Goal: Task Accomplishment & Management: Manage account settings

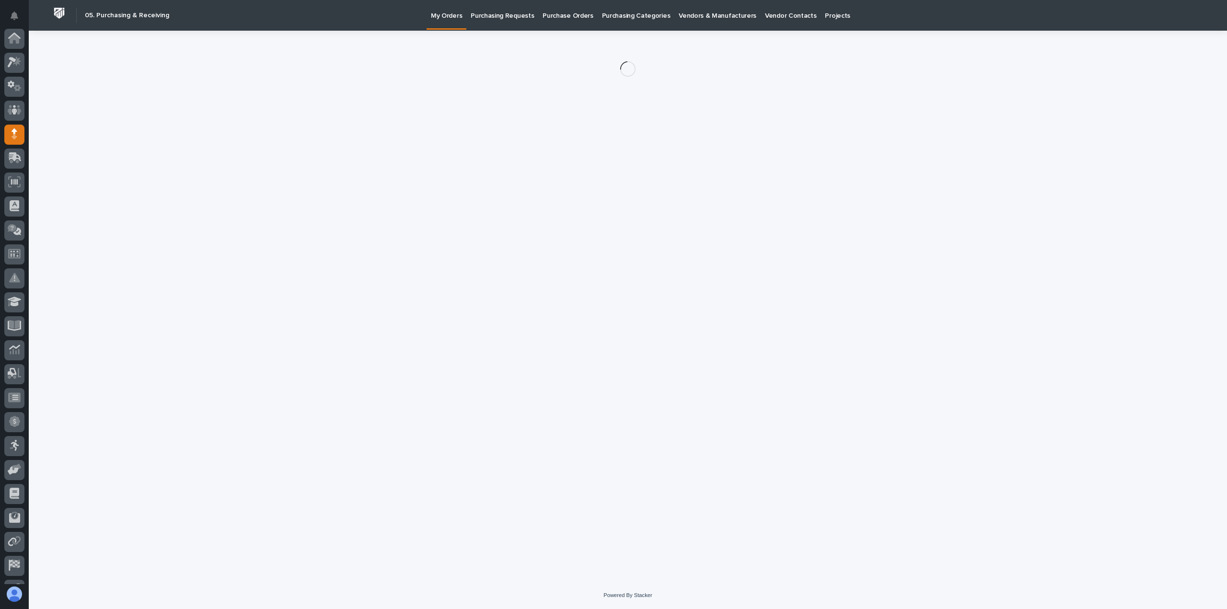
scroll to position [67, 0]
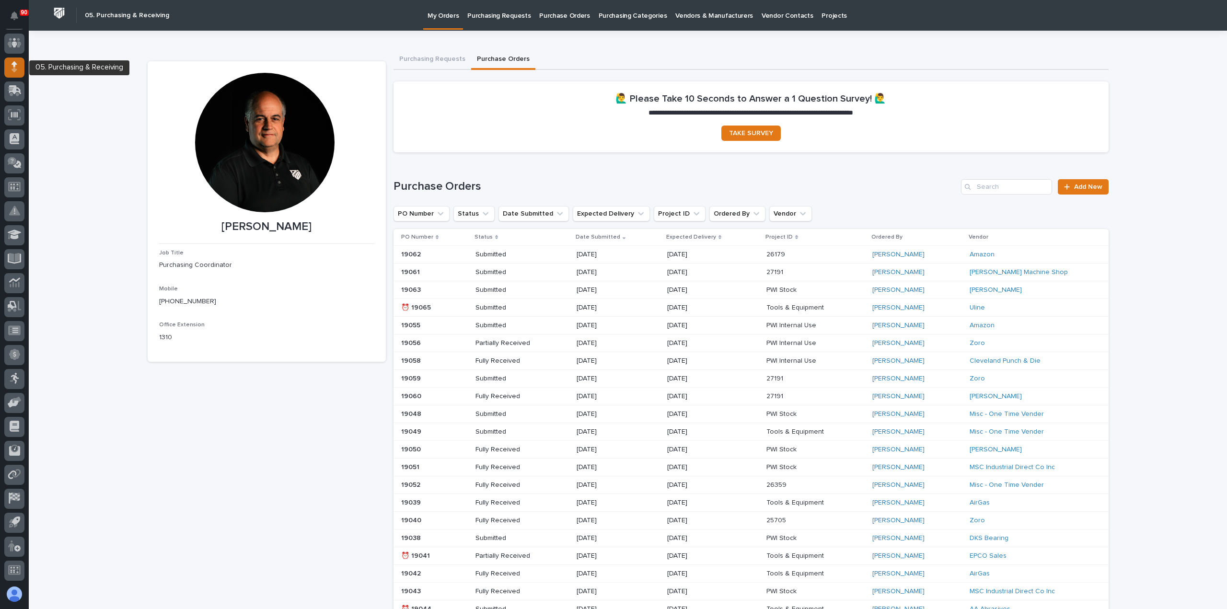
click at [16, 63] on icon at bounding box center [15, 63] width 6 height 5
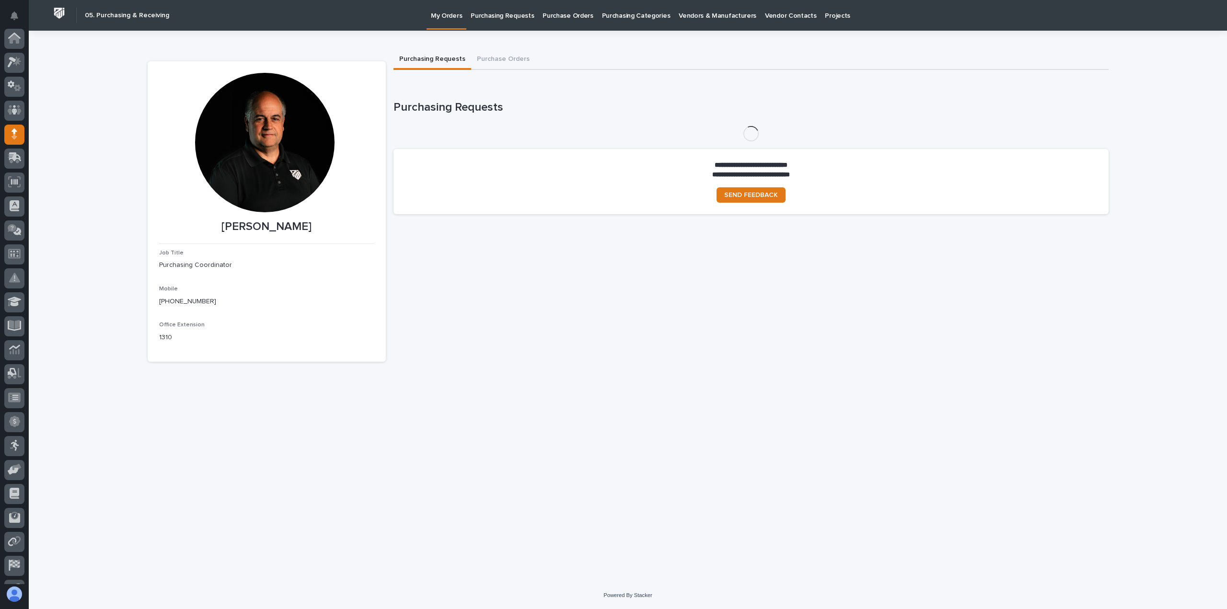
scroll to position [67, 0]
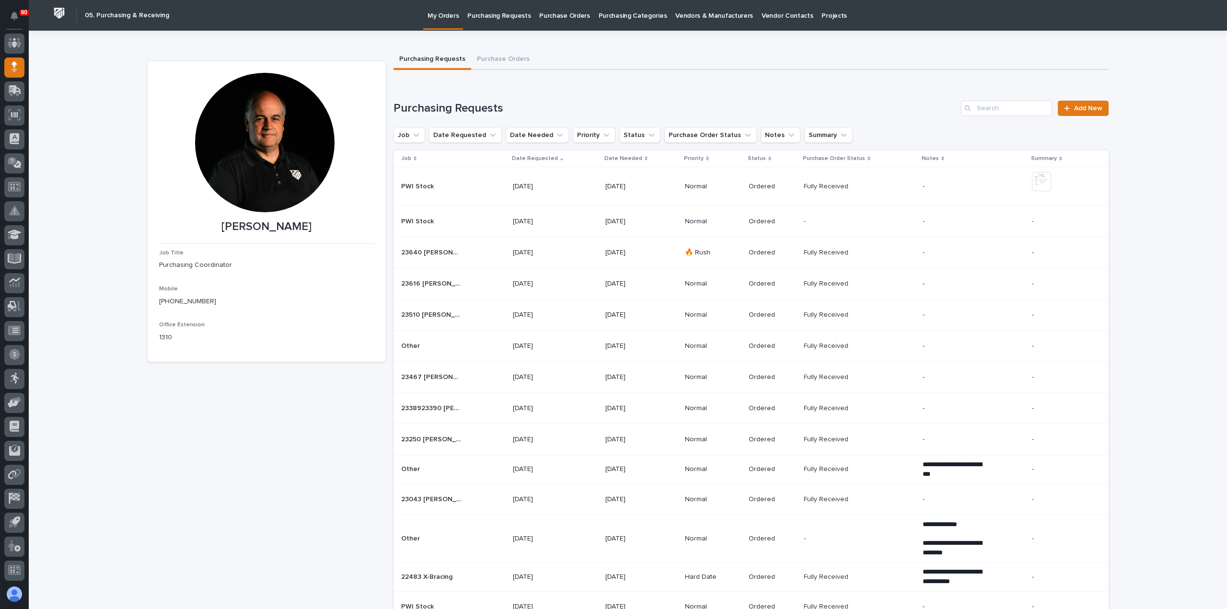
click at [502, 20] on link "Purchasing Requests" at bounding box center [499, 15] width 72 height 30
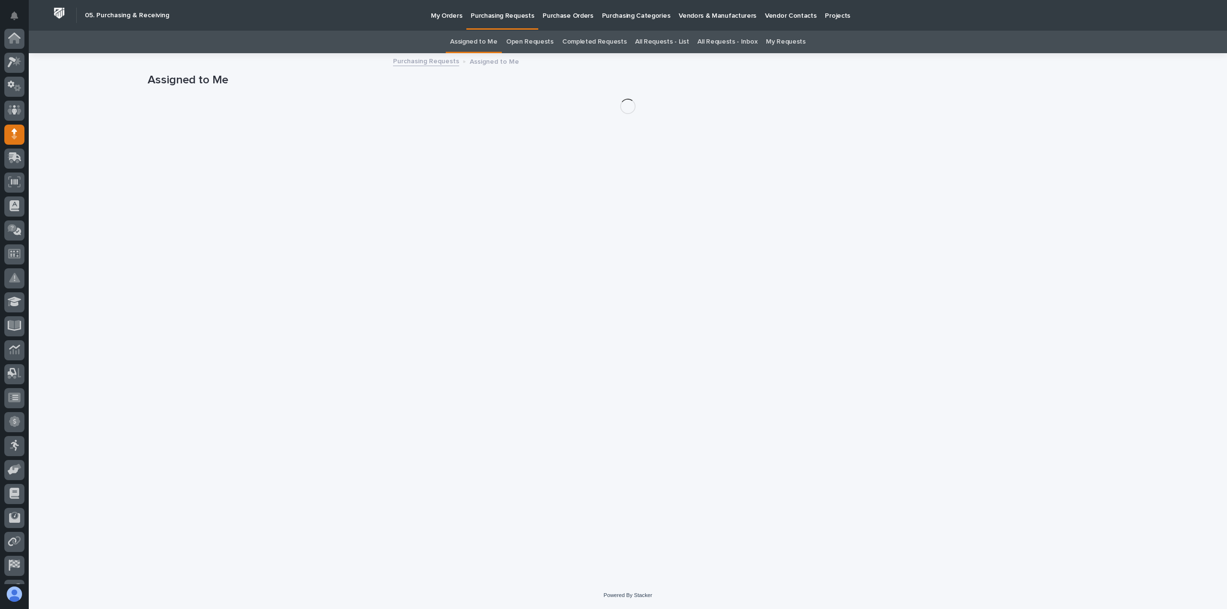
scroll to position [67, 0]
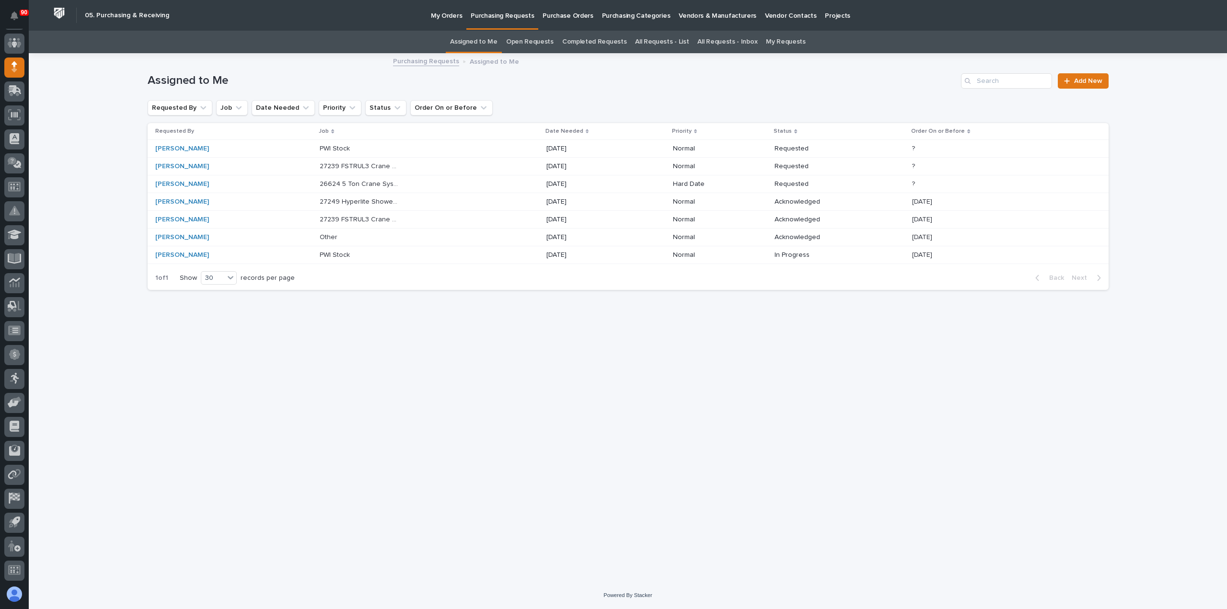
click at [665, 43] on link "All Requests - List" at bounding box center [662, 42] width 54 height 23
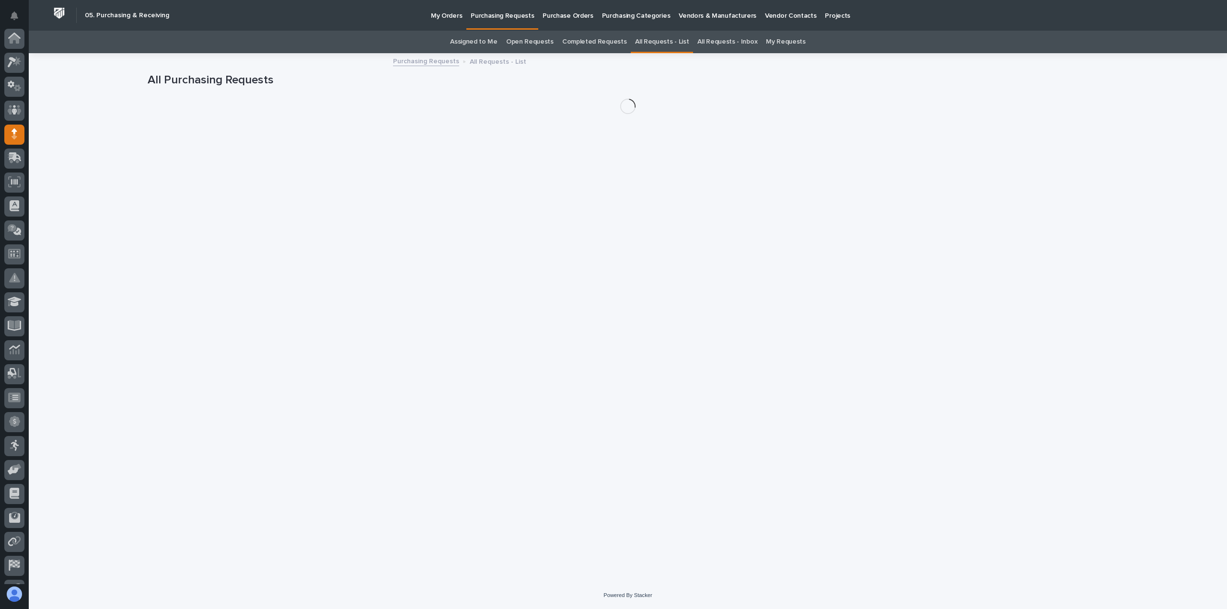
scroll to position [67, 0]
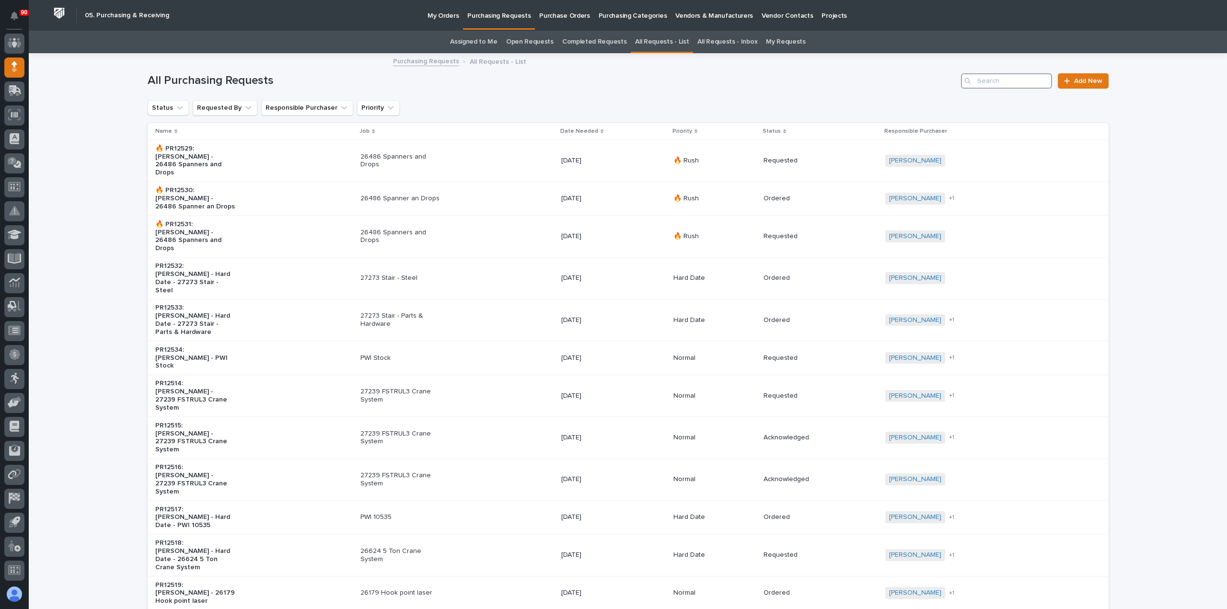
click at [983, 83] on input "Search" at bounding box center [1006, 80] width 91 height 15
click at [657, 43] on link "All Requests - List" at bounding box center [662, 42] width 54 height 23
click at [651, 41] on link "All Requests - List" at bounding box center [662, 42] width 54 height 23
click at [989, 80] on input "Search" at bounding box center [1006, 80] width 91 height 15
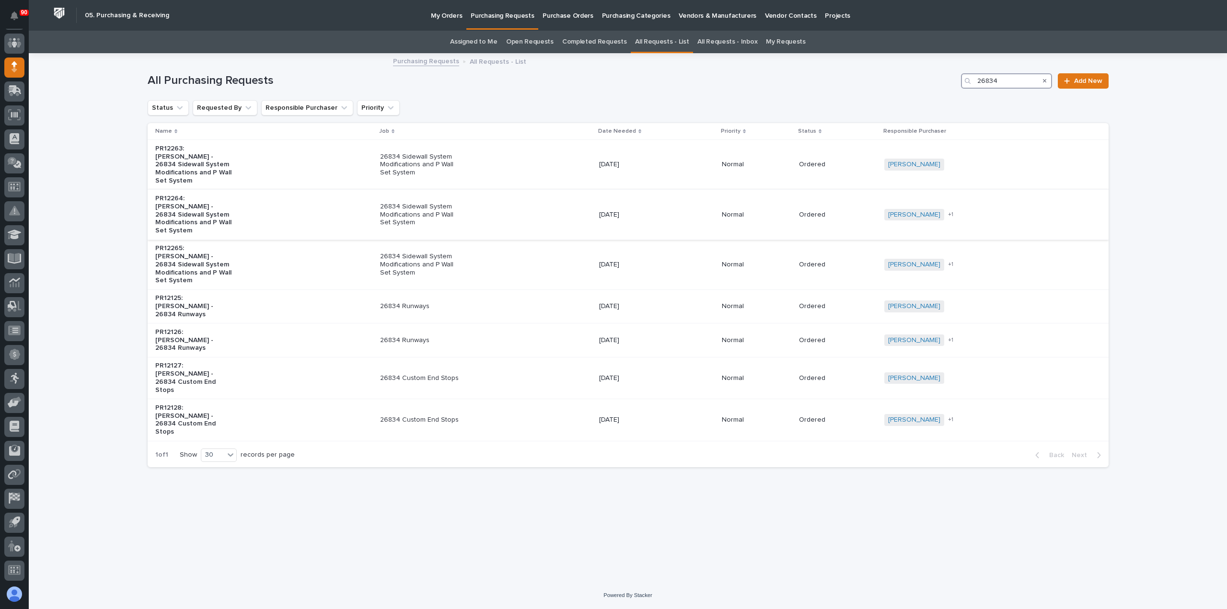
type input "26834"
click at [655, 211] on p "[DATE]" at bounding box center [639, 215] width 80 height 8
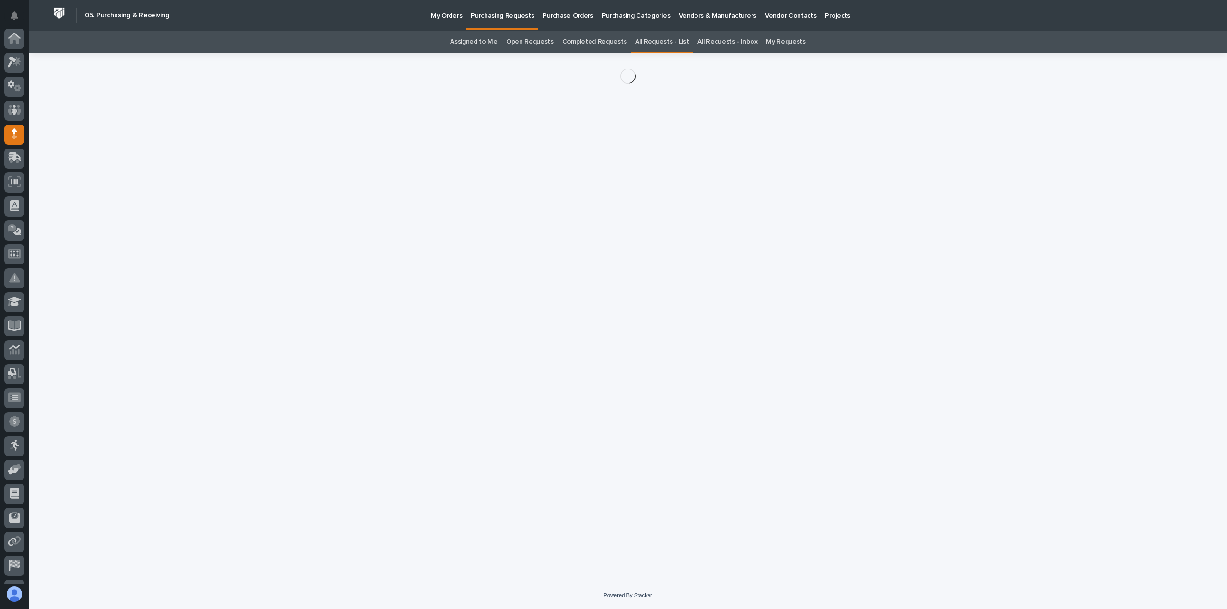
scroll to position [67, 0]
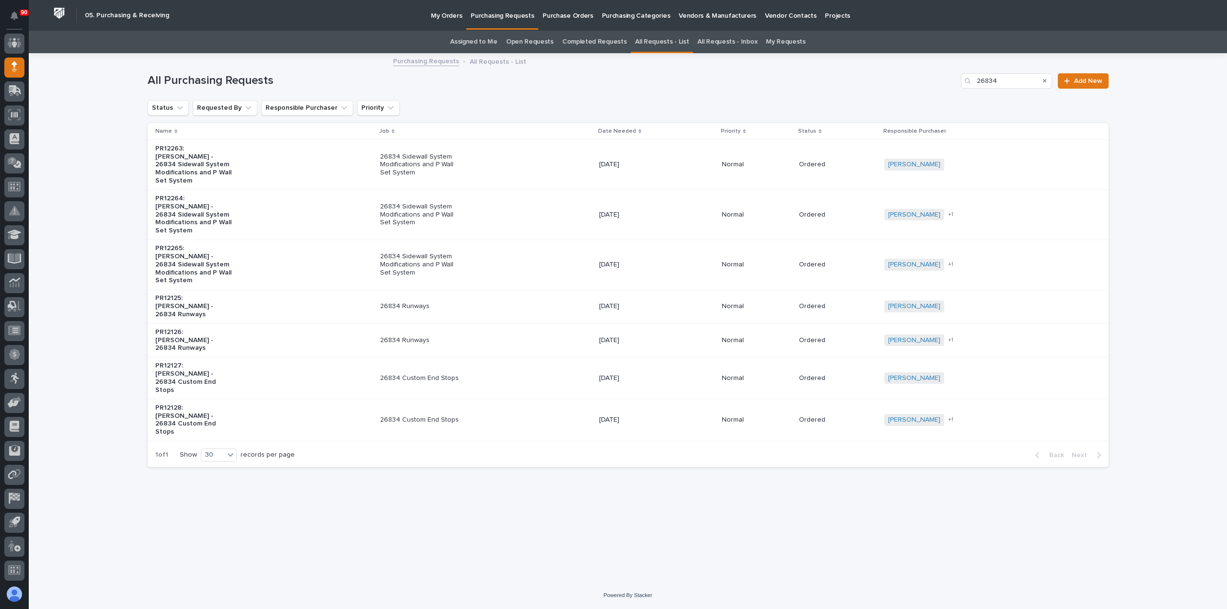
click at [431, 203] on p "26834 Sidewall System Modifications and P Wall Set System" at bounding box center [420, 215] width 80 height 24
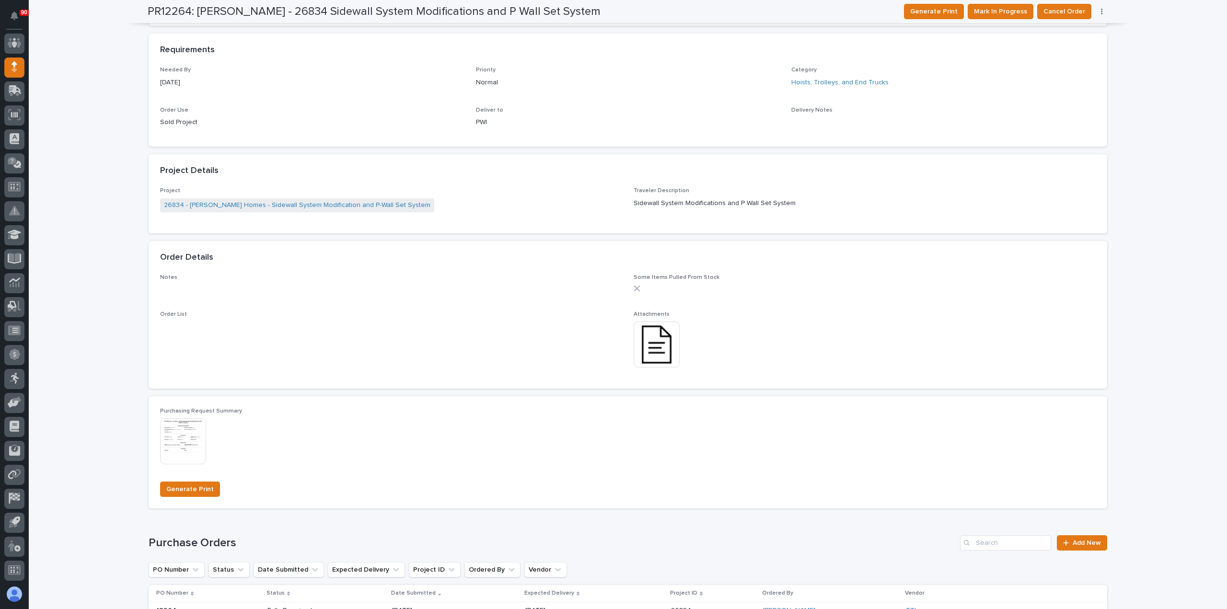
scroll to position [366, 0]
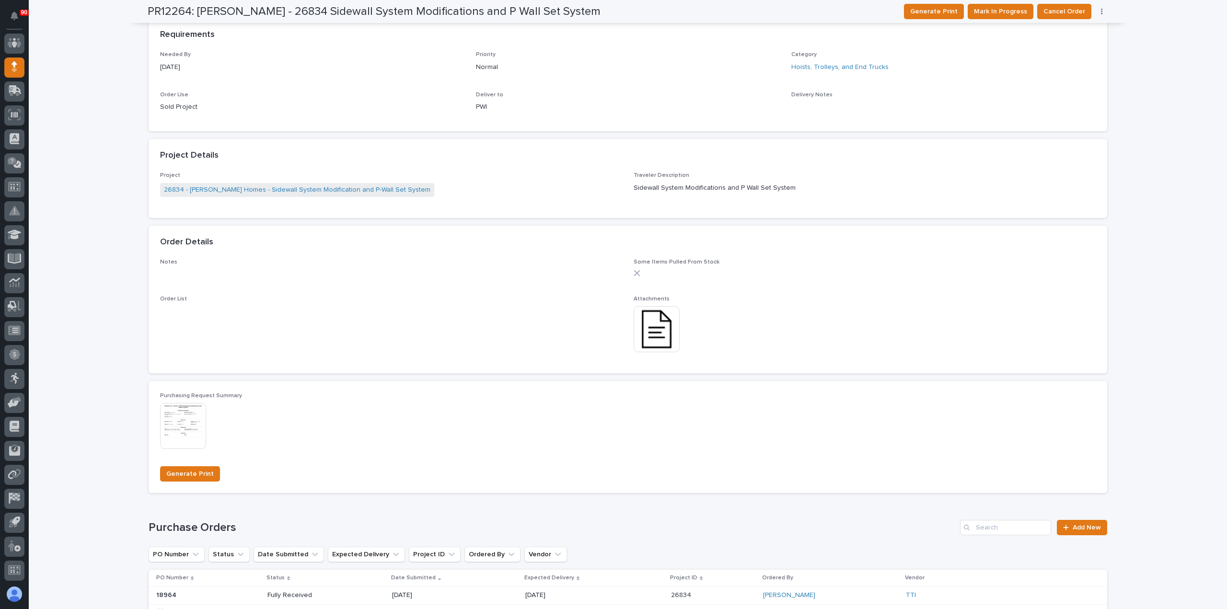
click at [657, 324] on img at bounding box center [657, 329] width 46 height 46
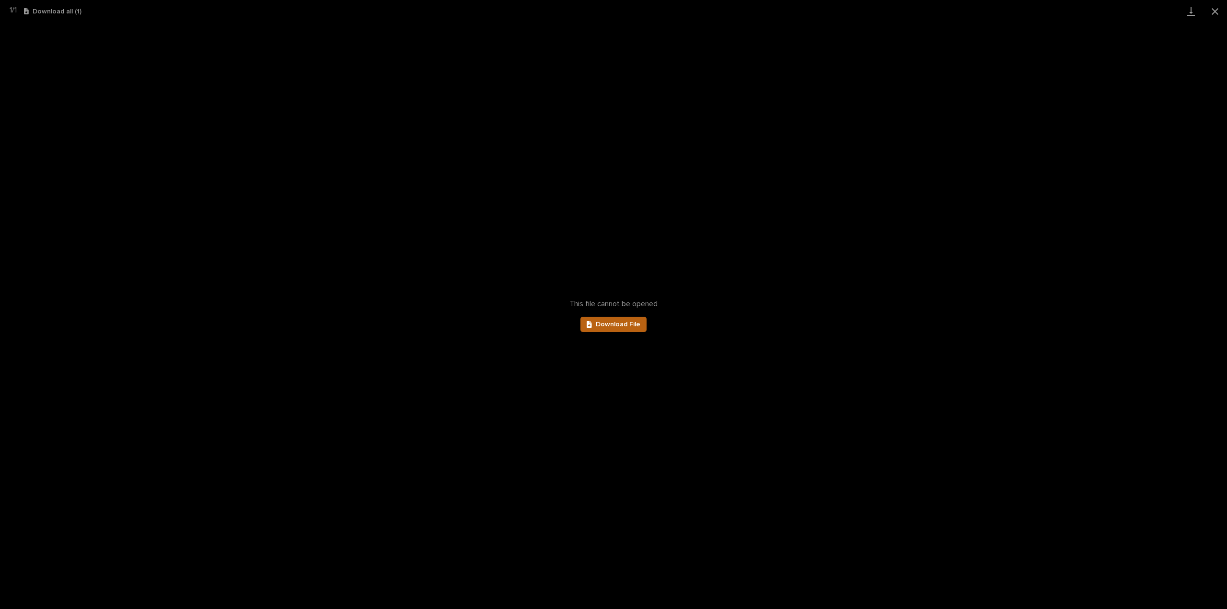
click at [628, 323] on span "Download File" at bounding box center [618, 324] width 45 height 7
click at [1212, 8] on button "Close gallery" at bounding box center [1215, 11] width 24 height 23
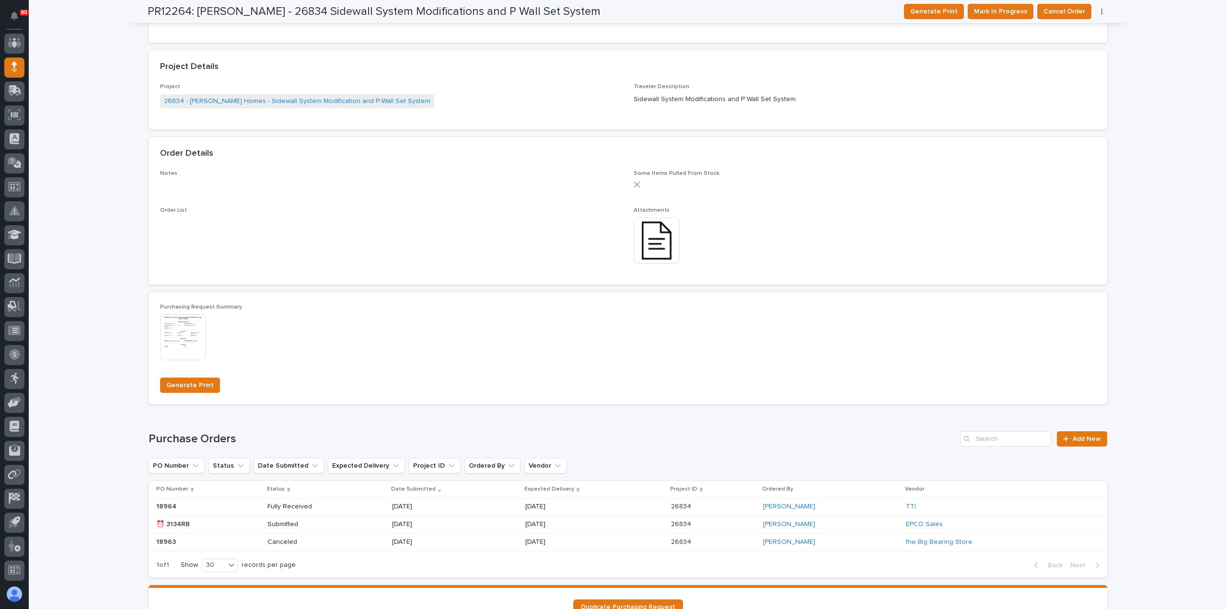
scroll to position [510, 0]
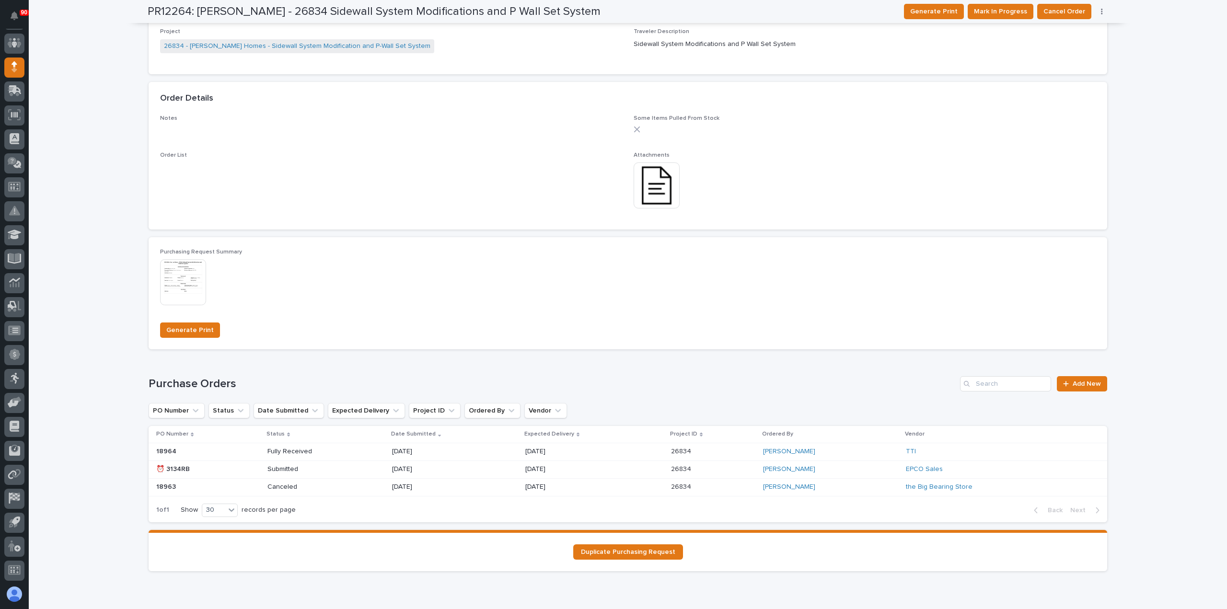
click at [784, 163] on div "This file cannot be opened Download File" at bounding box center [865, 187] width 462 height 48
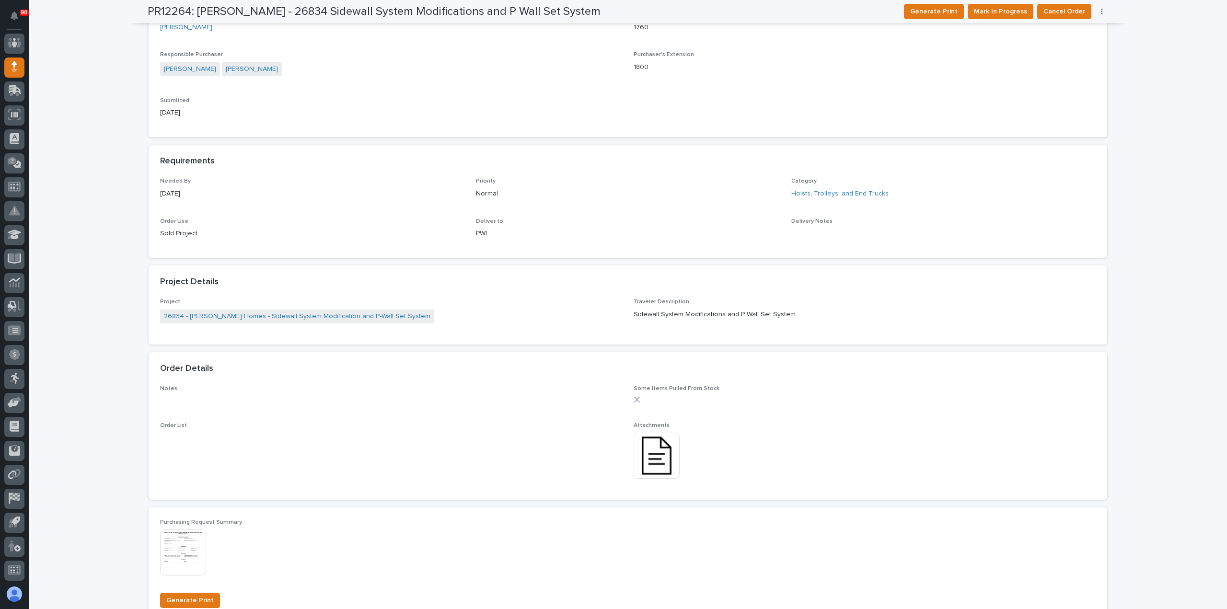
scroll to position [0, 0]
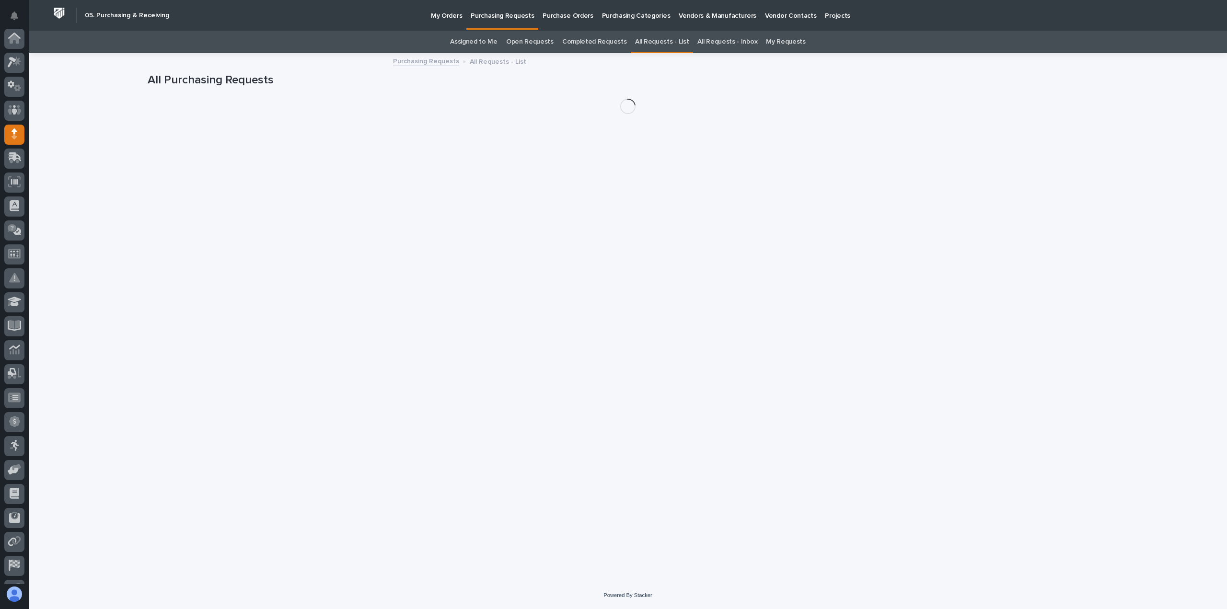
scroll to position [67, 0]
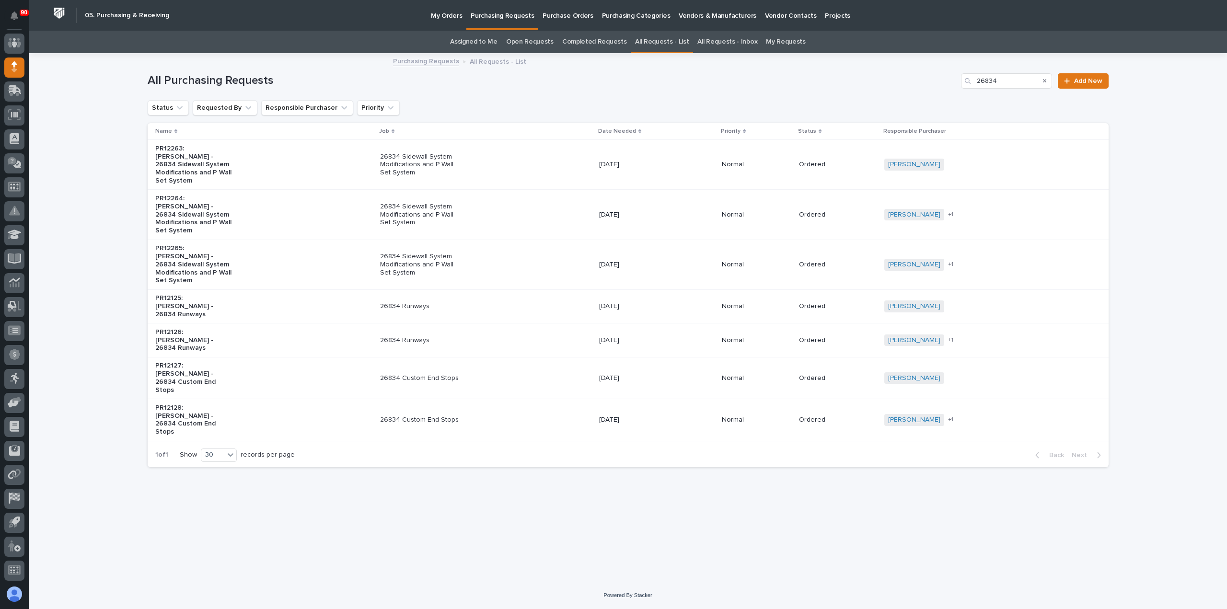
click at [423, 253] on p "26834 Sidewall System Modifications and P Wall Set System" at bounding box center [420, 265] width 80 height 24
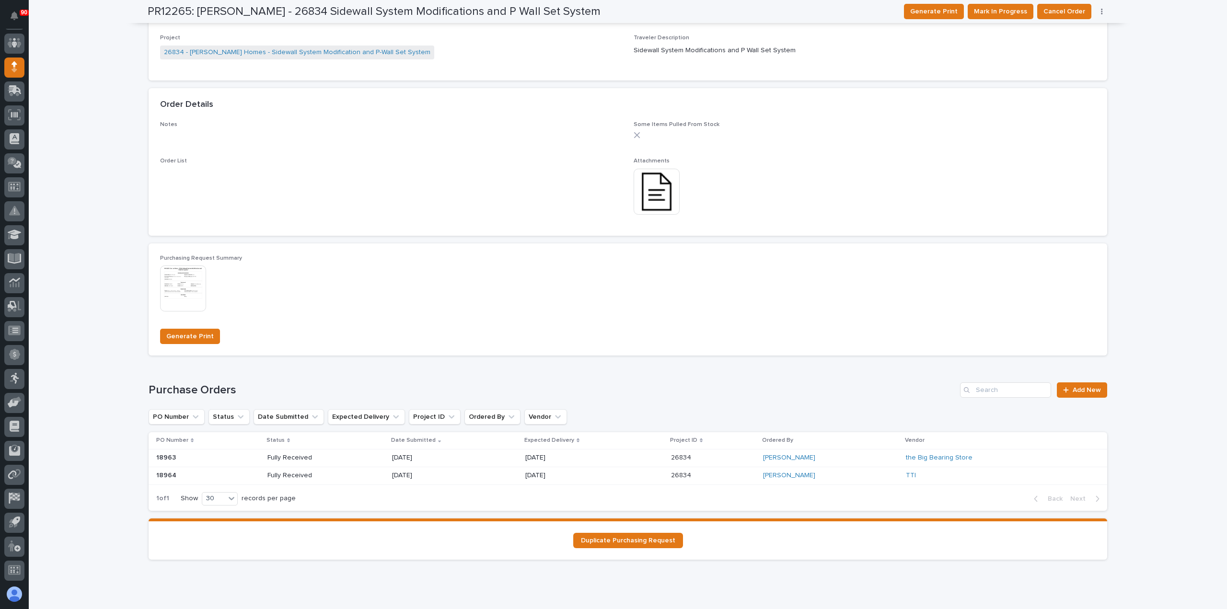
scroll to position [497, 0]
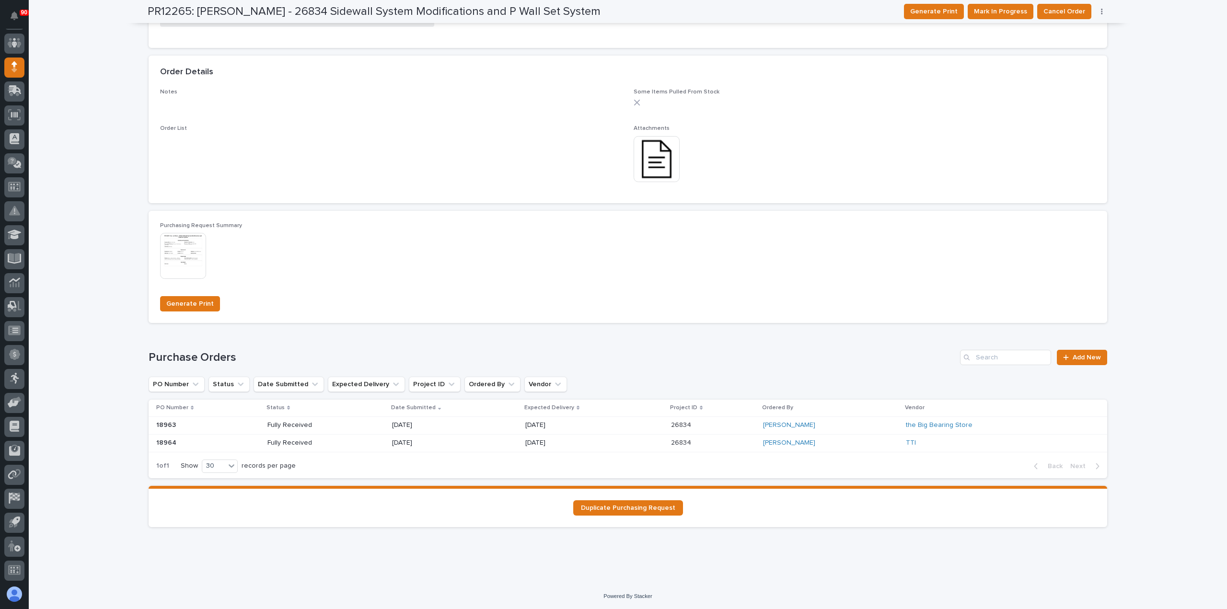
click at [560, 423] on p "[DATE]" at bounding box center [559, 425] width 69 height 8
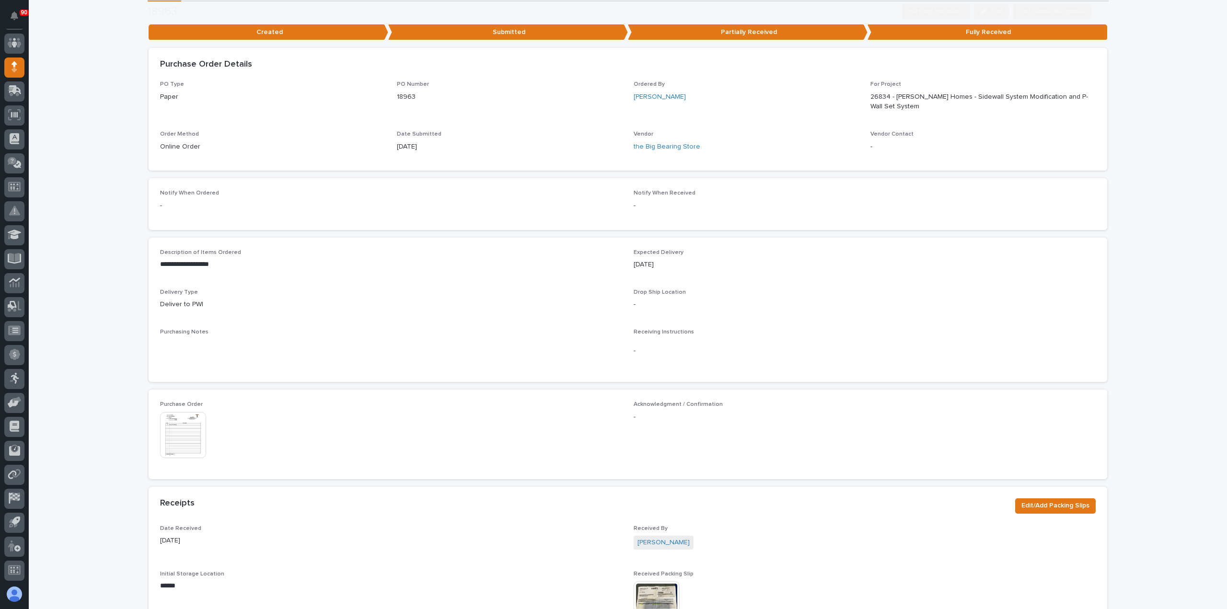
scroll to position [144, 0]
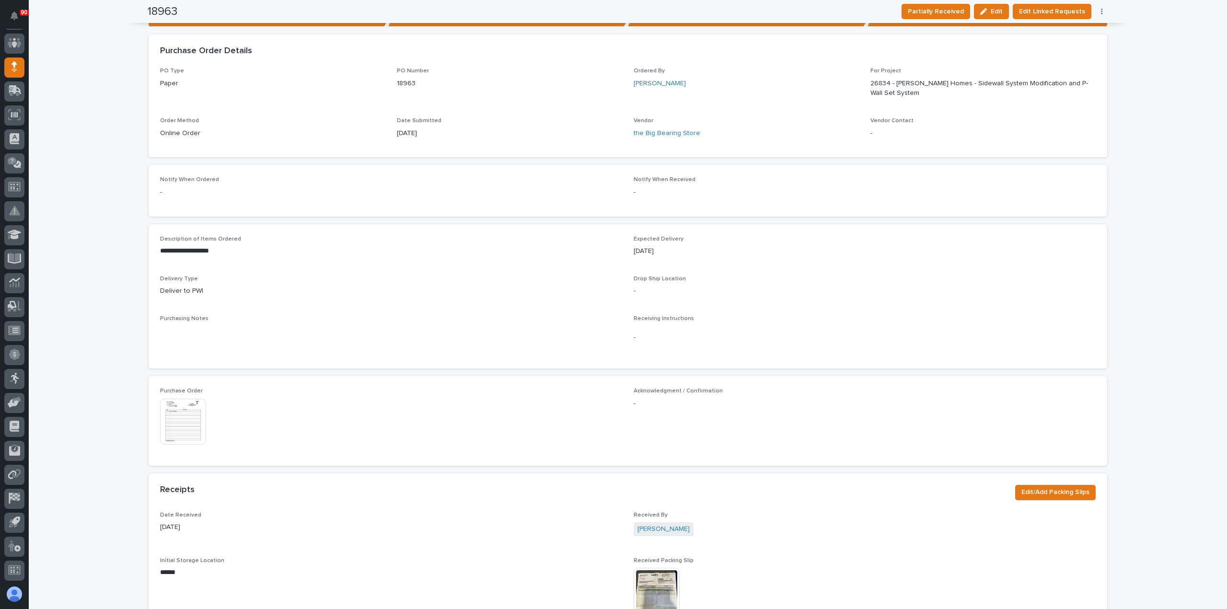
click at [179, 420] on img at bounding box center [183, 422] width 46 height 46
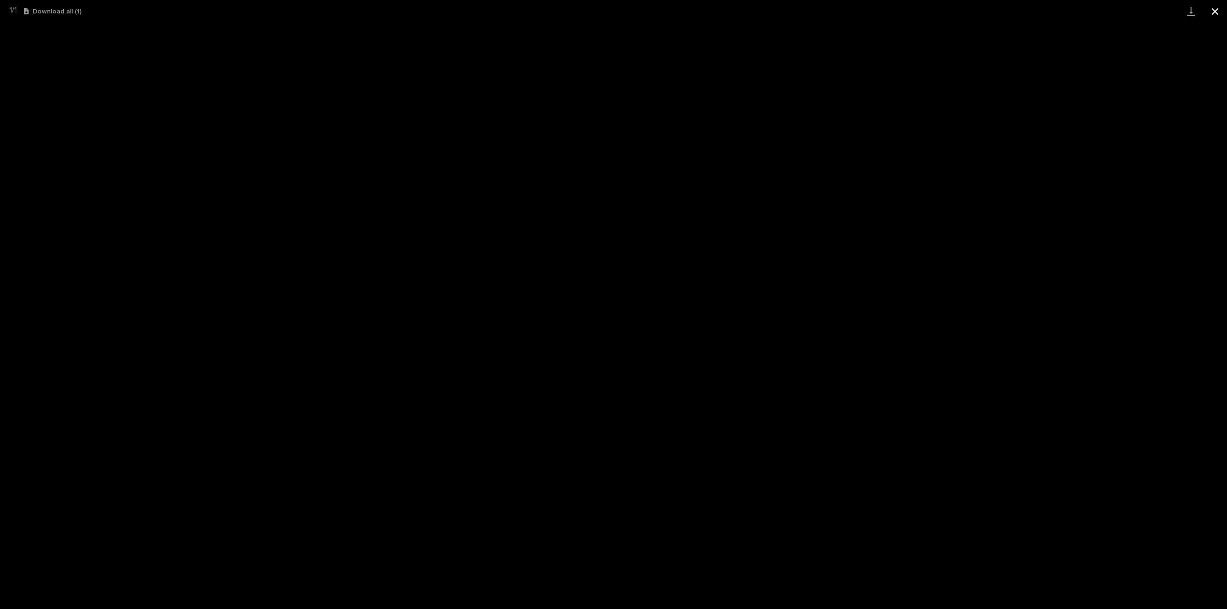
click at [1217, 9] on button "Close gallery" at bounding box center [1215, 11] width 24 height 23
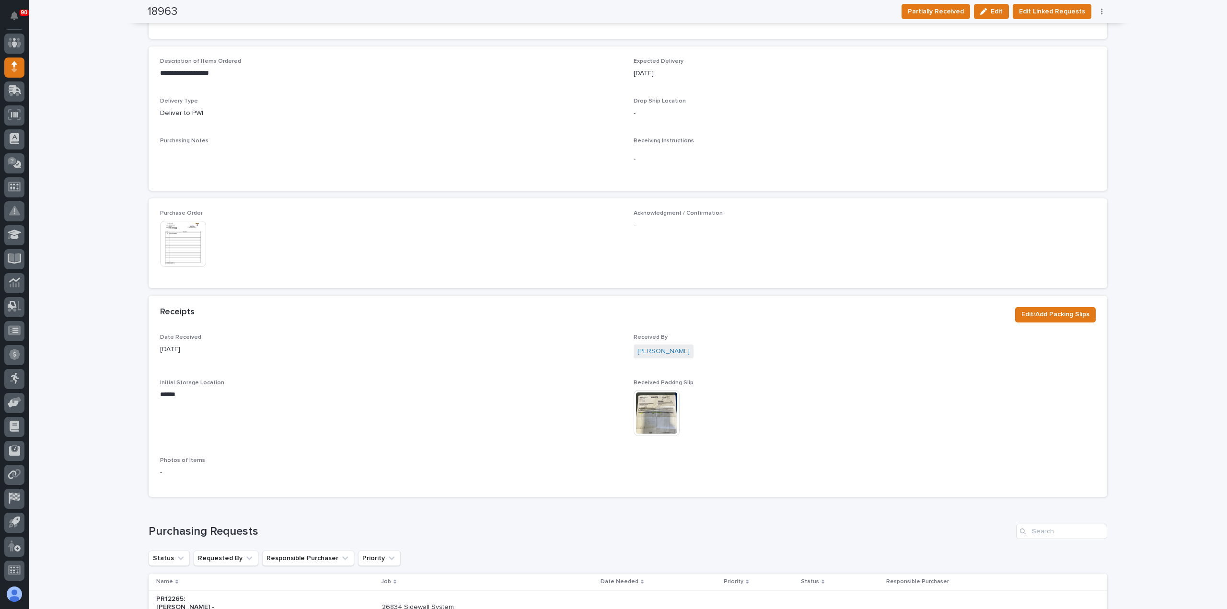
scroll to position [336, 0]
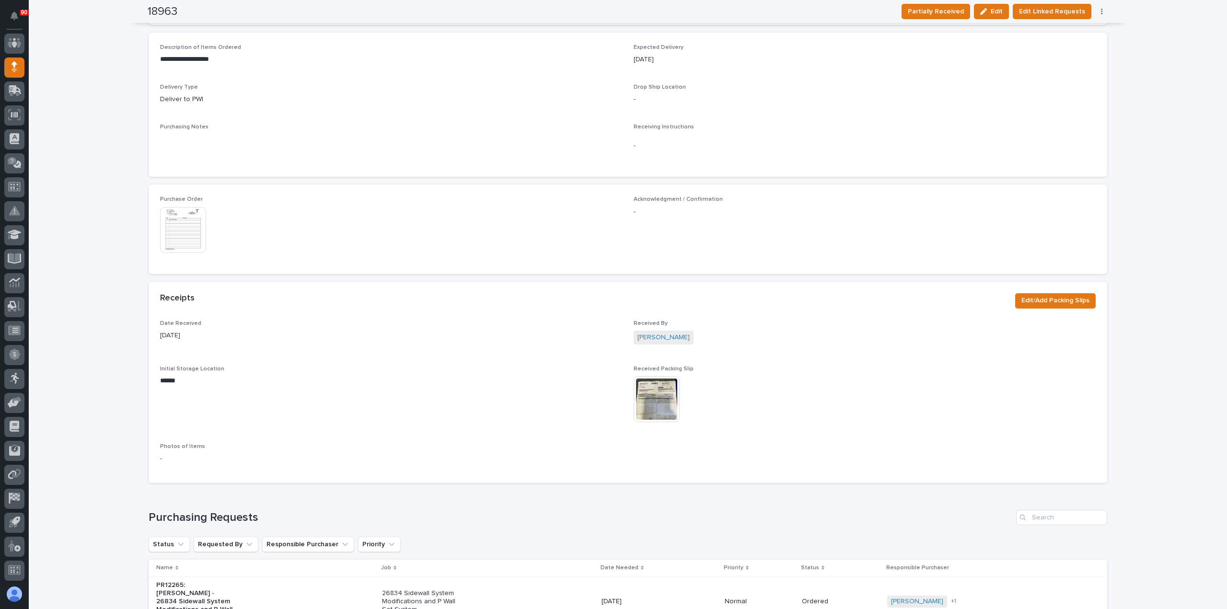
click at [656, 390] on img at bounding box center [657, 399] width 46 height 46
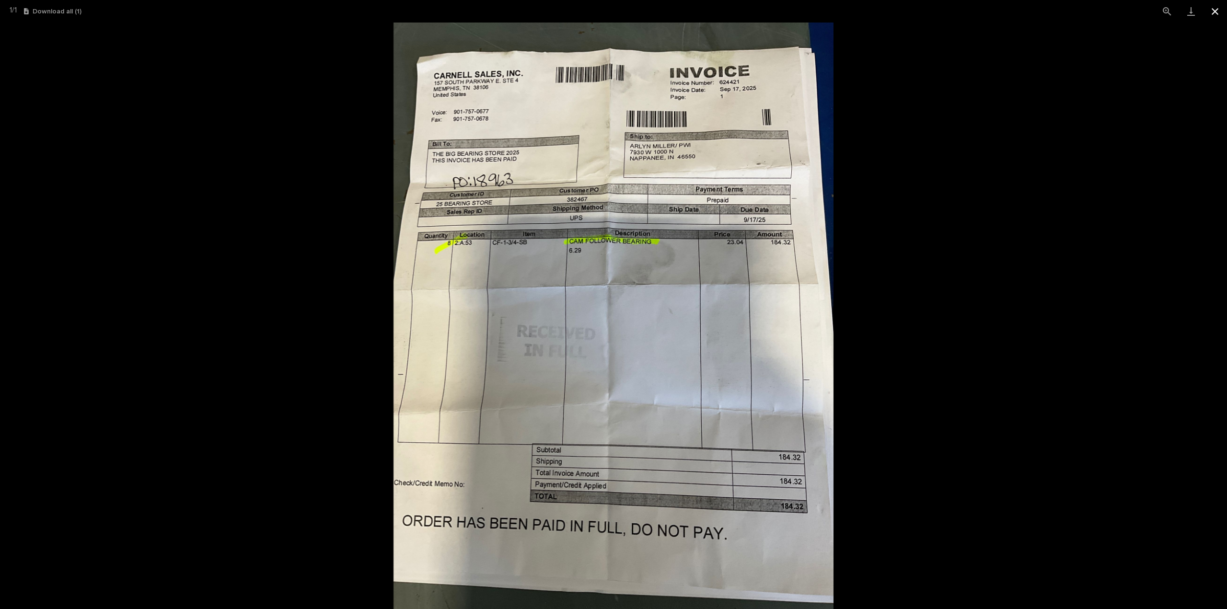
click at [1216, 11] on button "Close gallery" at bounding box center [1215, 11] width 24 height 23
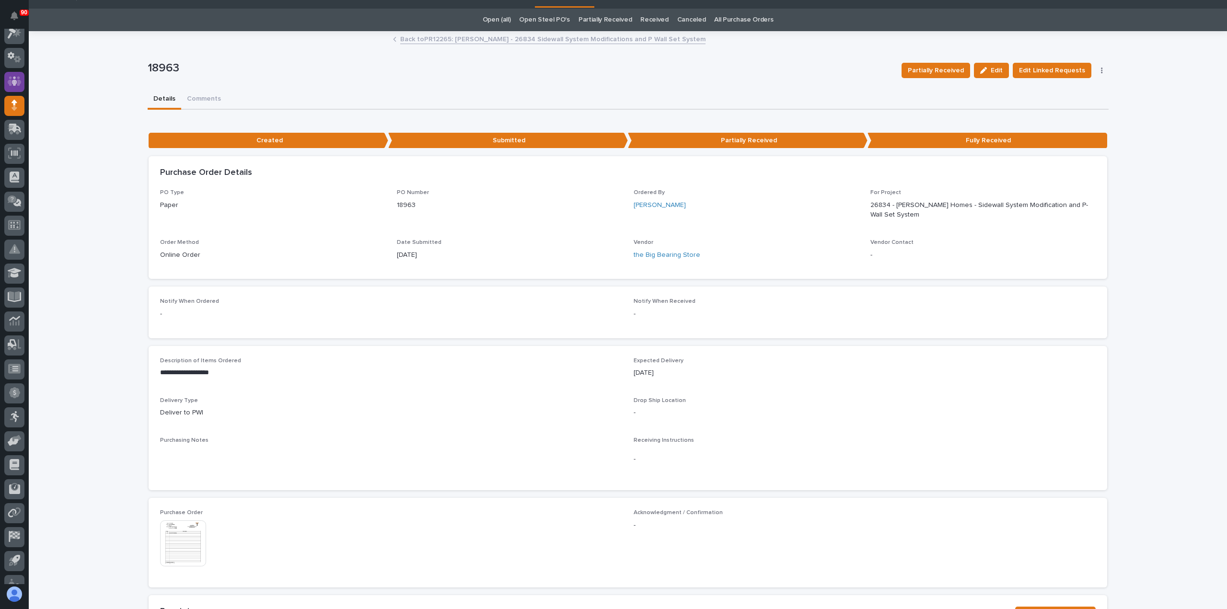
scroll to position [0, 0]
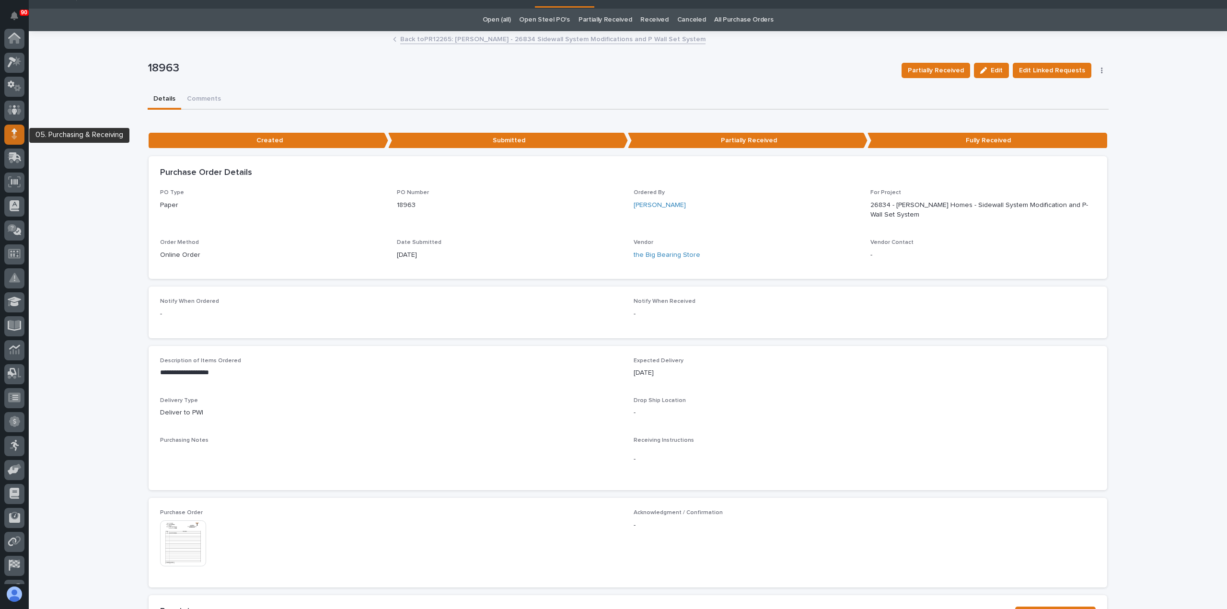
click at [14, 132] on icon at bounding box center [15, 130] width 6 height 5
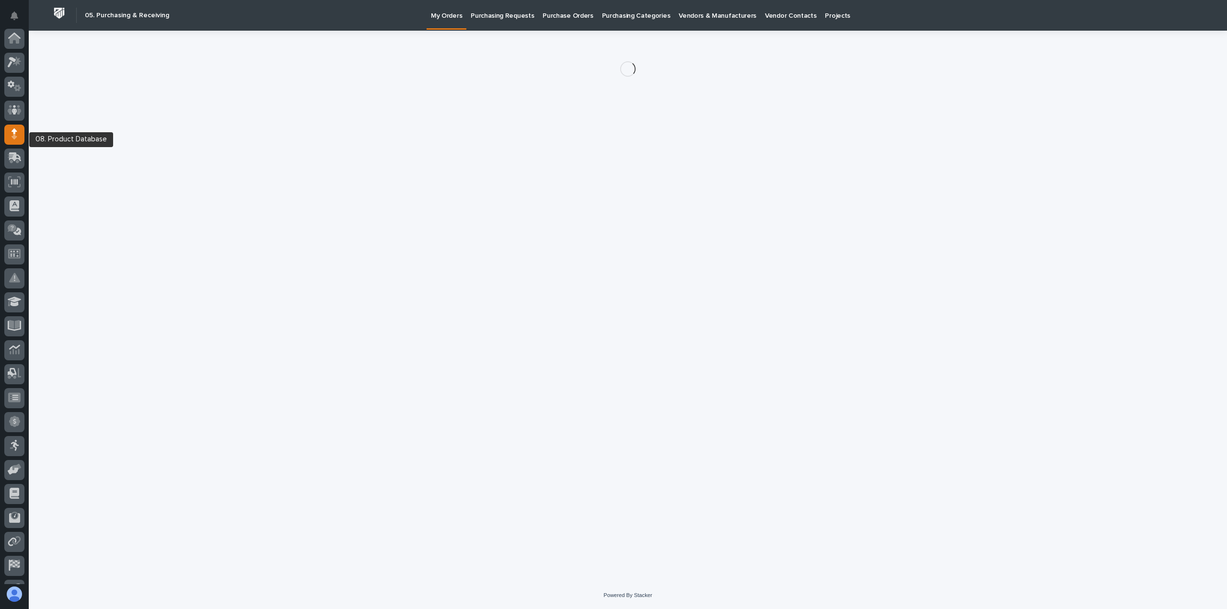
scroll to position [67, 0]
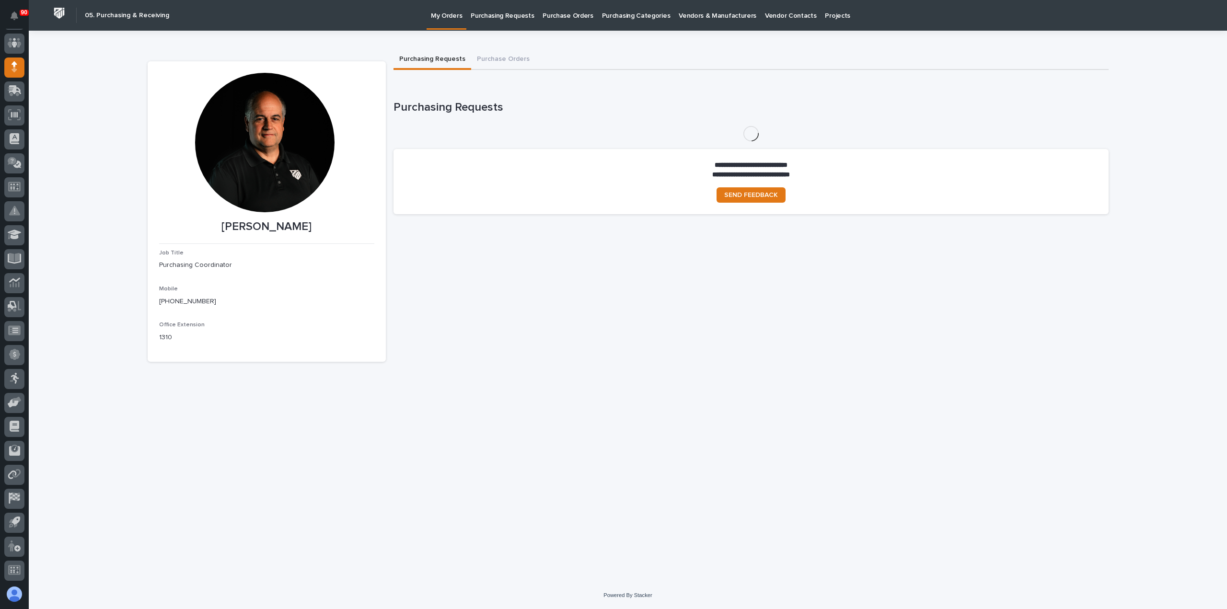
click at [507, 16] on p "Purchasing Requests" at bounding box center [502, 10] width 63 height 20
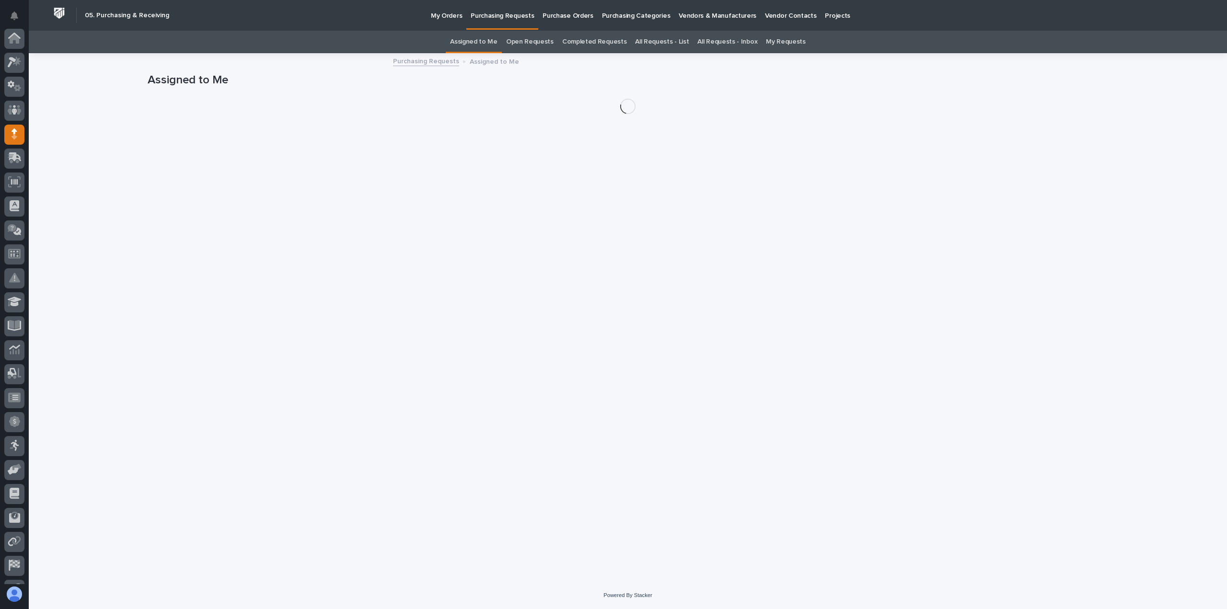
scroll to position [67, 0]
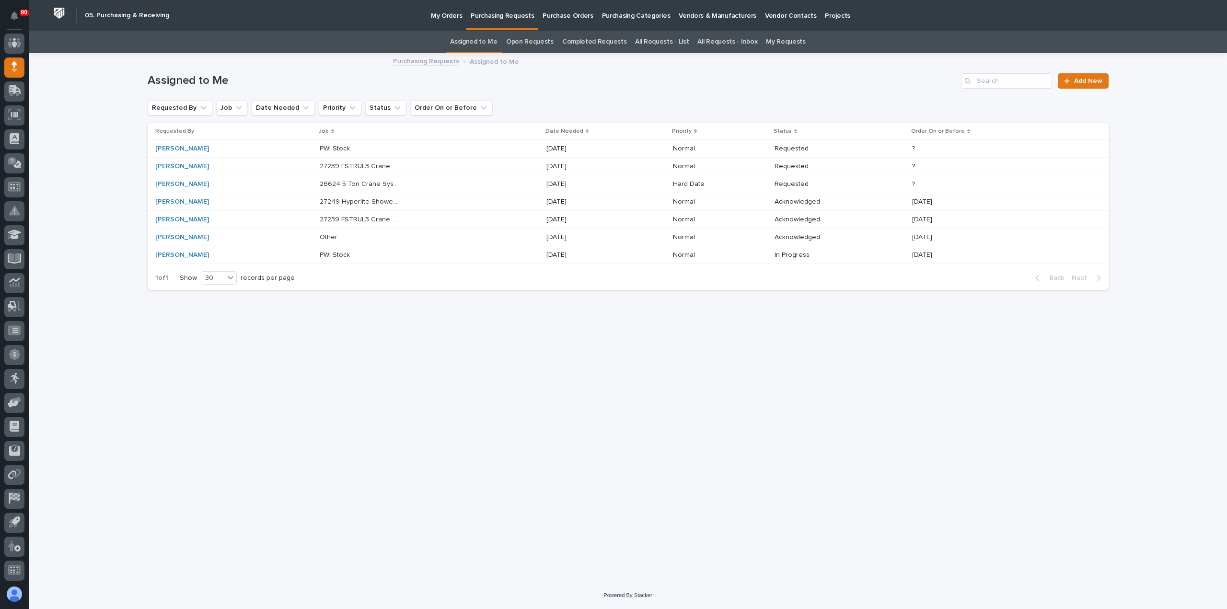
click at [375, 184] on p "26624 5 Ton Crane System" at bounding box center [361, 183] width 82 height 10
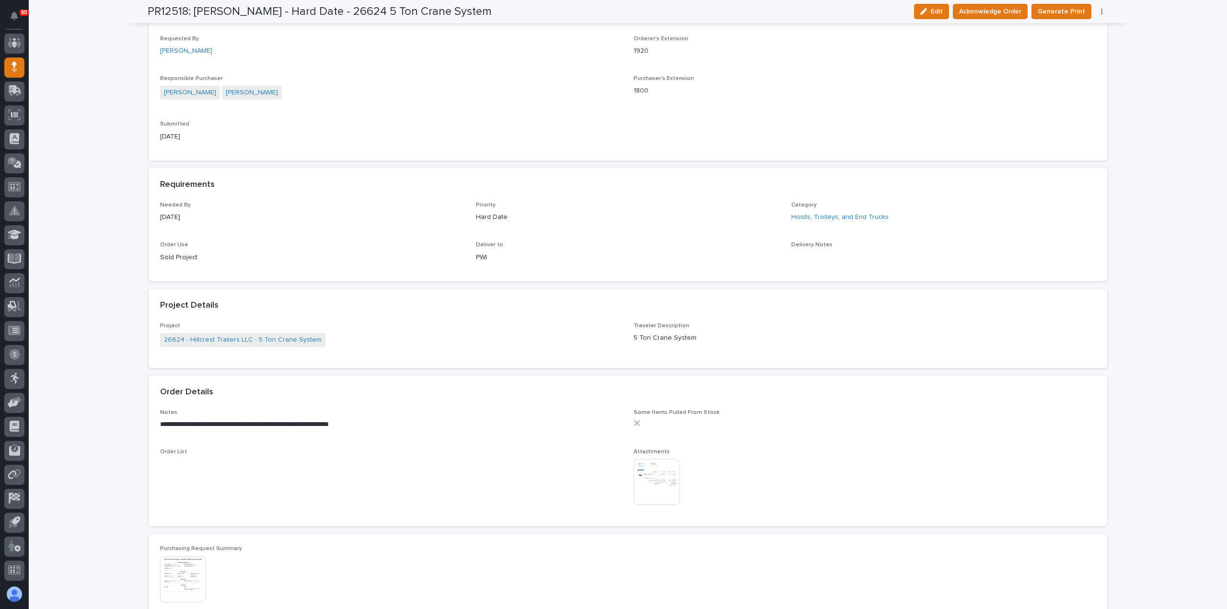
scroll to position [288, 0]
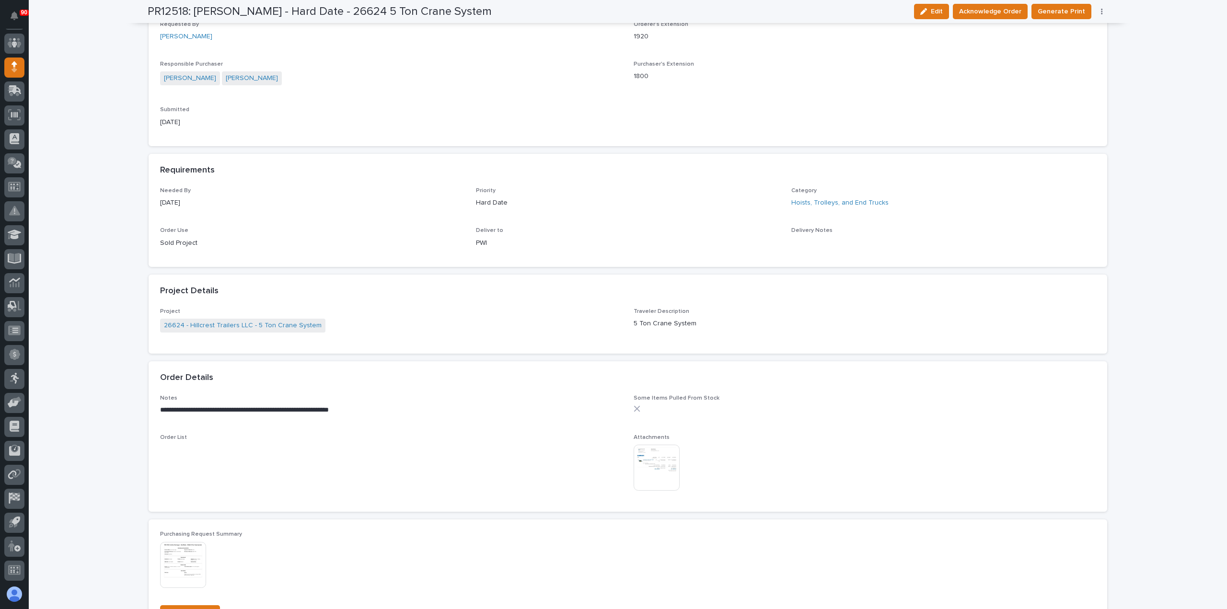
click at [654, 465] on img at bounding box center [657, 468] width 46 height 46
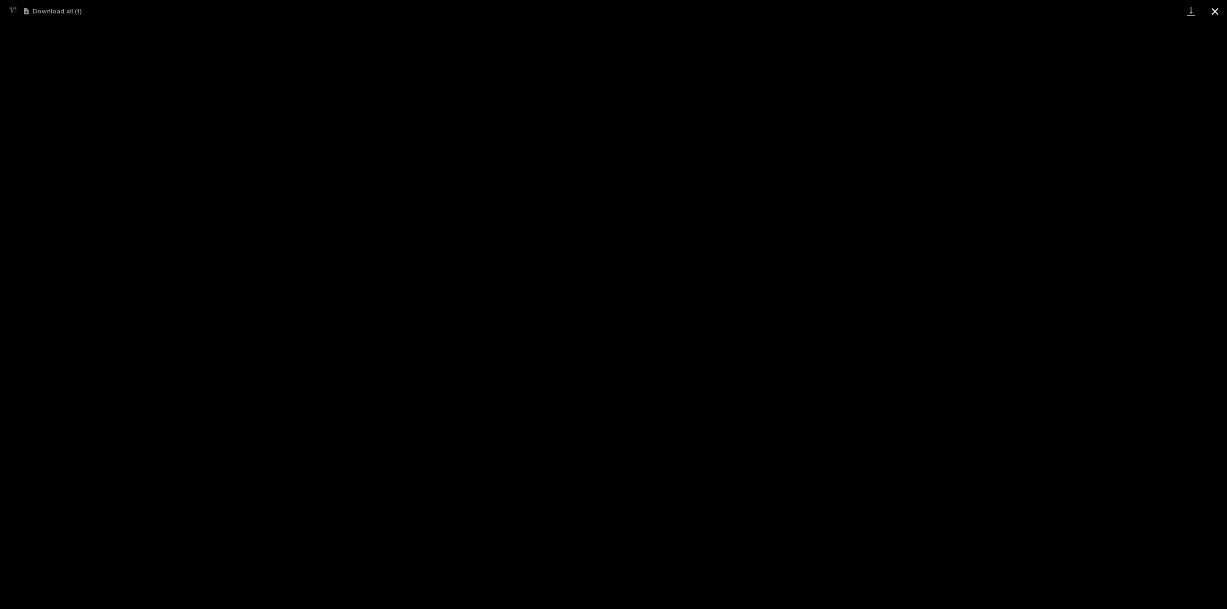
click at [1216, 11] on button "Close gallery" at bounding box center [1215, 11] width 24 height 23
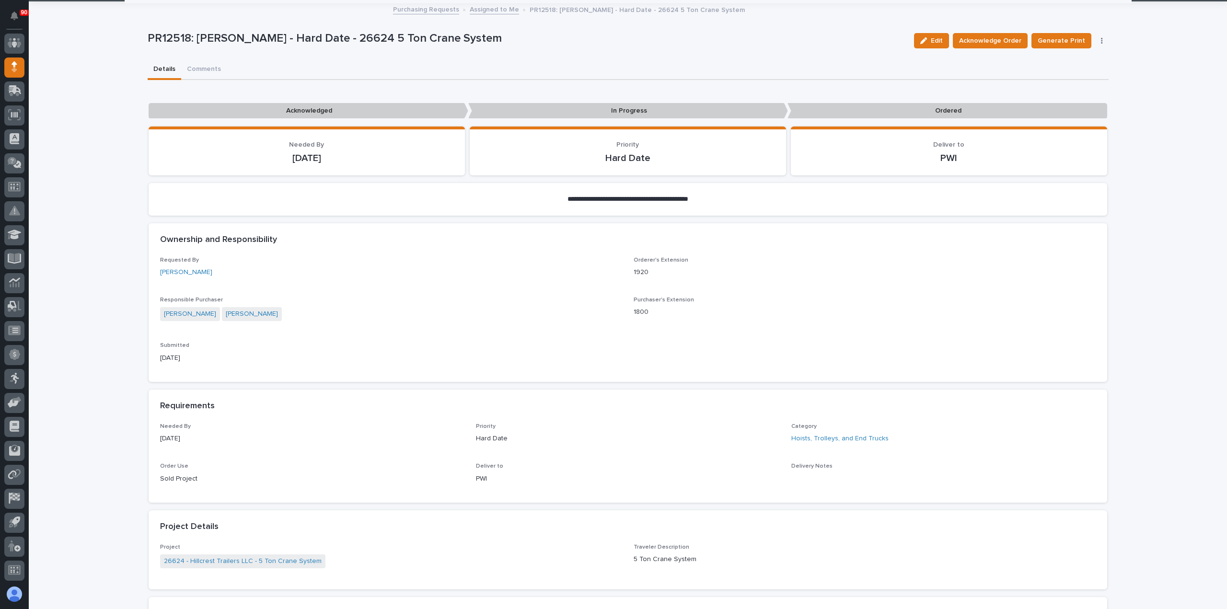
scroll to position [0, 0]
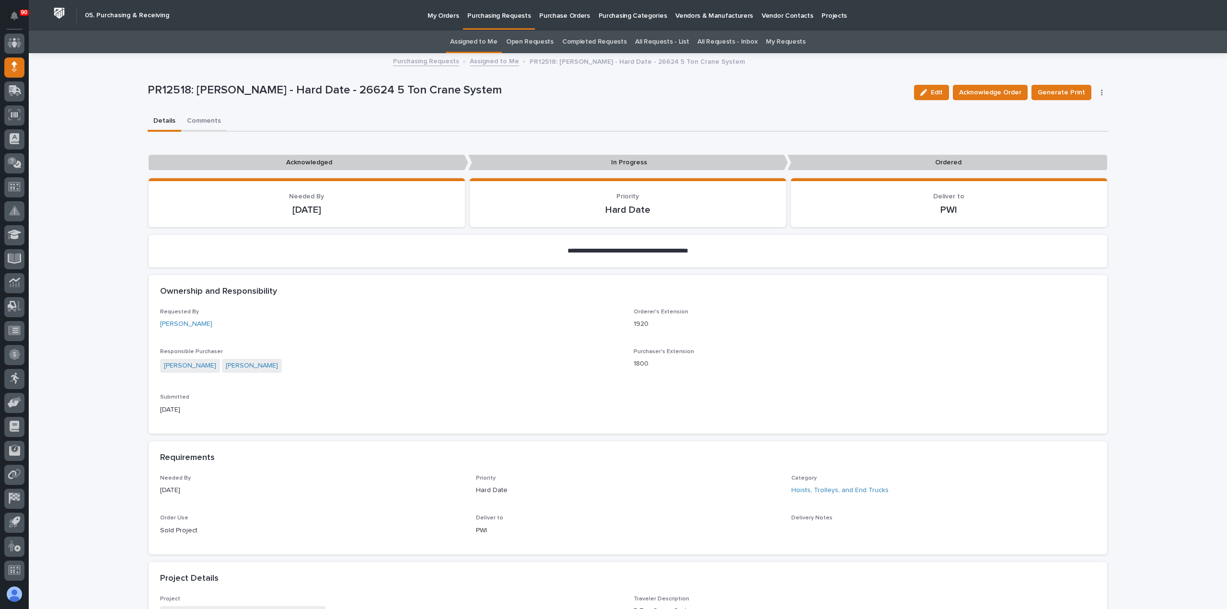
click at [202, 117] on button "Comments" at bounding box center [204, 122] width 46 height 20
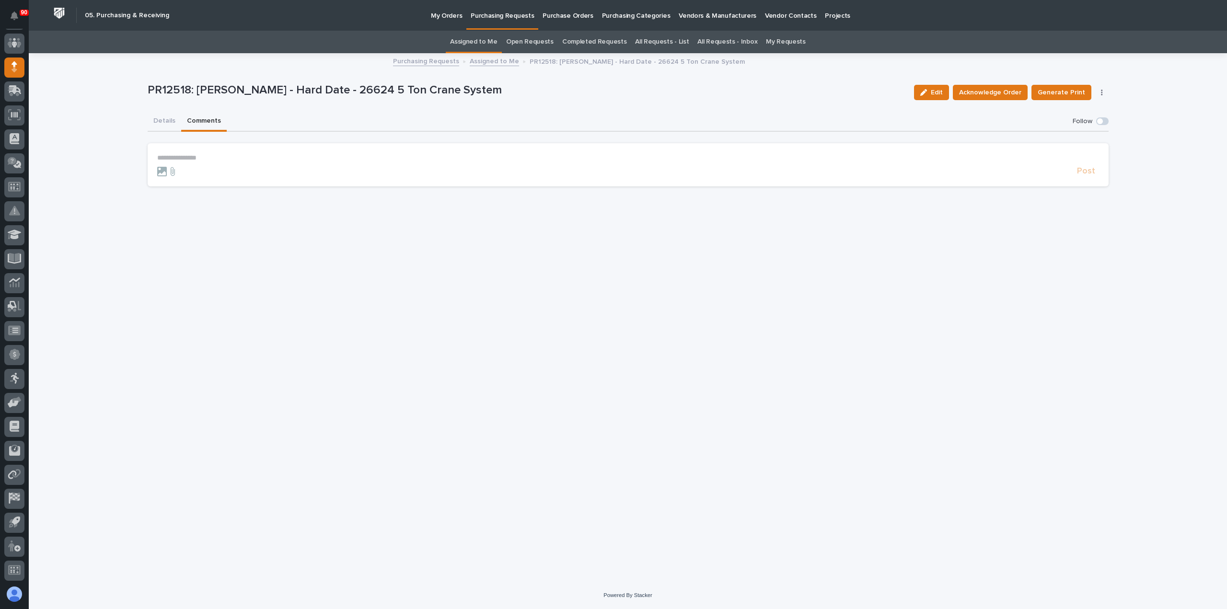
click at [170, 156] on p "**********" at bounding box center [628, 158] width 942 height 8
click at [1085, 175] on span "Post" at bounding box center [1086, 175] width 18 height 11
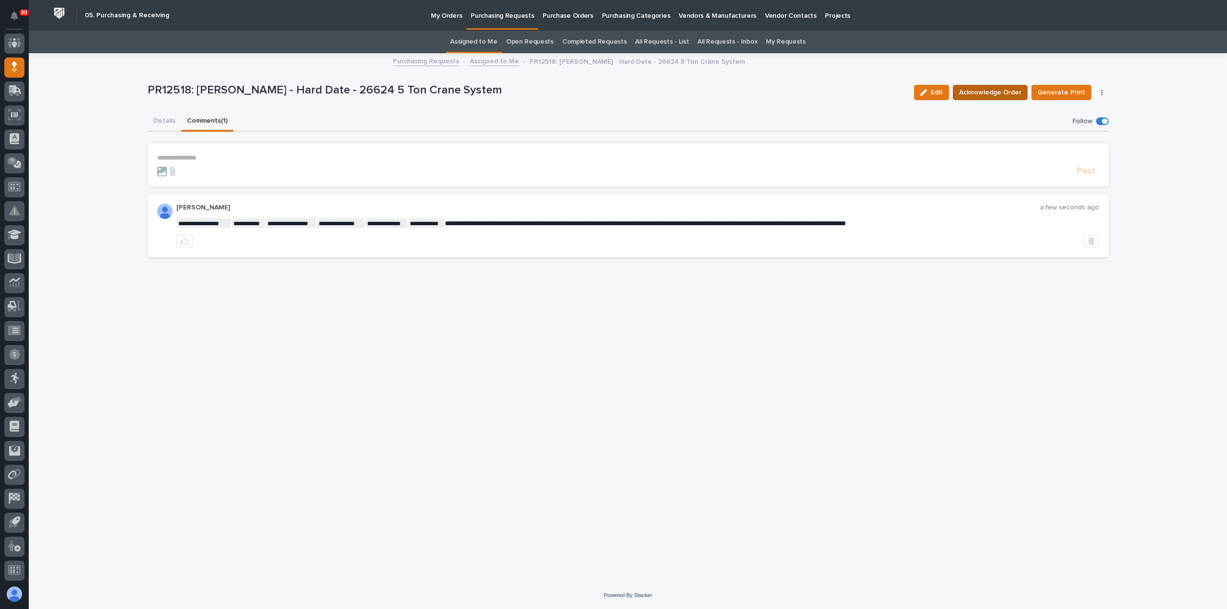
click at [1004, 90] on span "Acknowledge Order" at bounding box center [990, 93] width 62 height 12
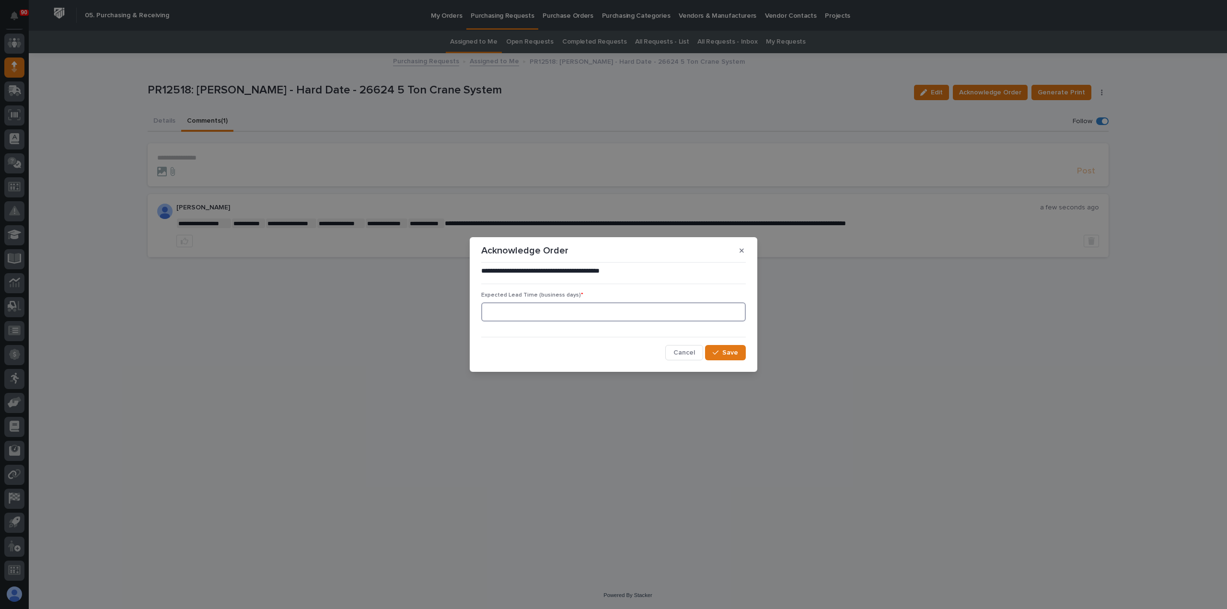
click at [539, 312] on input at bounding box center [613, 312] width 265 height 19
type input "0"
click at [727, 353] on span "Save" at bounding box center [730, 353] width 16 height 9
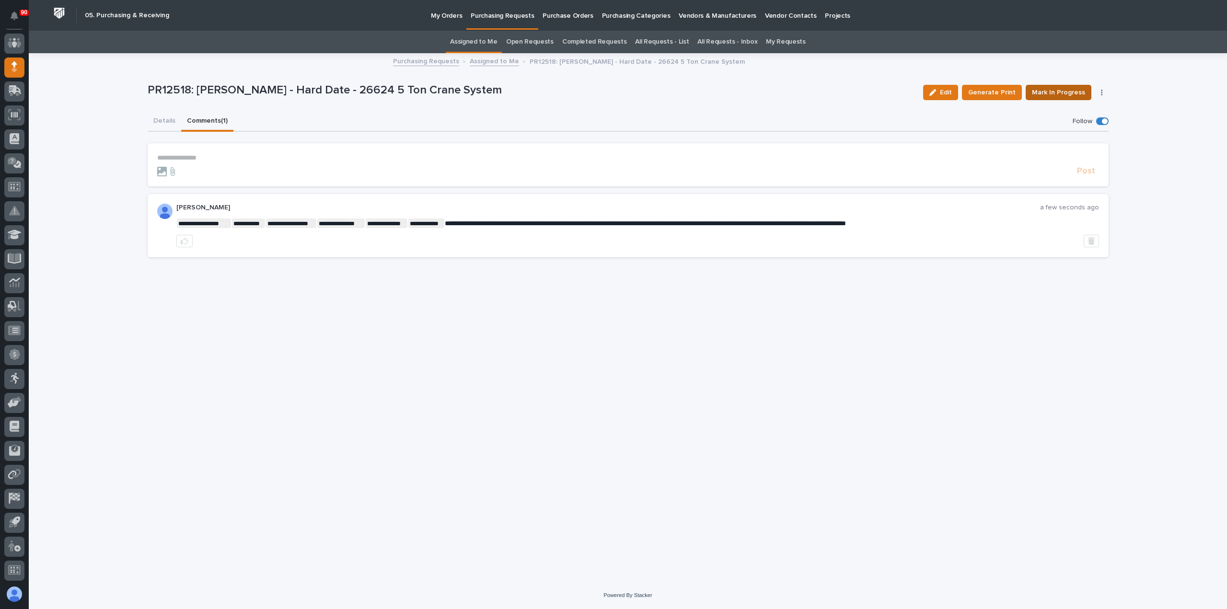
click at [1062, 90] on span "Mark In Progress" at bounding box center [1058, 93] width 53 height 12
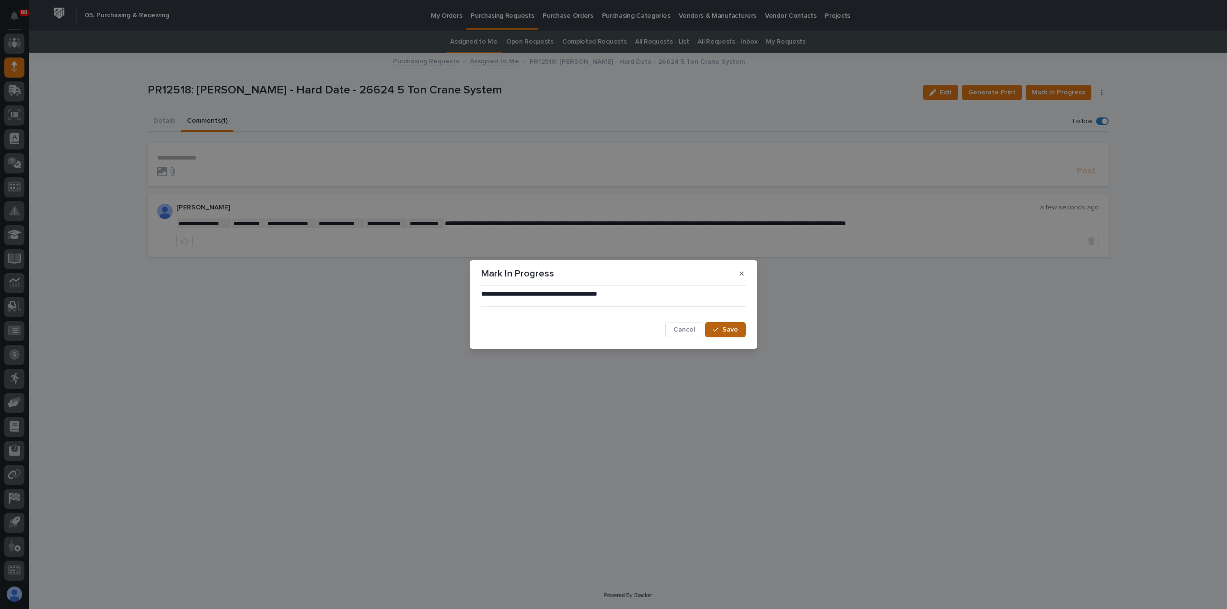
click at [722, 330] on div "button" at bounding box center [718, 329] width 10 height 7
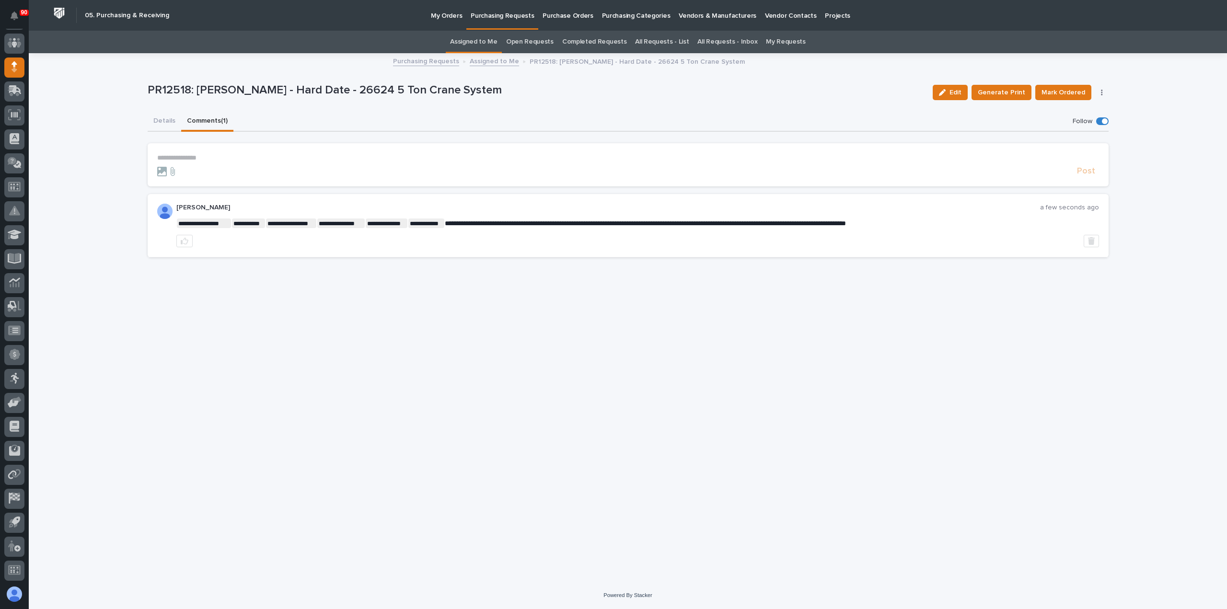
click at [1065, 89] on span "Mark Ordered" at bounding box center [1064, 93] width 44 height 12
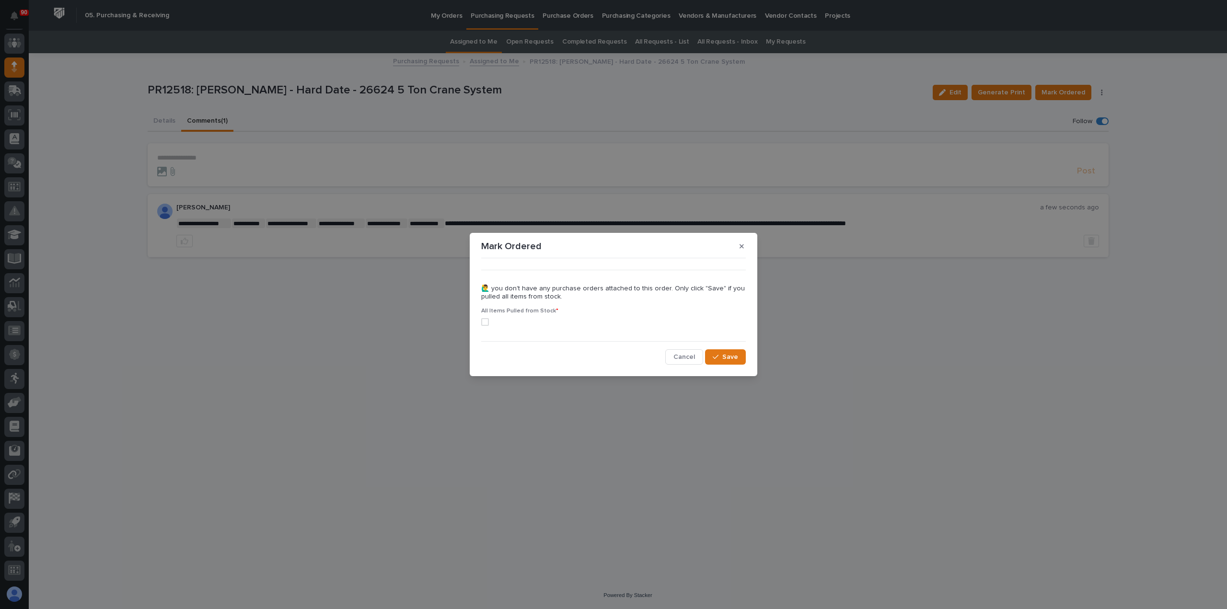
click at [486, 322] on span at bounding box center [485, 322] width 8 height 8
click at [726, 356] on span "Save" at bounding box center [730, 357] width 16 height 9
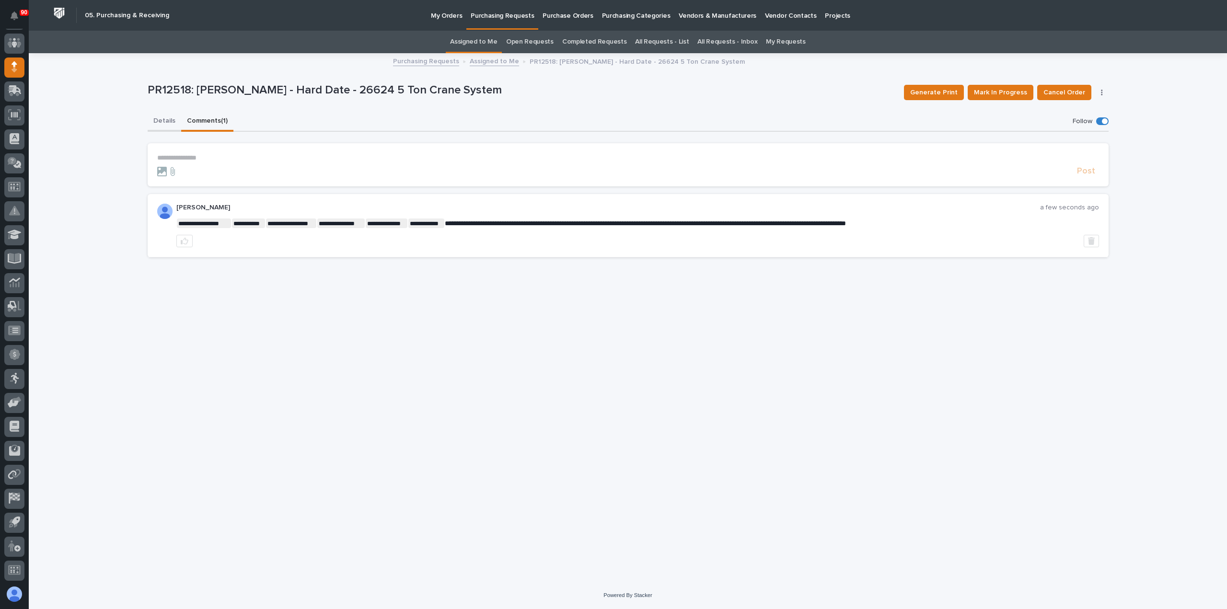
click at [162, 120] on button "Details" at bounding box center [165, 122] width 34 height 20
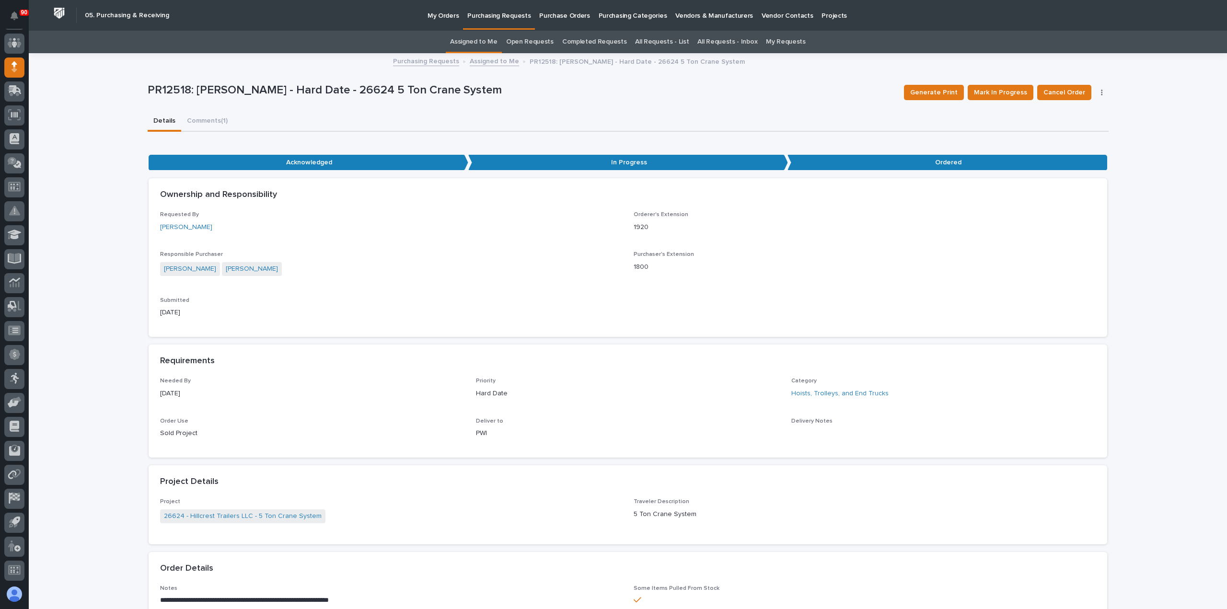
click at [498, 14] on p "Purchasing Requests" at bounding box center [498, 10] width 63 height 20
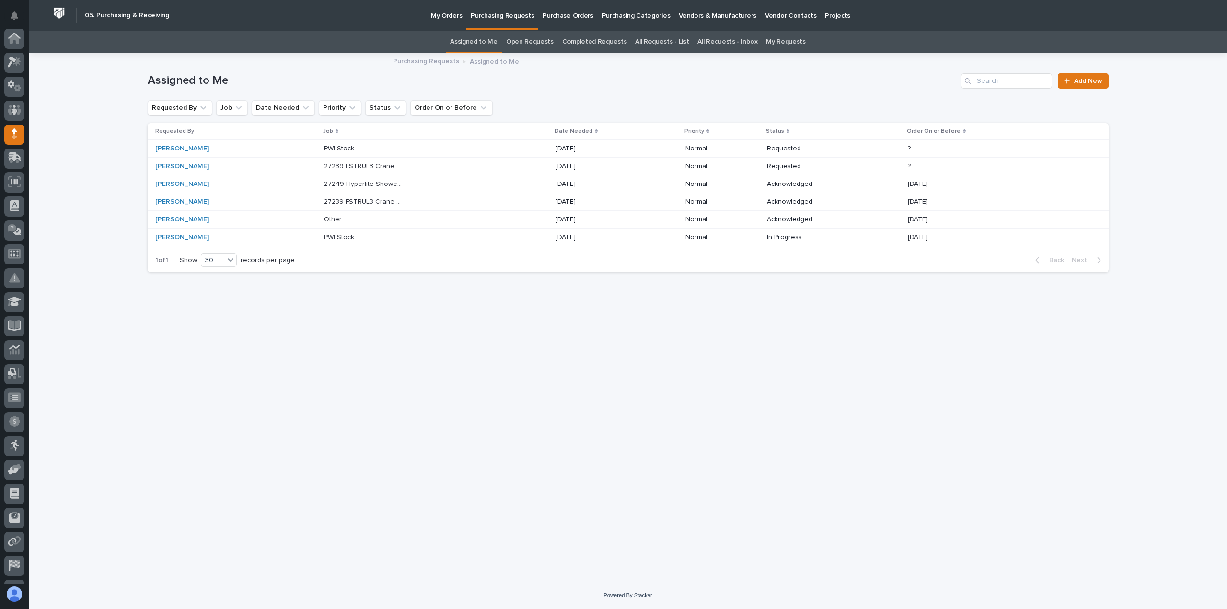
scroll to position [67, 0]
click at [371, 165] on p "27239 FSTRUL3 Crane System" at bounding box center [365, 166] width 82 height 10
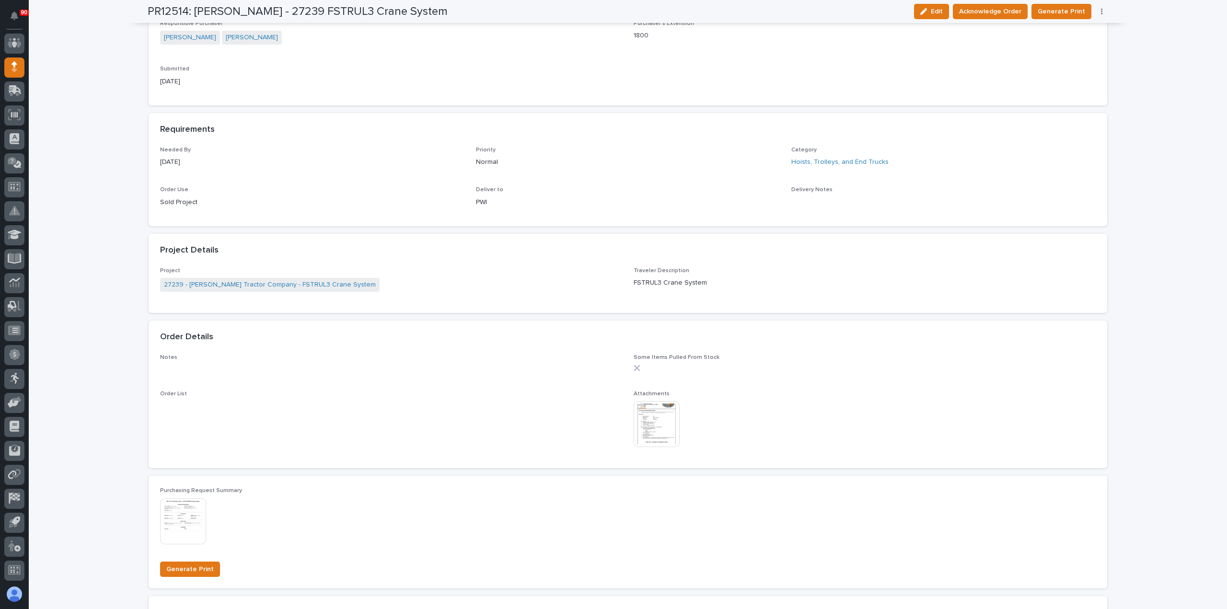
scroll to position [384, 0]
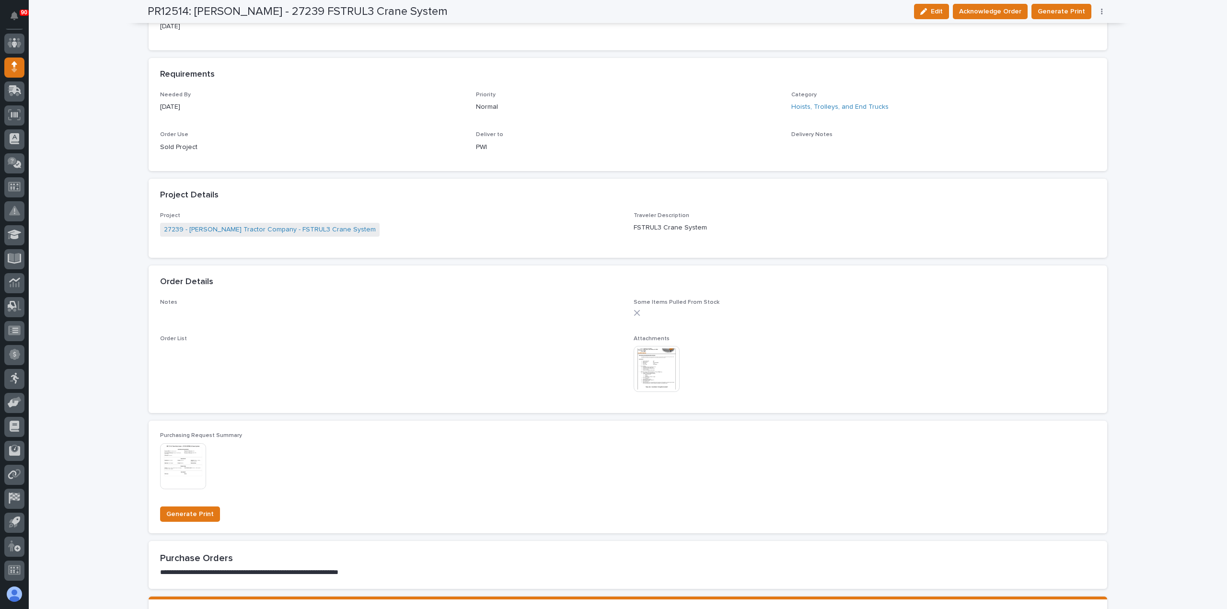
click at [652, 365] on img at bounding box center [657, 369] width 46 height 46
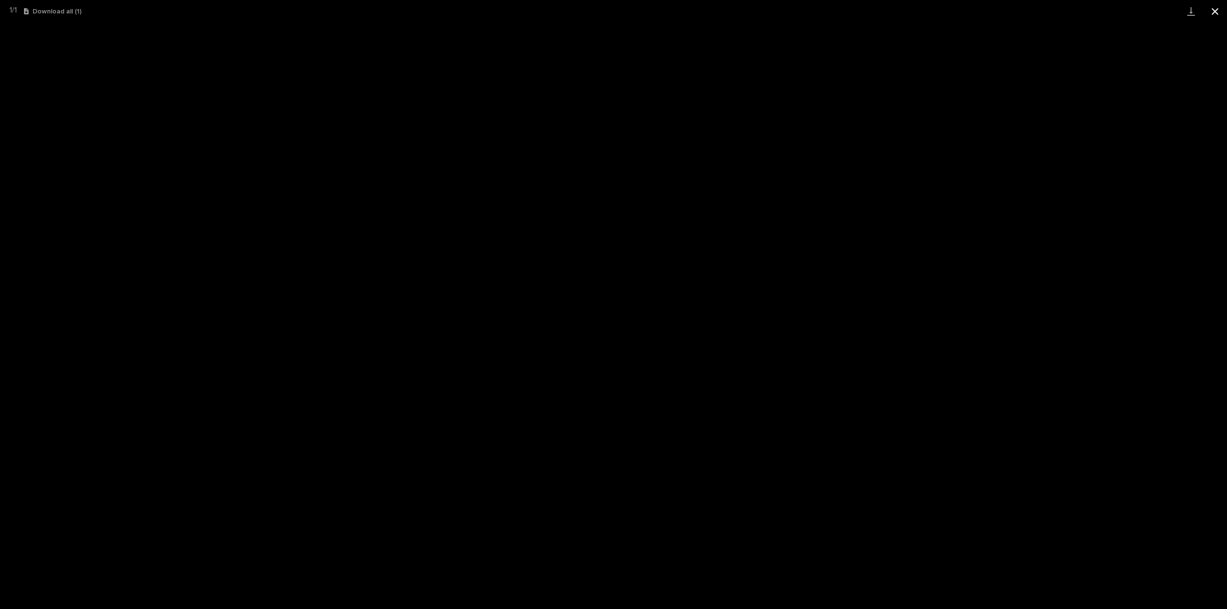
click at [1215, 11] on button "Close gallery" at bounding box center [1215, 11] width 24 height 23
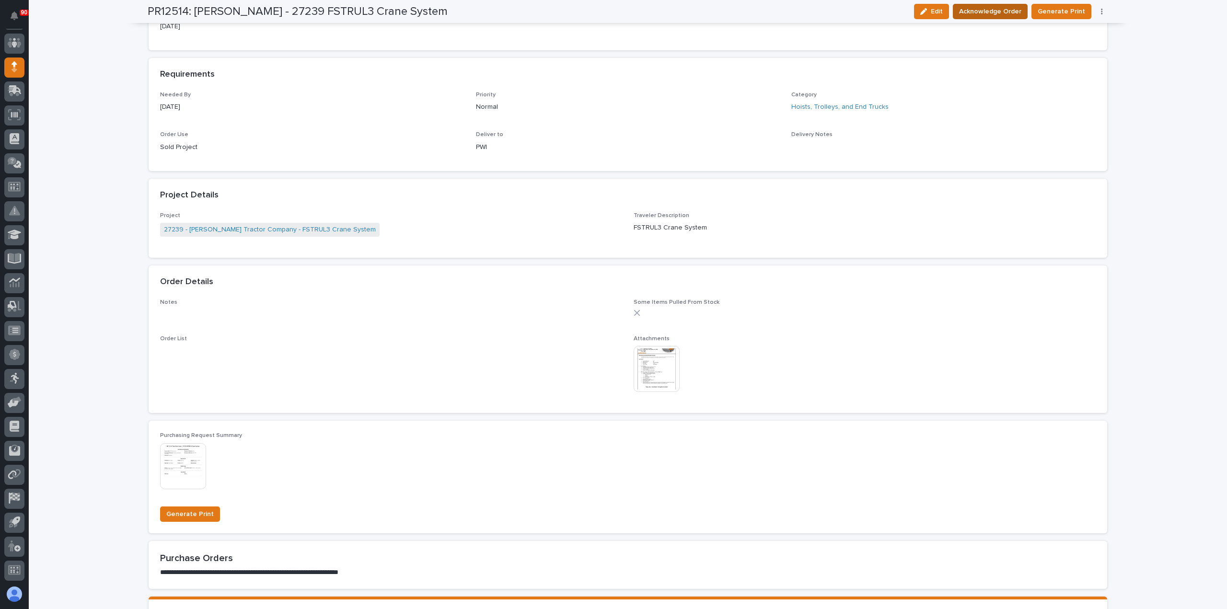
click at [995, 8] on span "Acknowledge Order" at bounding box center [990, 12] width 62 height 12
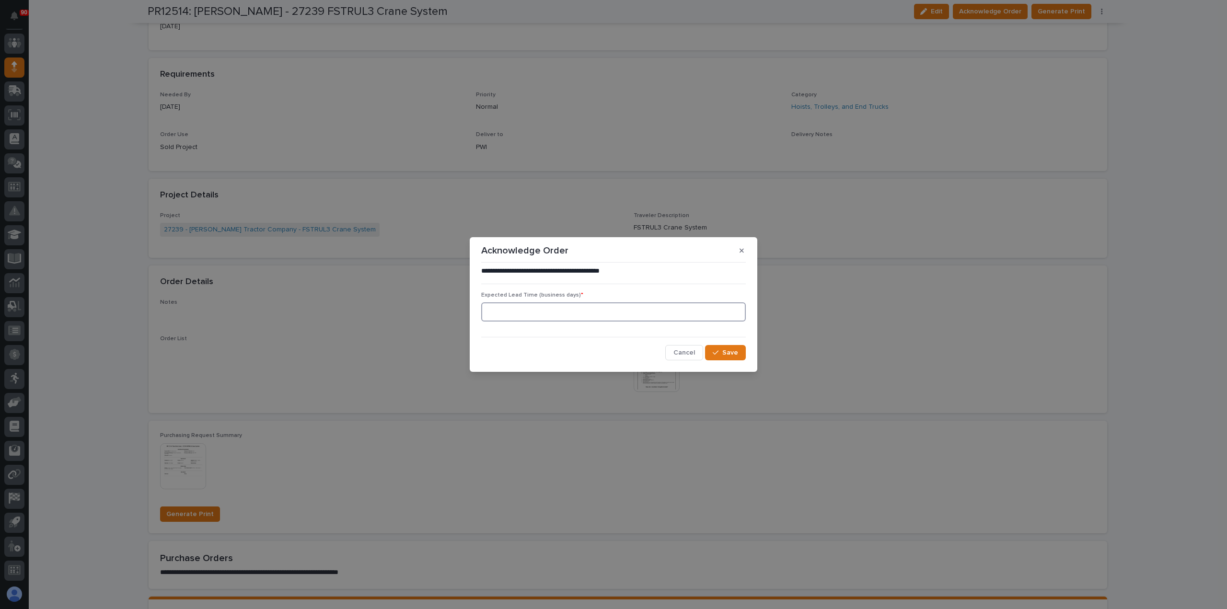
click at [698, 313] on input at bounding box center [613, 312] width 265 height 19
type input "0"
click at [733, 345] on button "Save" at bounding box center [725, 352] width 41 height 15
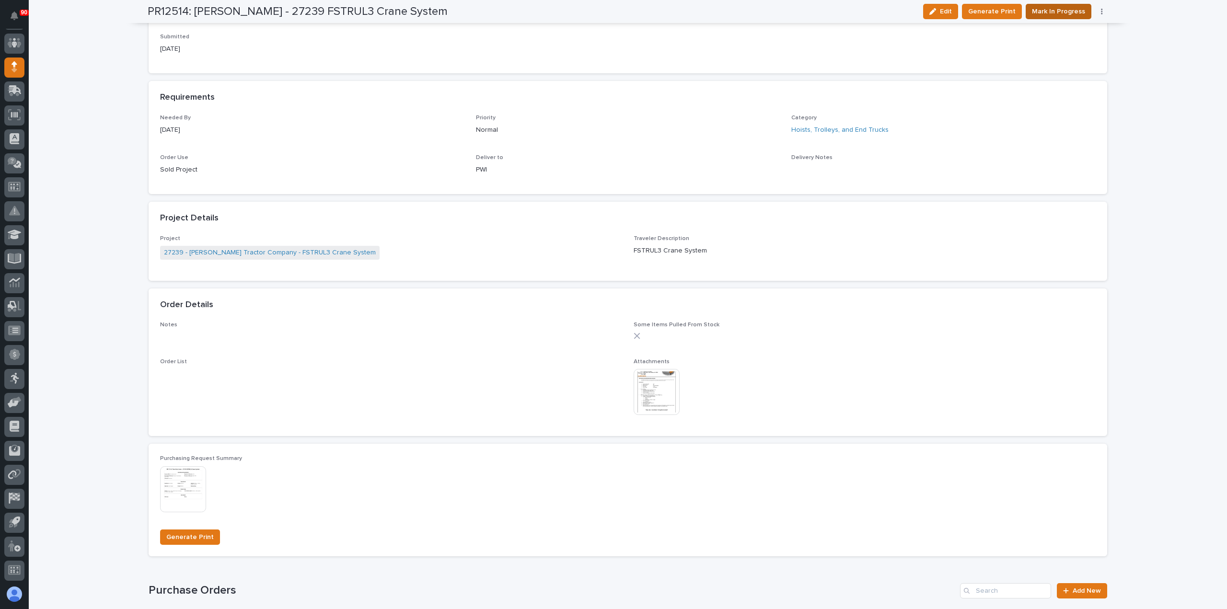
scroll to position [466, 0]
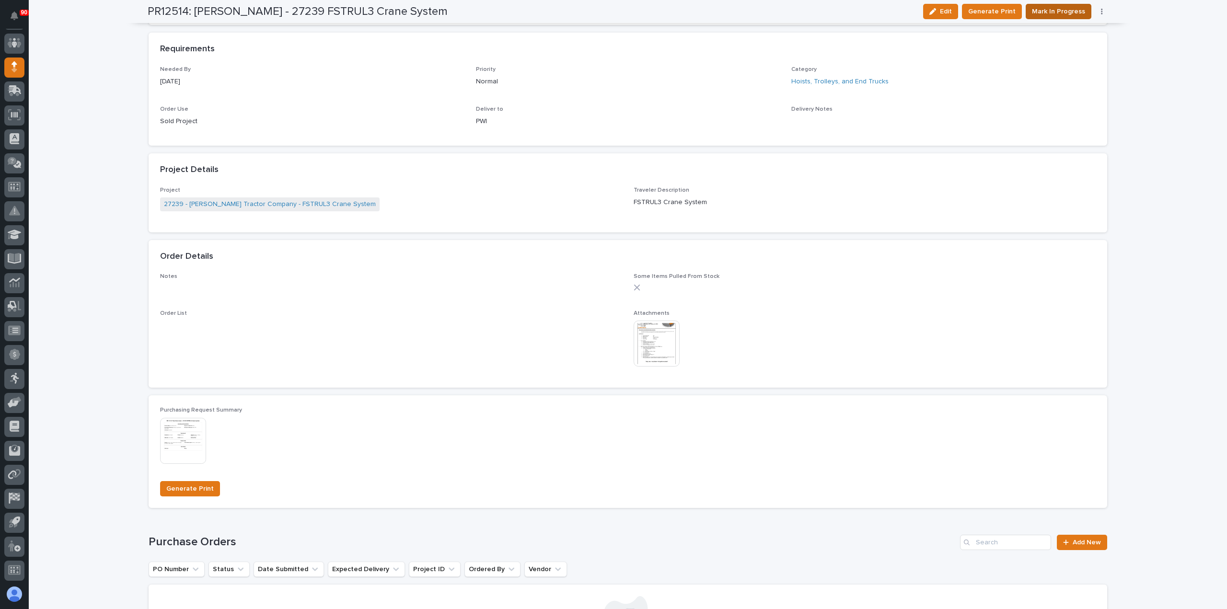
click at [1063, 7] on span "Mark In Progress" at bounding box center [1058, 12] width 53 height 12
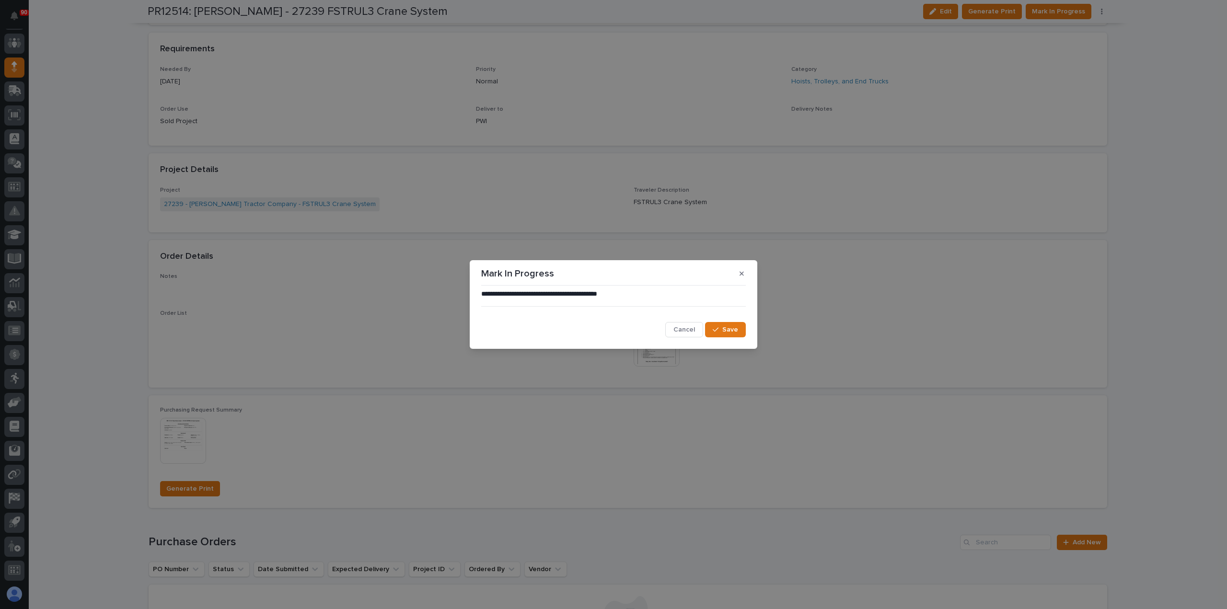
drag, startPoint x: 730, startPoint y: 326, endPoint x: 757, endPoint y: 315, distance: 29.2
click at [733, 326] on span "Save" at bounding box center [730, 330] width 16 height 9
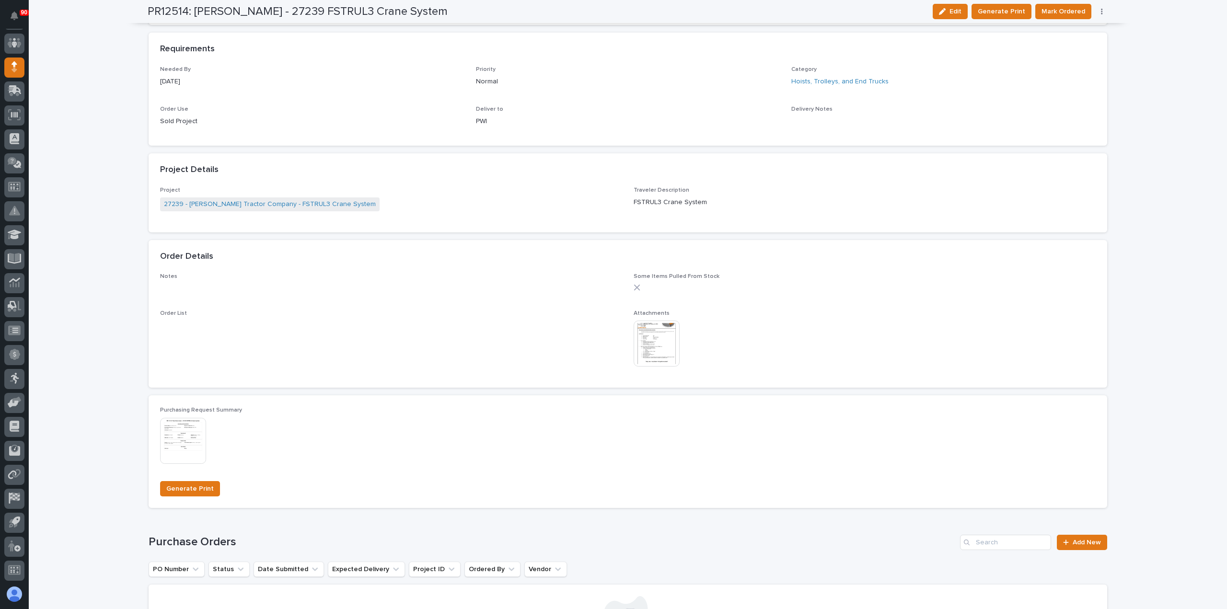
click at [1064, 10] on span "Mark Ordered" at bounding box center [1064, 12] width 44 height 12
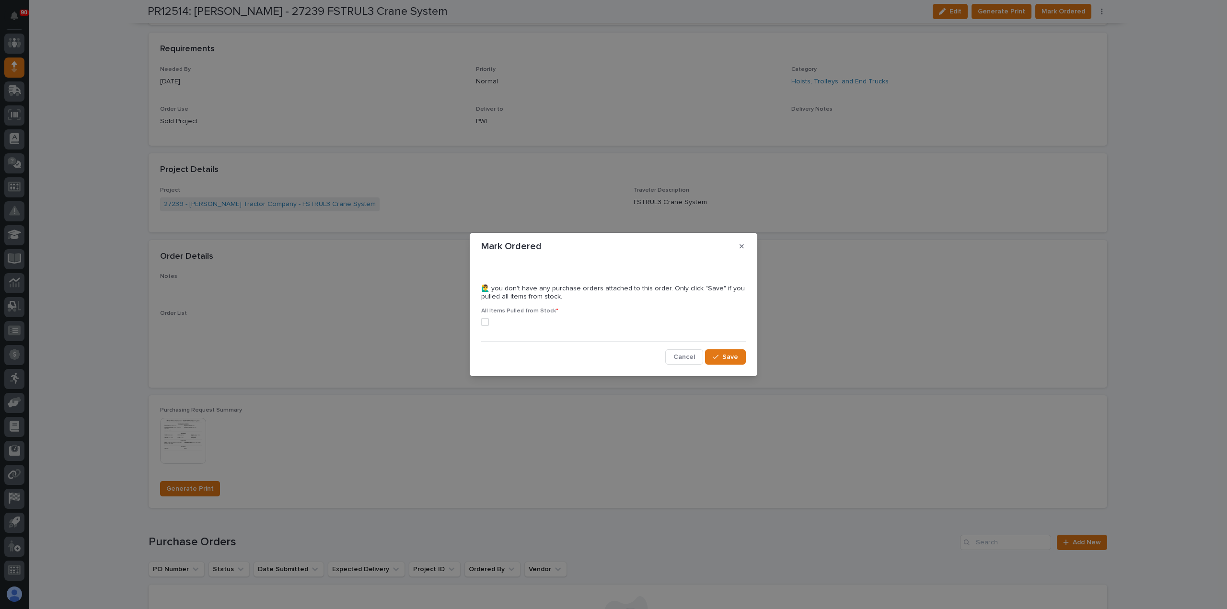
click at [487, 319] on span at bounding box center [485, 322] width 8 height 8
click at [726, 355] on span "Save" at bounding box center [730, 357] width 16 height 9
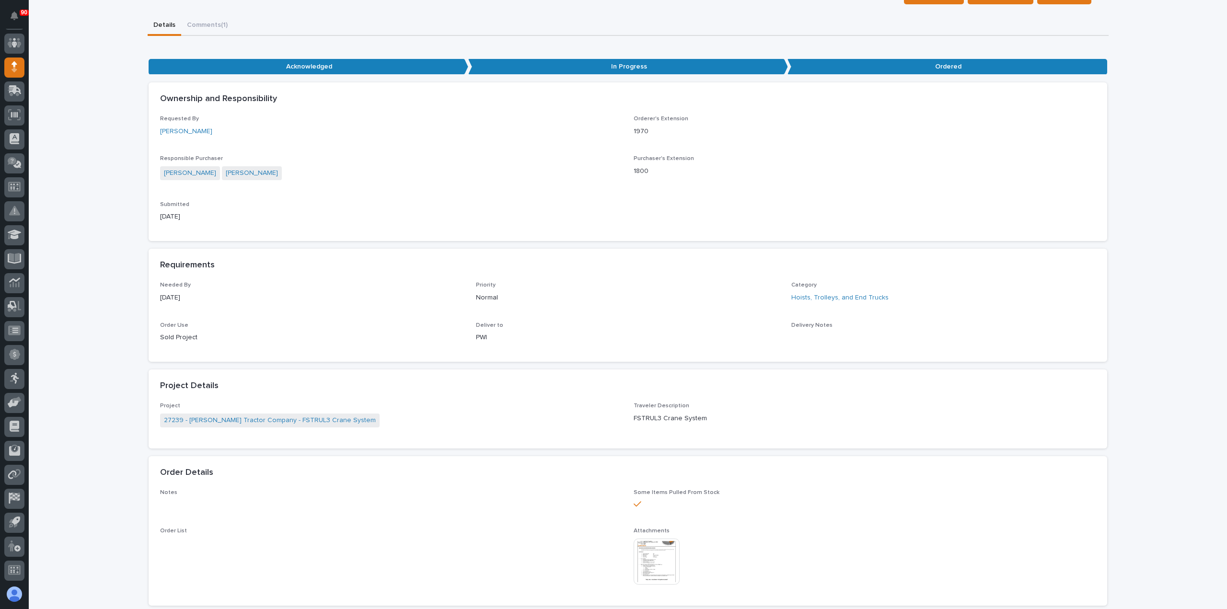
scroll to position [0, 0]
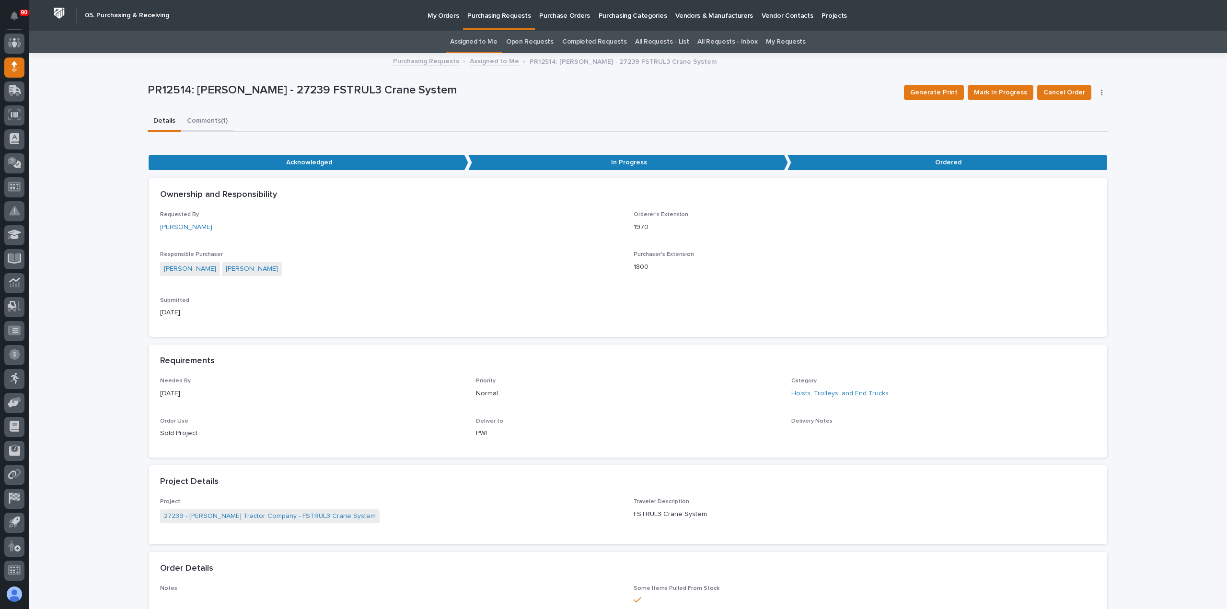
click at [206, 118] on button "Comments (1)" at bounding box center [207, 122] width 52 height 20
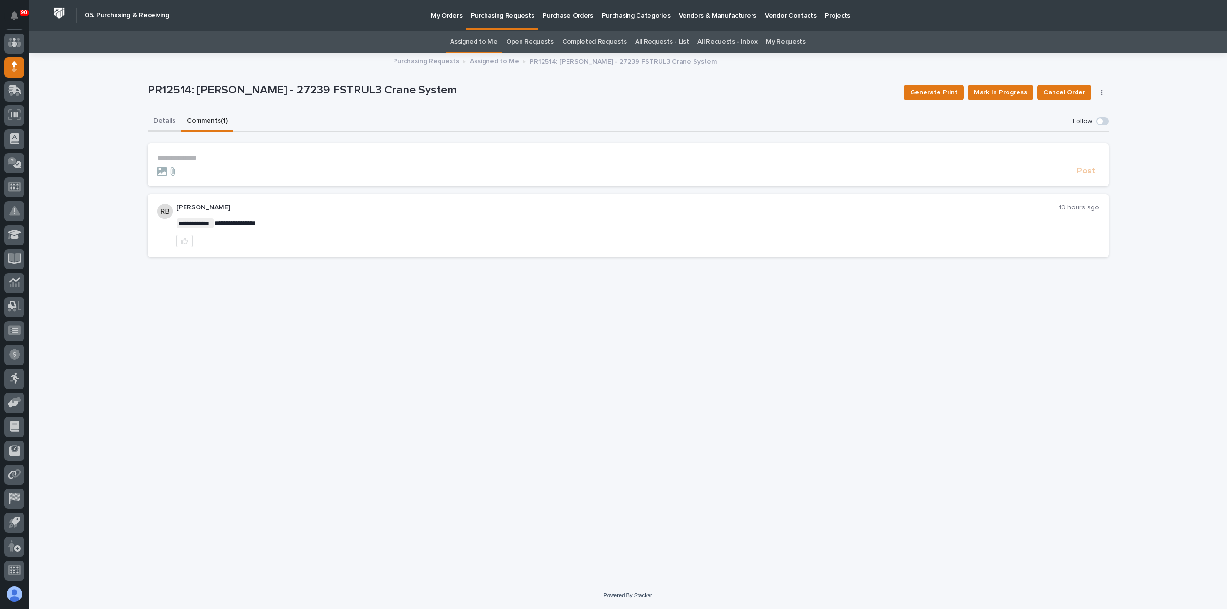
click at [163, 122] on button "Details" at bounding box center [165, 122] width 34 height 20
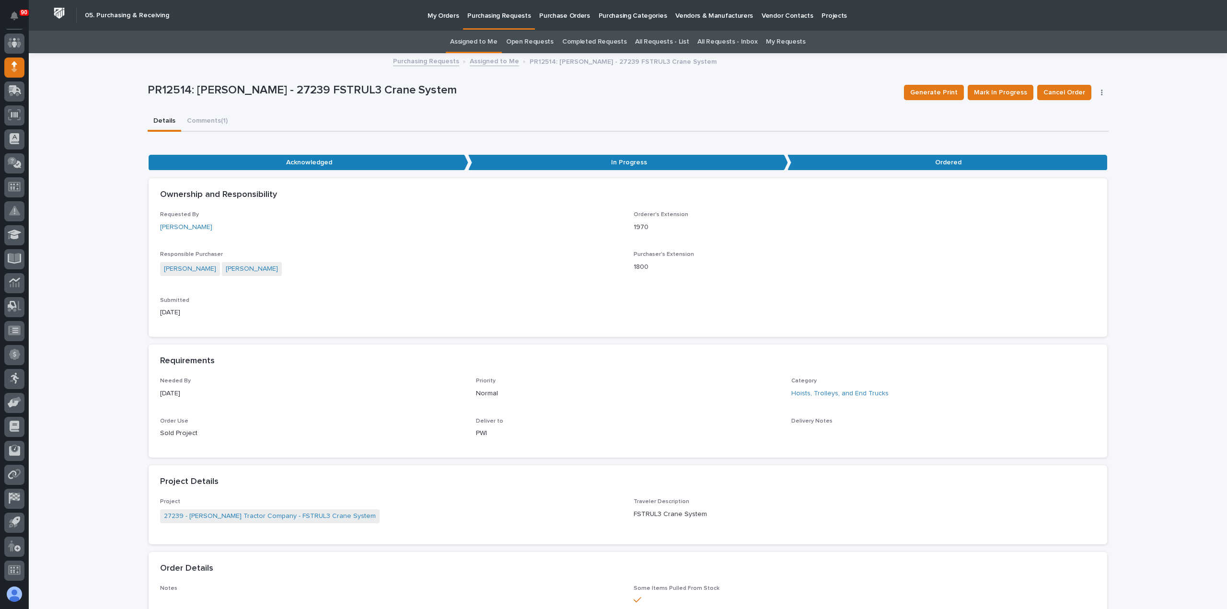
click at [498, 13] on p "Purchasing Requests" at bounding box center [498, 10] width 63 height 20
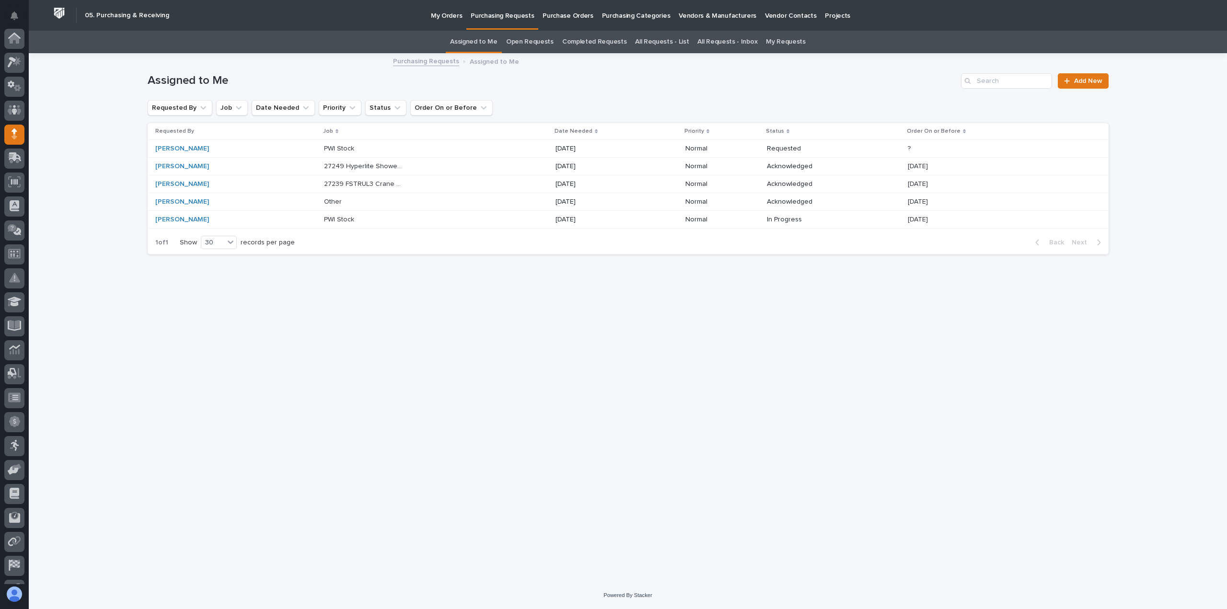
scroll to position [67, 0]
click at [364, 164] on p "27249 Hyperlite Shower Set System - Parts & HW" at bounding box center [365, 166] width 82 height 10
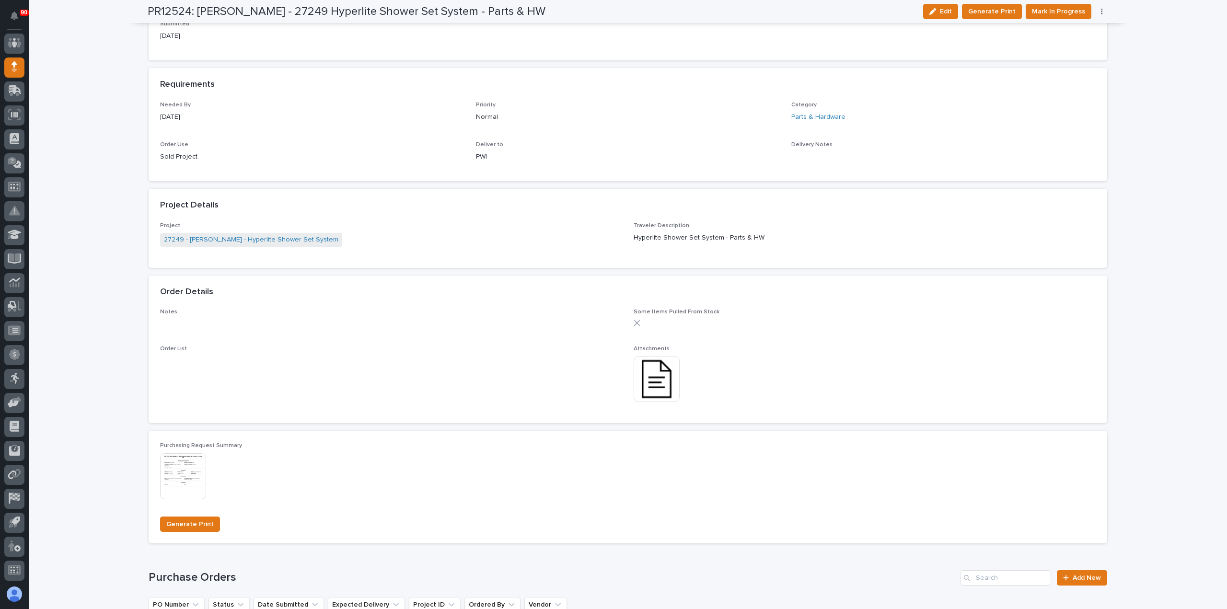
scroll to position [431, 0]
click at [655, 376] on img at bounding box center [657, 378] width 46 height 46
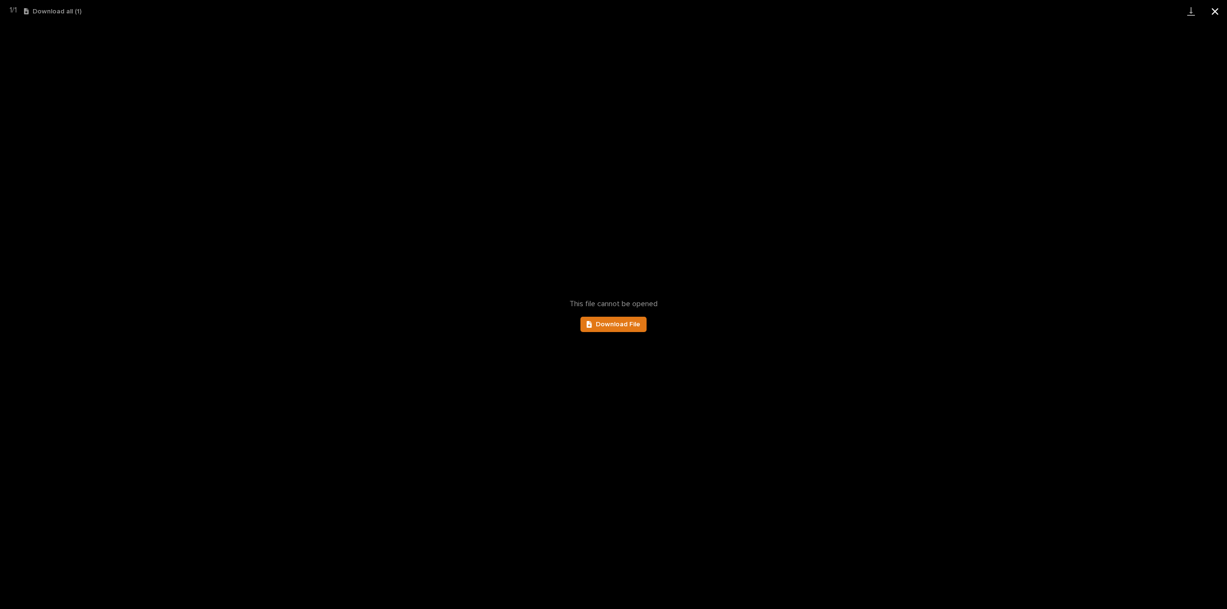
click at [1216, 10] on button "Close gallery" at bounding box center [1215, 11] width 24 height 23
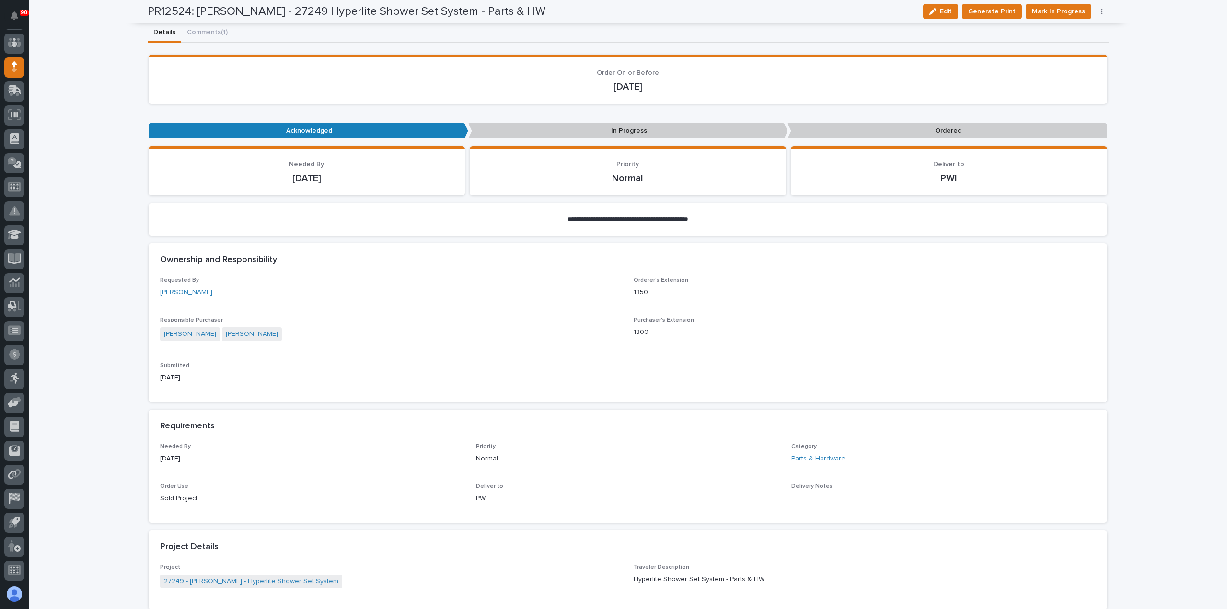
scroll to position [0, 0]
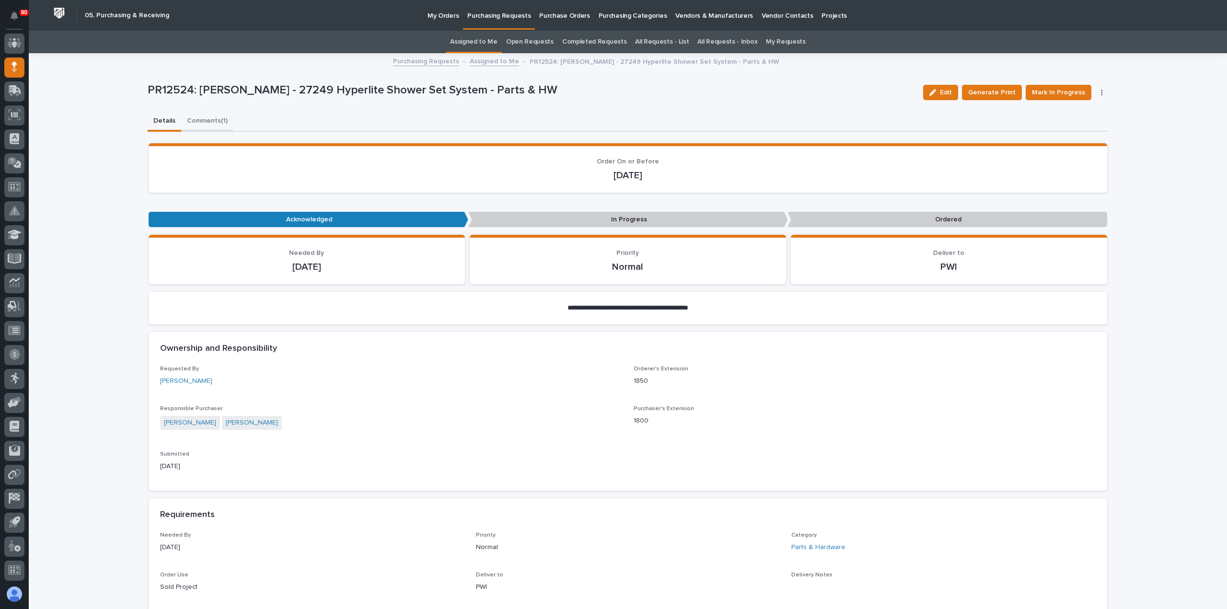
click at [192, 117] on button "Comments (1)" at bounding box center [207, 122] width 52 height 20
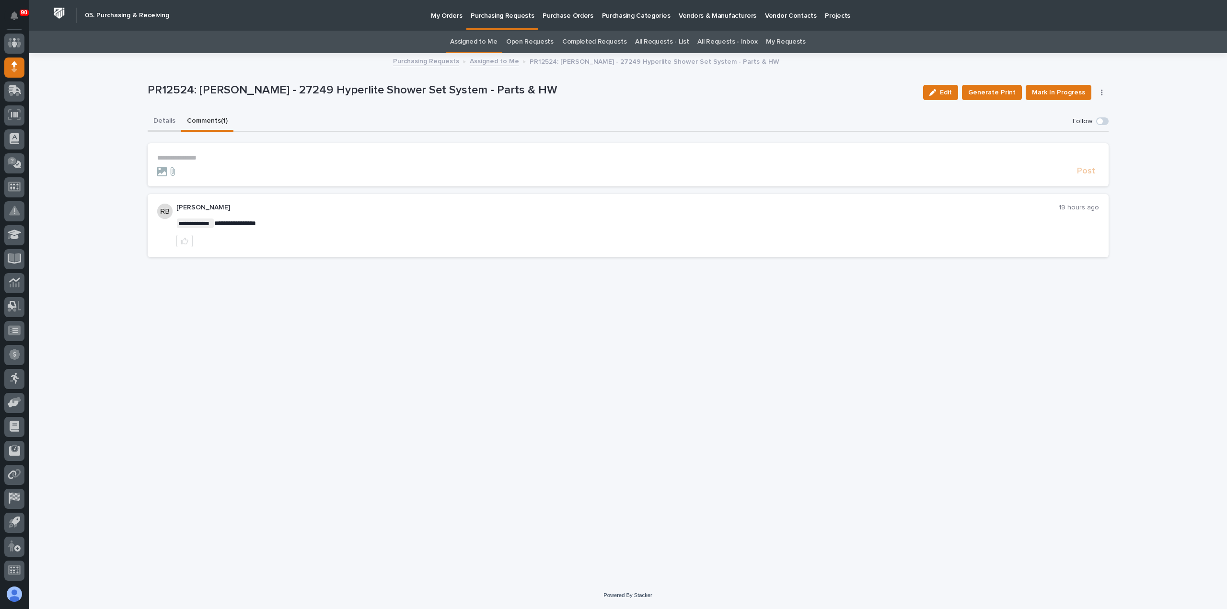
click at [161, 121] on button "Details" at bounding box center [165, 122] width 34 height 20
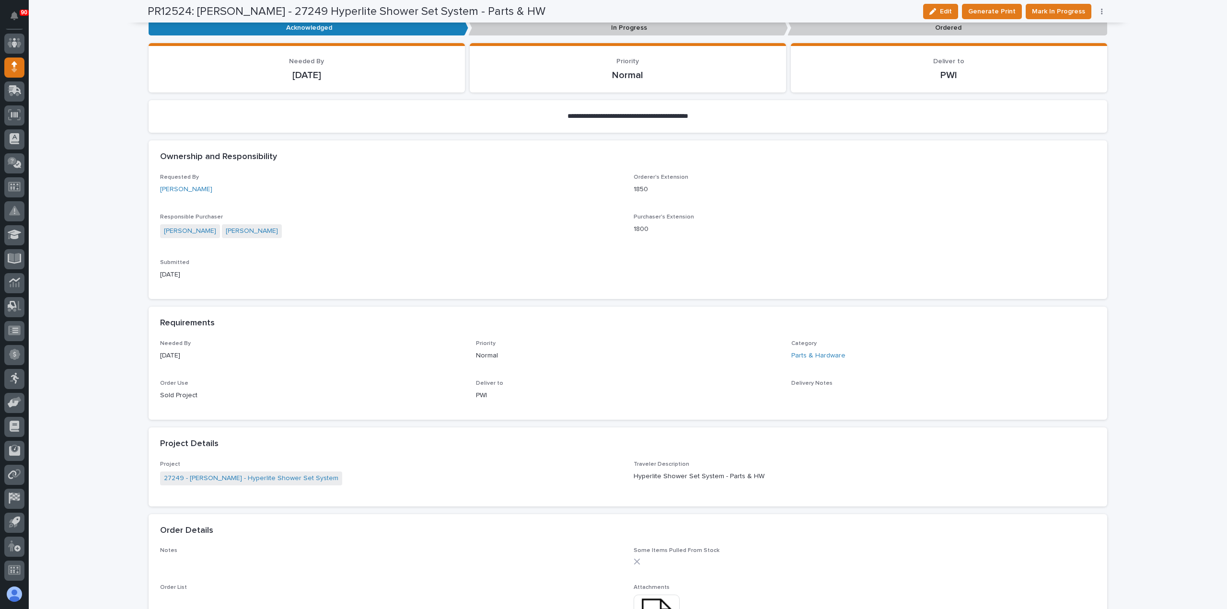
scroll to position [336, 0]
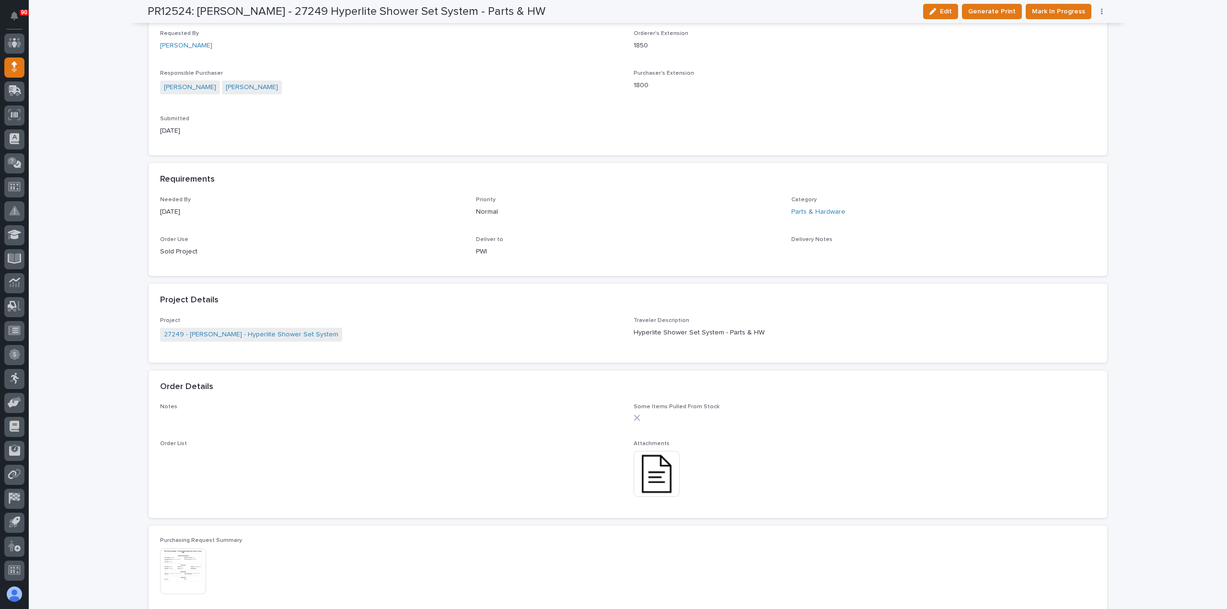
click at [640, 466] on img at bounding box center [657, 474] width 46 height 46
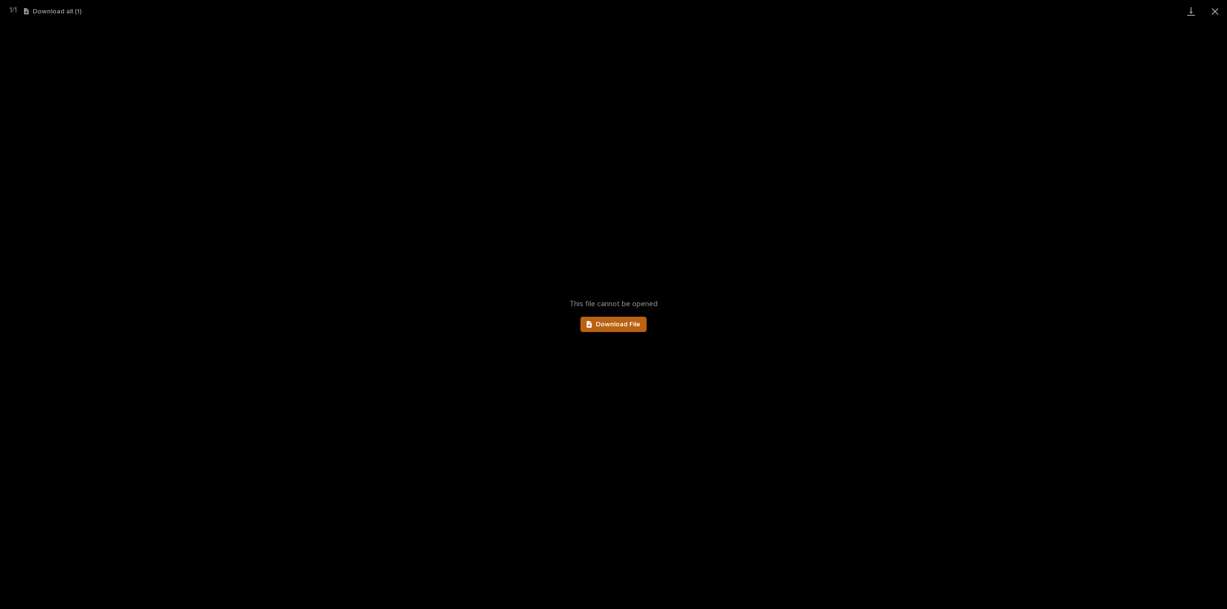
click at [629, 326] on span "Download File" at bounding box center [618, 324] width 45 height 7
click at [1214, 10] on button "Close gallery" at bounding box center [1215, 11] width 24 height 23
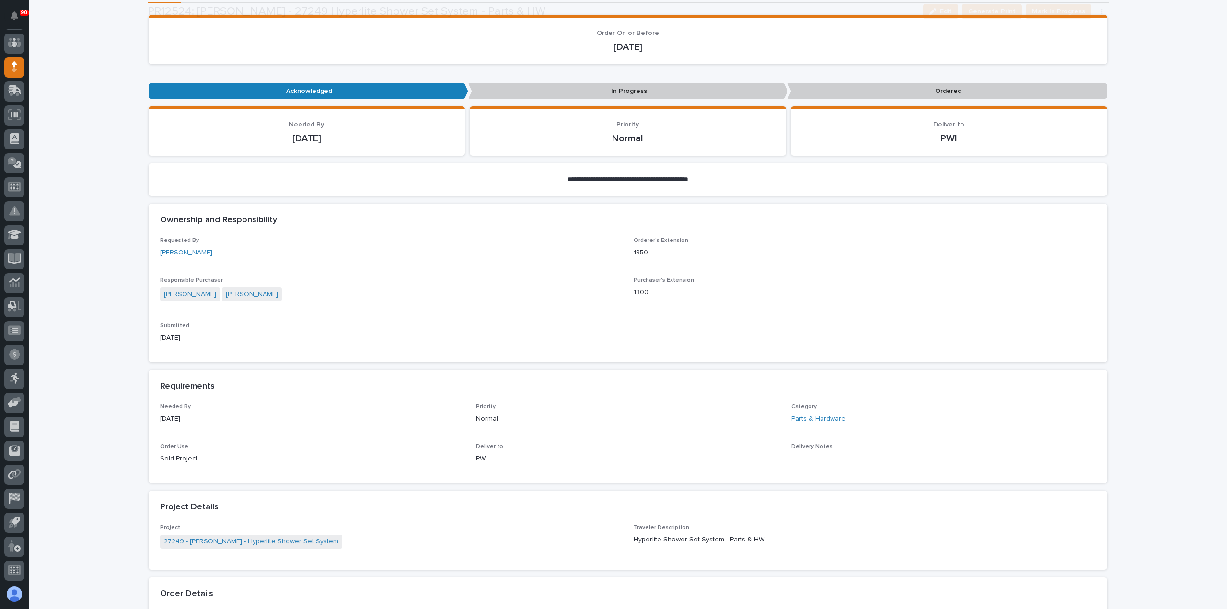
scroll to position [144, 0]
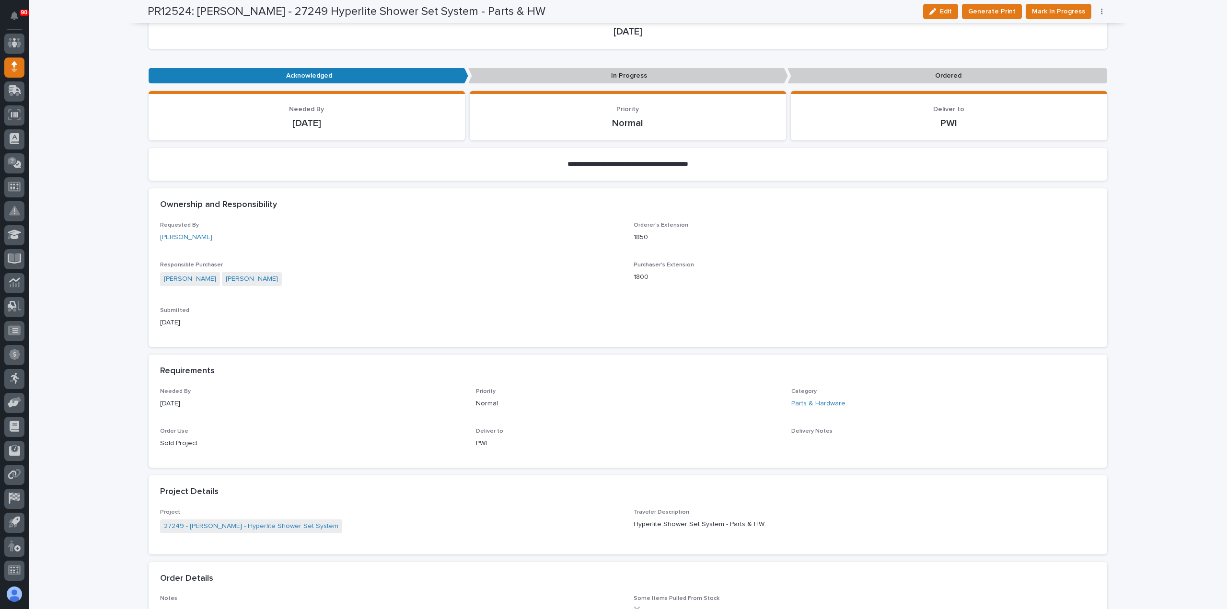
click at [364, 210] on div "Ownership and Responsibility" at bounding box center [628, 205] width 959 height 34
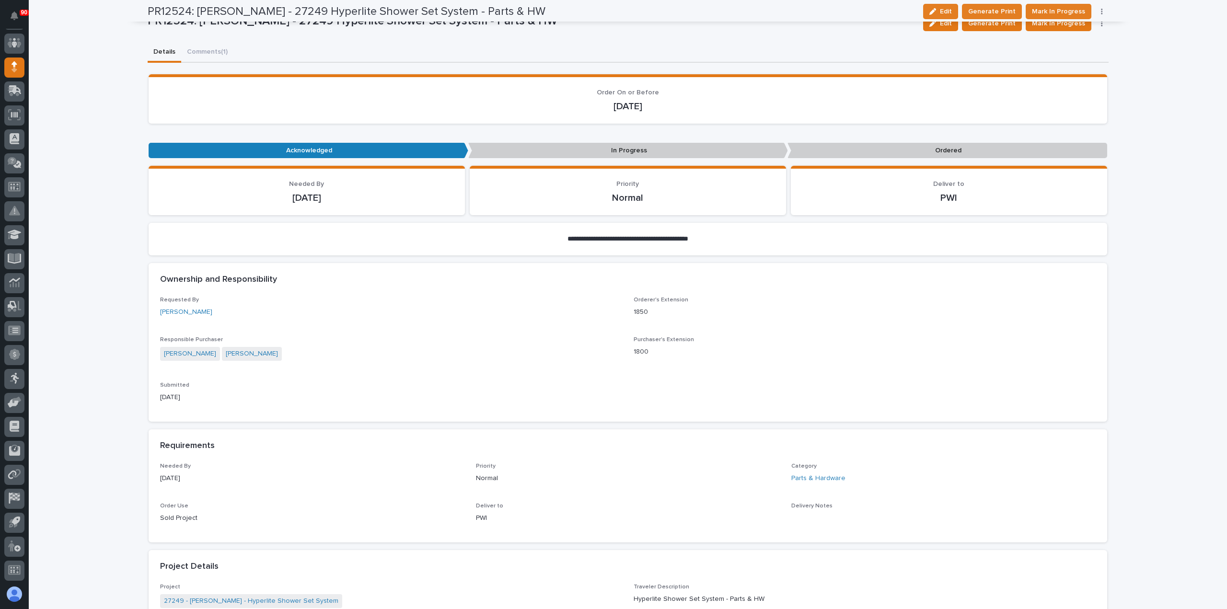
scroll to position [0, 0]
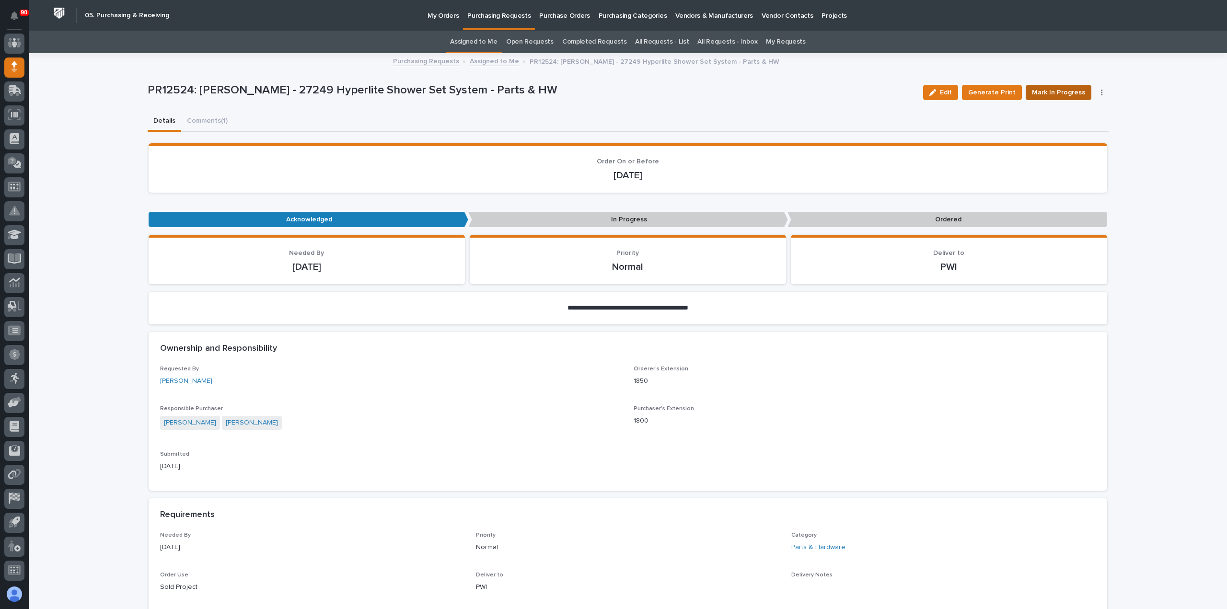
click at [1061, 90] on span "Mark In Progress" at bounding box center [1058, 93] width 53 height 12
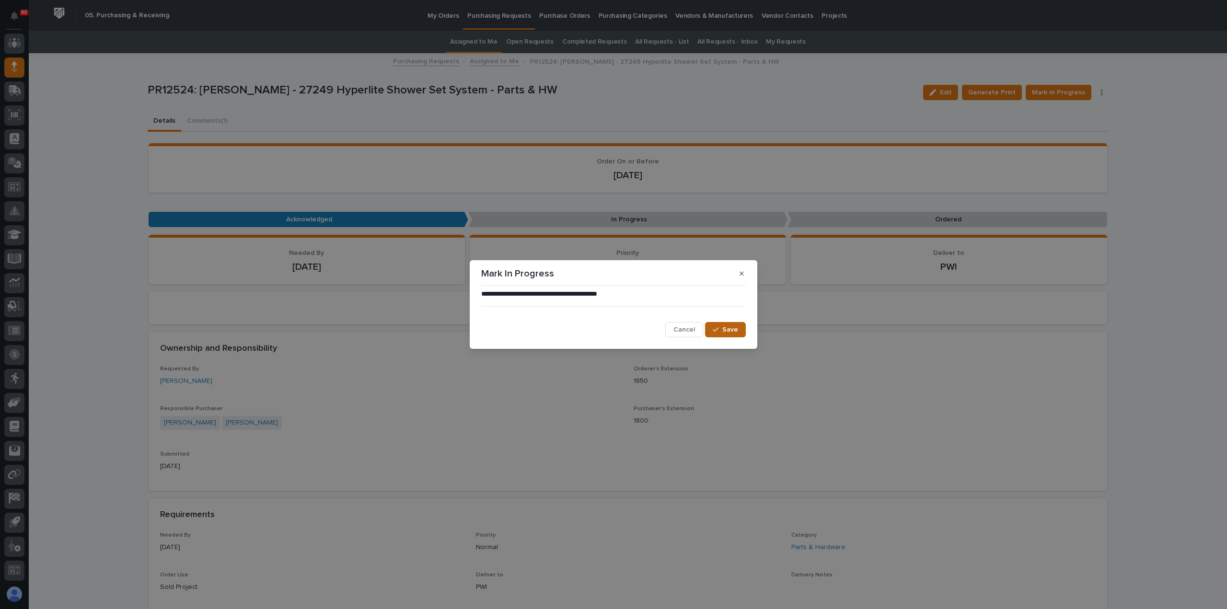
drag, startPoint x: 728, startPoint y: 326, endPoint x: 735, endPoint y: 326, distance: 7.7
click at [728, 326] on span "Save" at bounding box center [730, 330] width 16 height 9
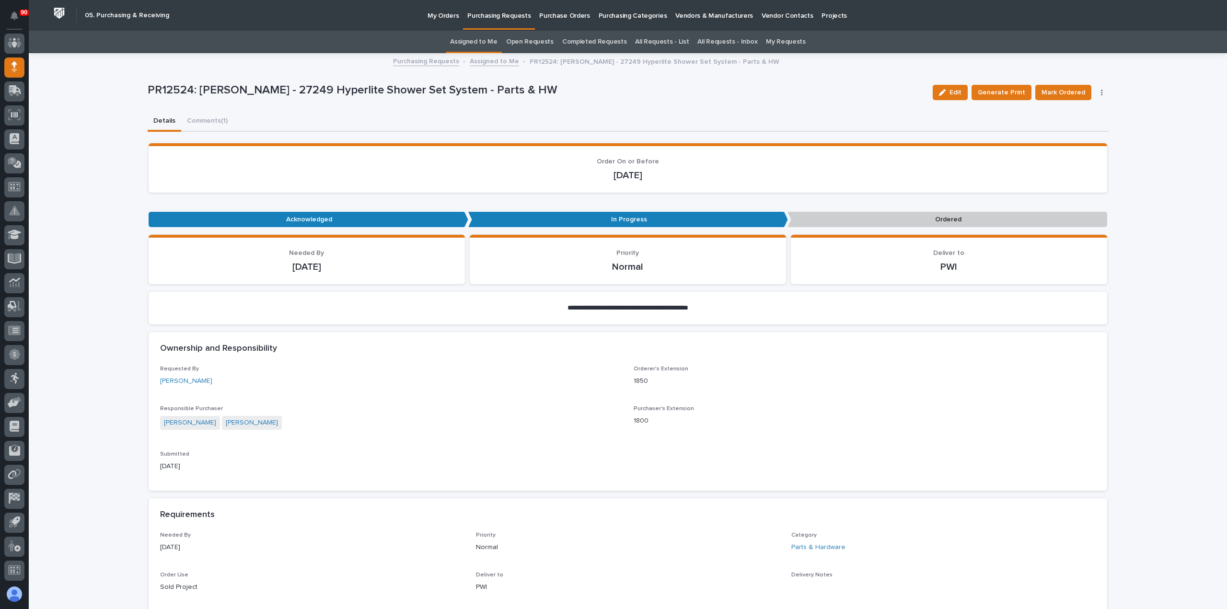
click at [1056, 90] on span "Mark Ordered" at bounding box center [1064, 93] width 44 height 12
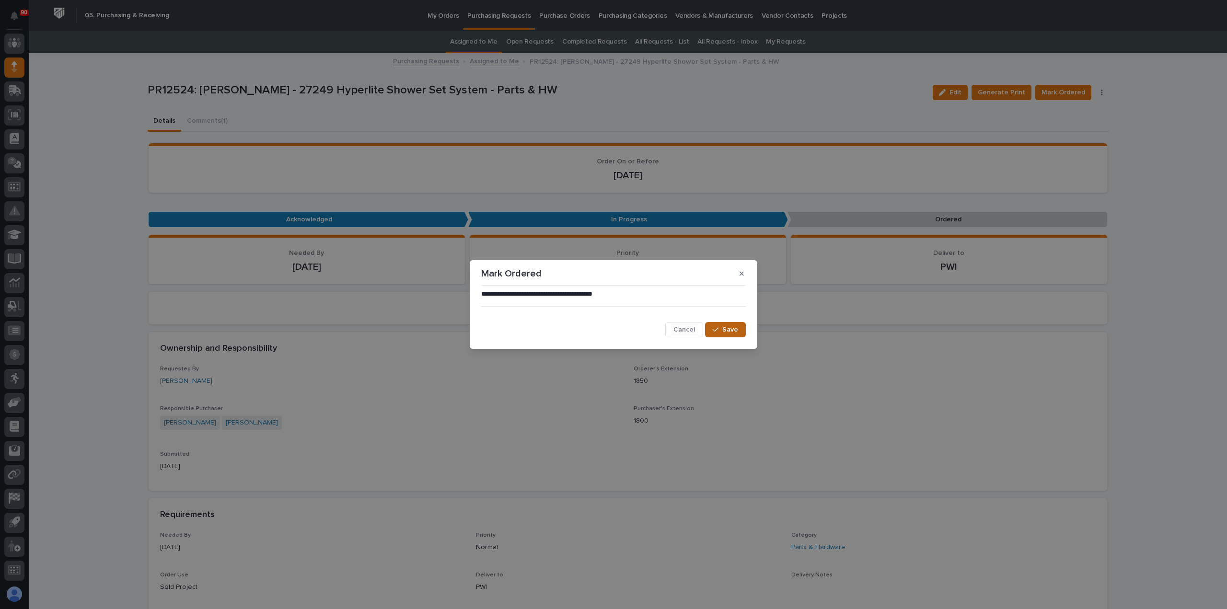
click at [727, 329] on span "Save" at bounding box center [730, 330] width 16 height 9
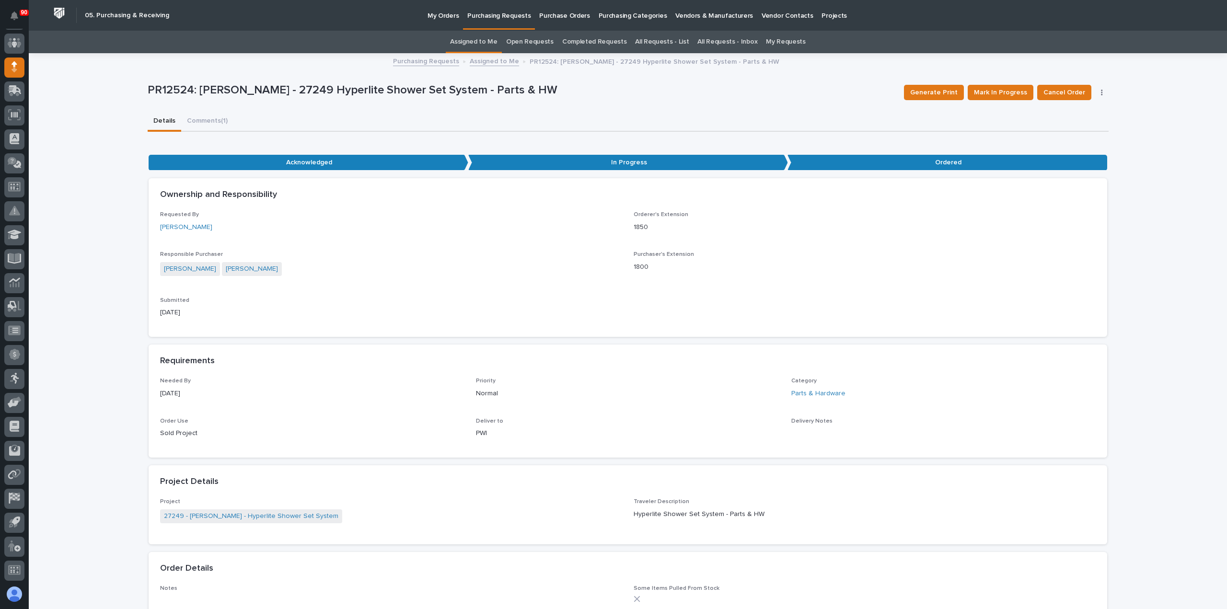
click at [491, 17] on p "Purchasing Requests" at bounding box center [498, 10] width 63 height 20
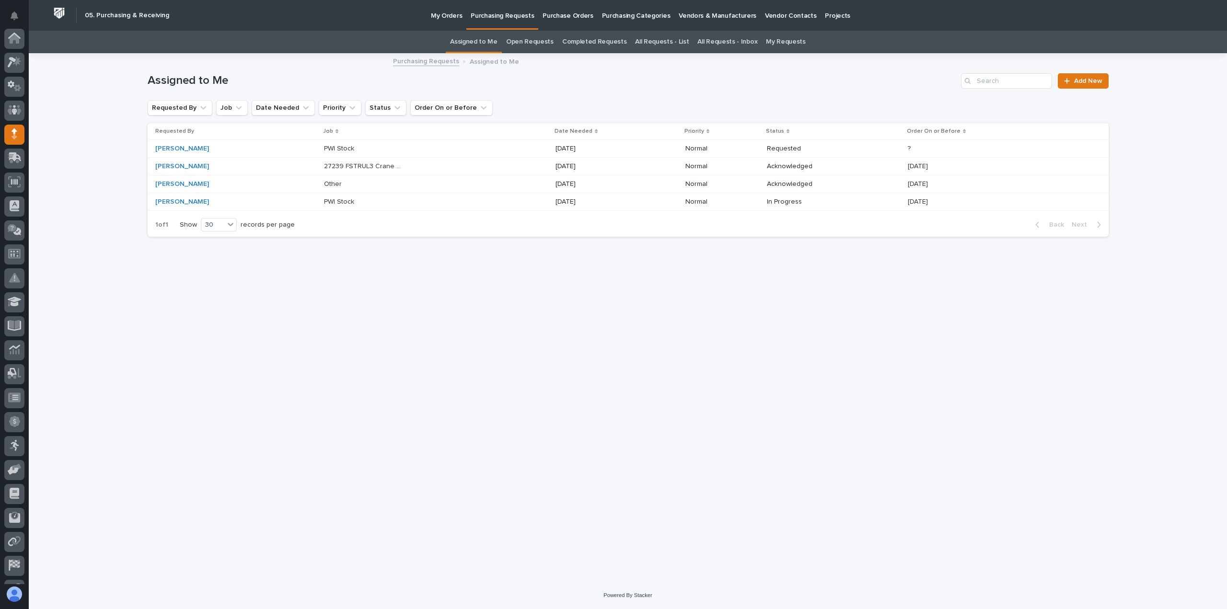
scroll to position [67, 0]
click at [376, 161] on p "27239 FSTRUL3 Crane System" at bounding box center [365, 166] width 82 height 10
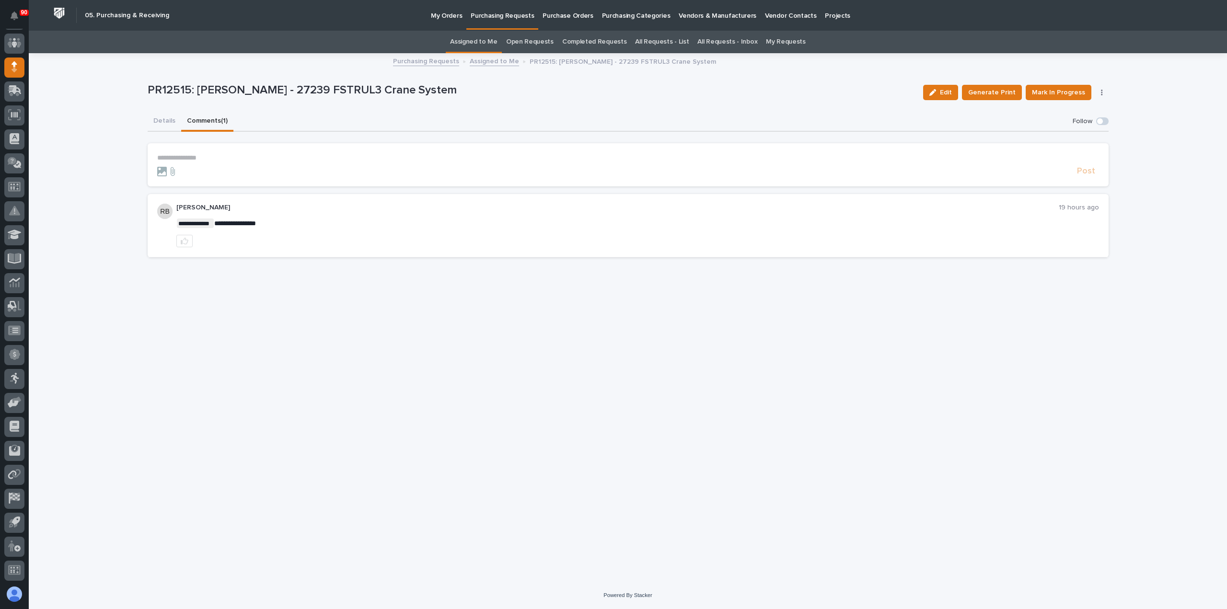
click at [199, 120] on button "Comments (1)" at bounding box center [207, 122] width 52 height 20
click at [165, 119] on button "Details" at bounding box center [165, 122] width 34 height 20
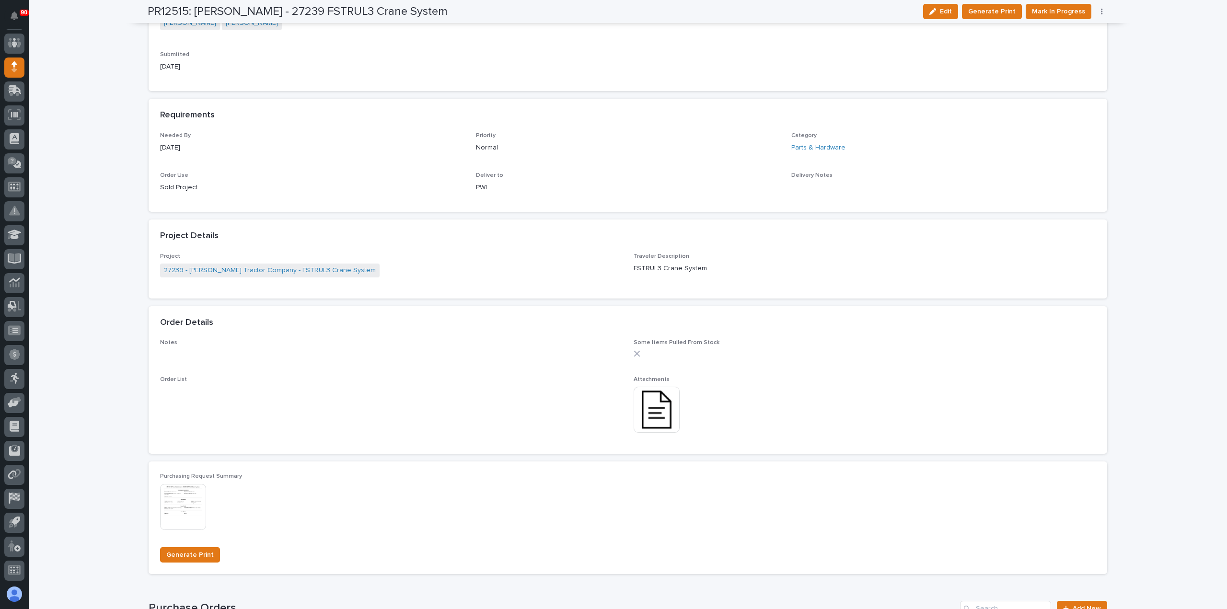
scroll to position [479, 0]
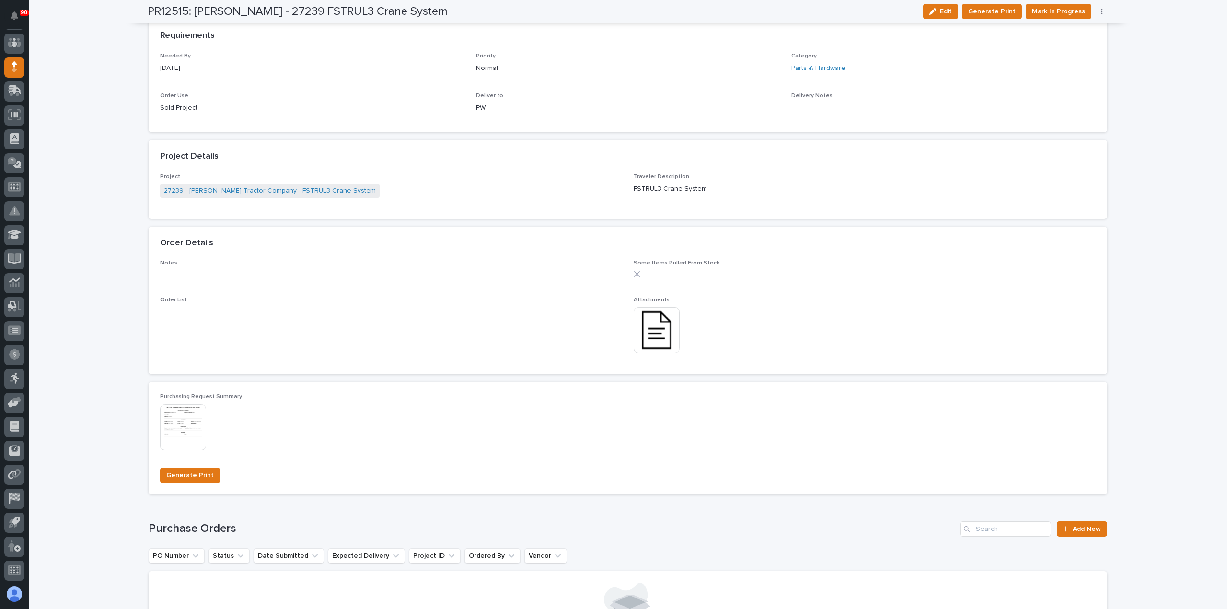
click at [662, 332] on img at bounding box center [657, 330] width 46 height 46
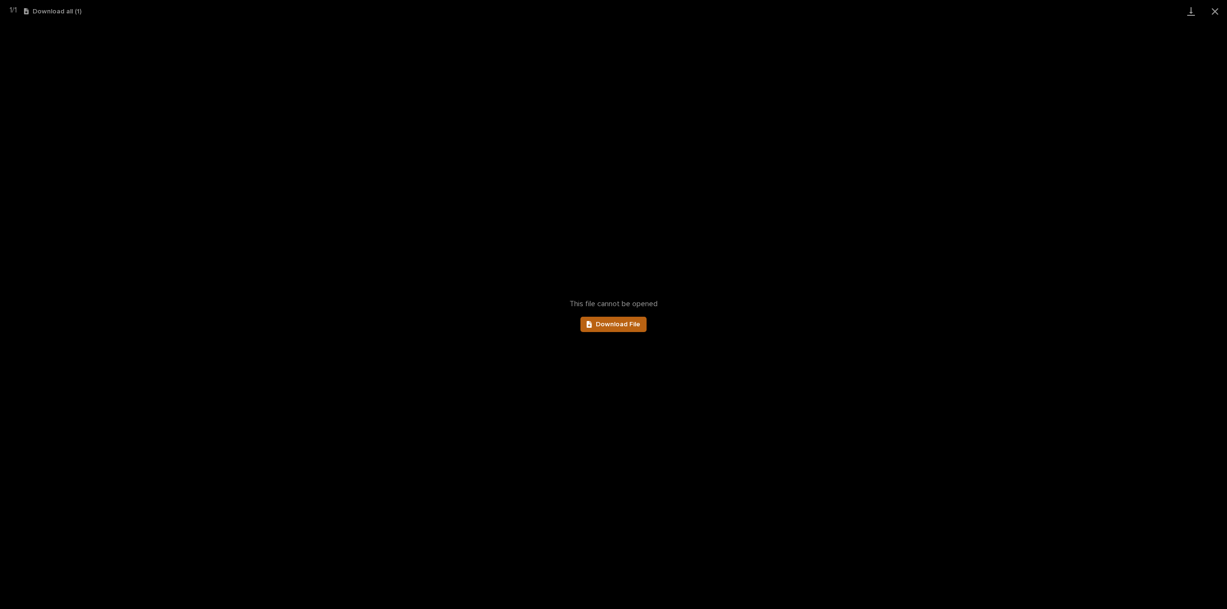
click at [618, 326] on span "Download File" at bounding box center [618, 324] width 45 height 7
click at [1214, 11] on button "Close gallery" at bounding box center [1215, 11] width 24 height 23
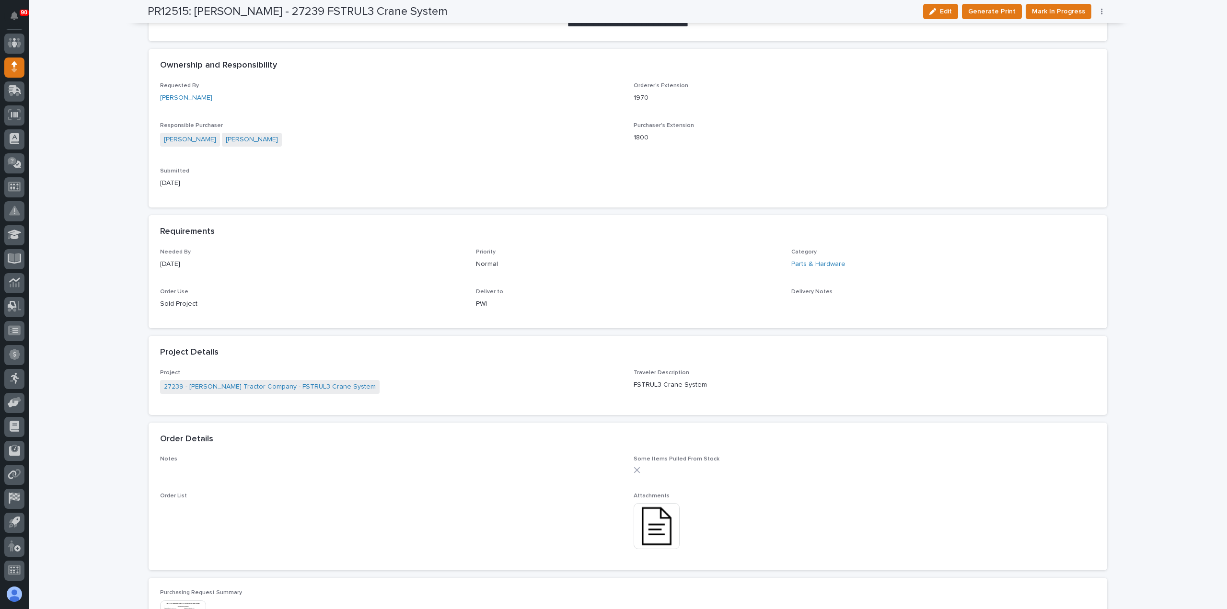
scroll to position [288, 0]
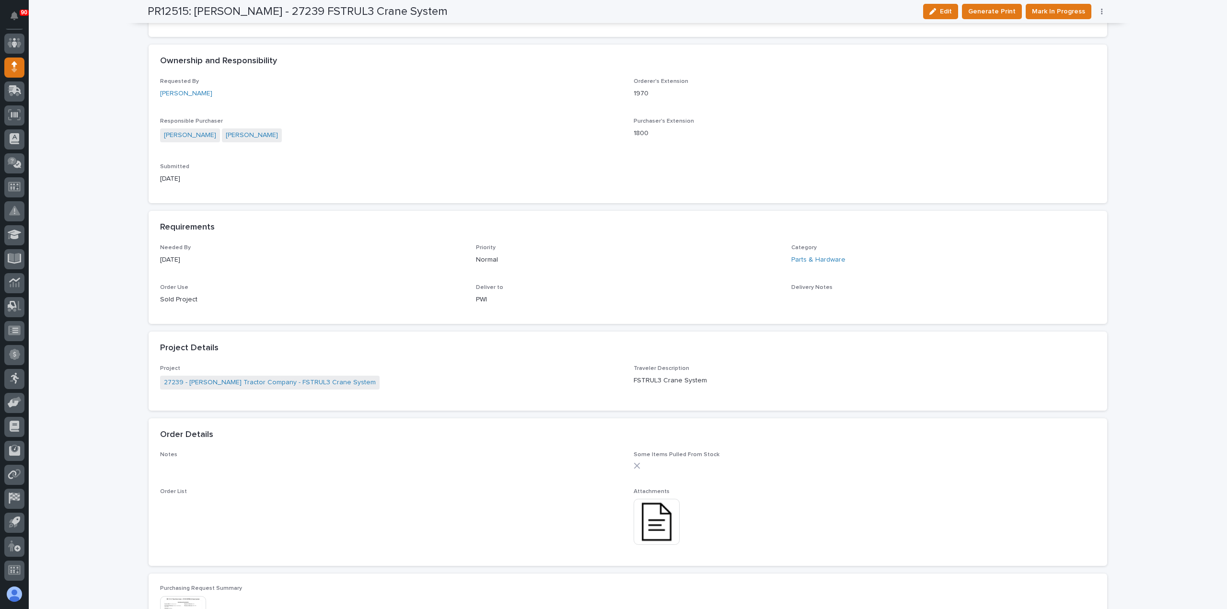
click at [383, 126] on div "Responsible Purchaser [PERSON_NAME] [PERSON_NAME]" at bounding box center [391, 135] width 462 height 34
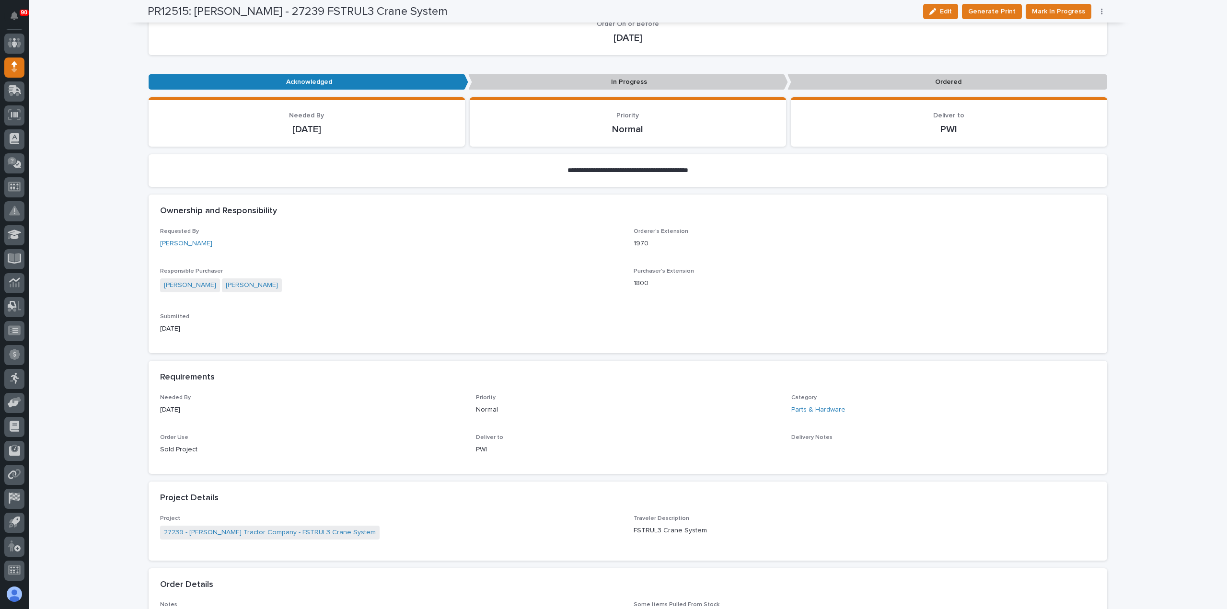
scroll to position [96, 0]
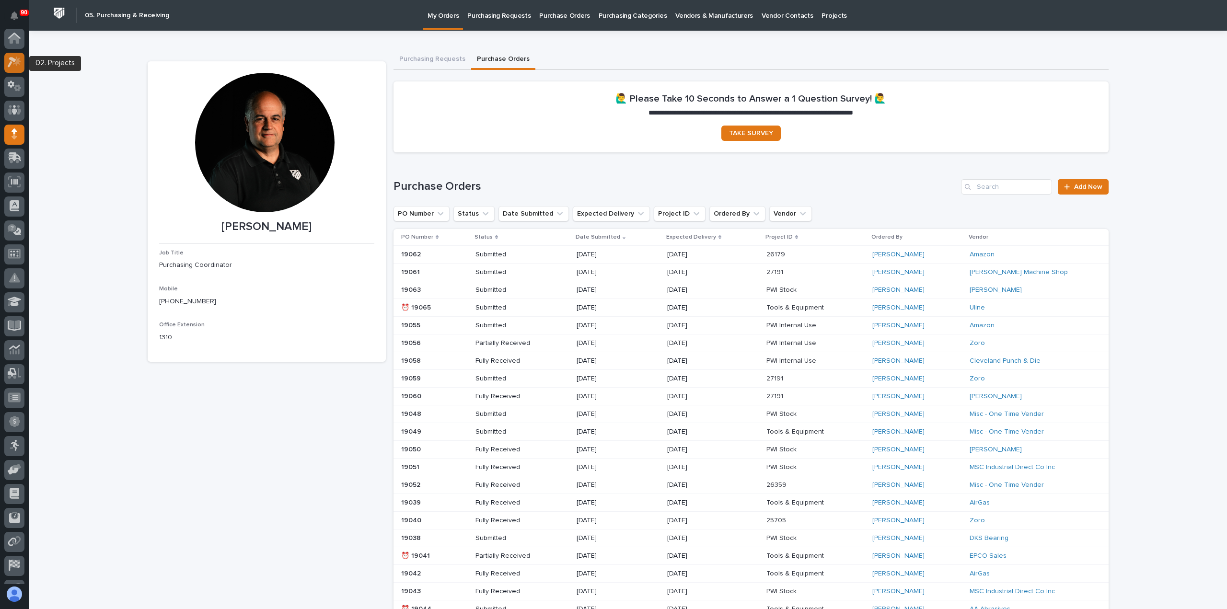
click at [13, 64] on icon at bounding box center [17, 62] width 8 height 10
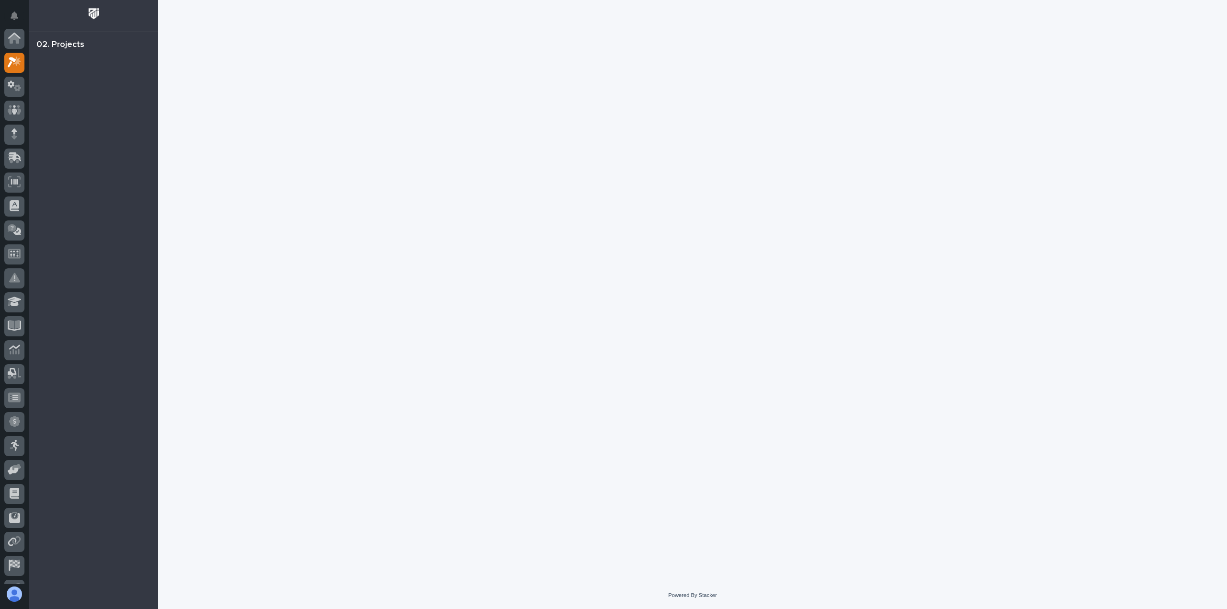
scroll to position [24, 0]
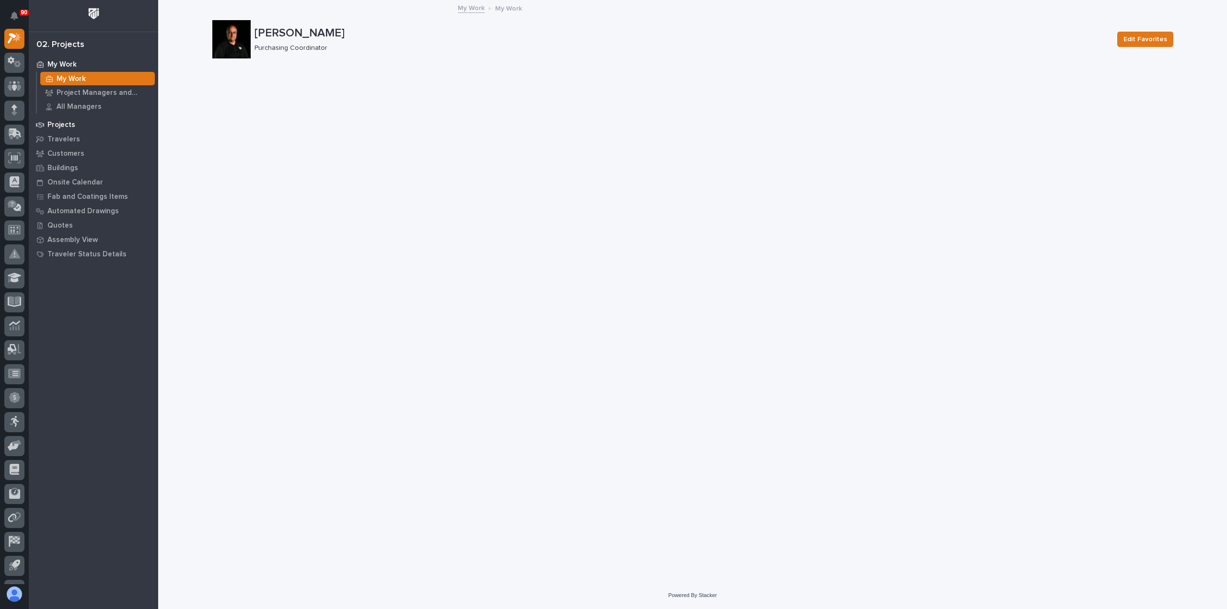
click at [60, 121] on p "Projects" at bounding box center [61, 125] width 28 height 9
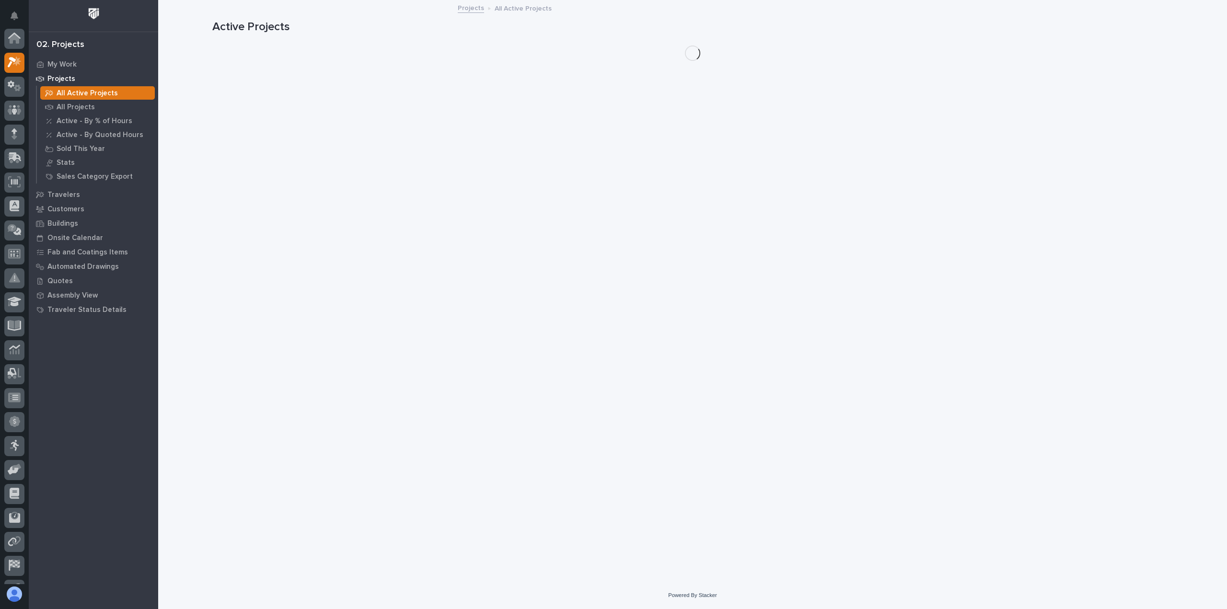
scroll to position [24, 0]
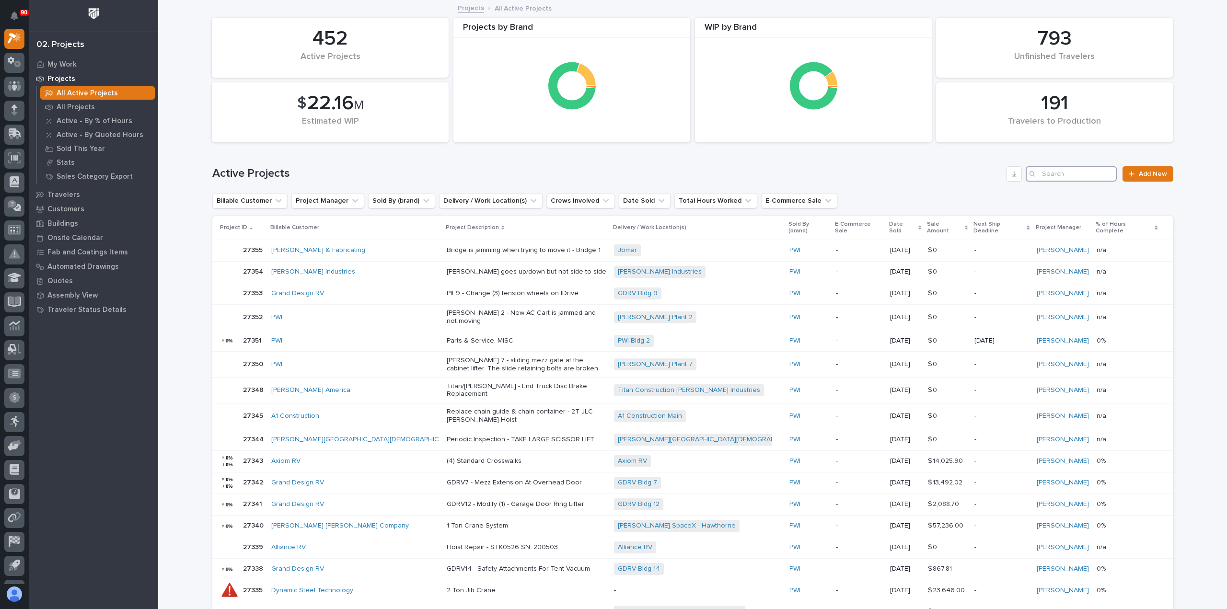
click at [1085, 172] on input "Search" at bounding box center [1071, 173] width 91 height 15
type input "27239"
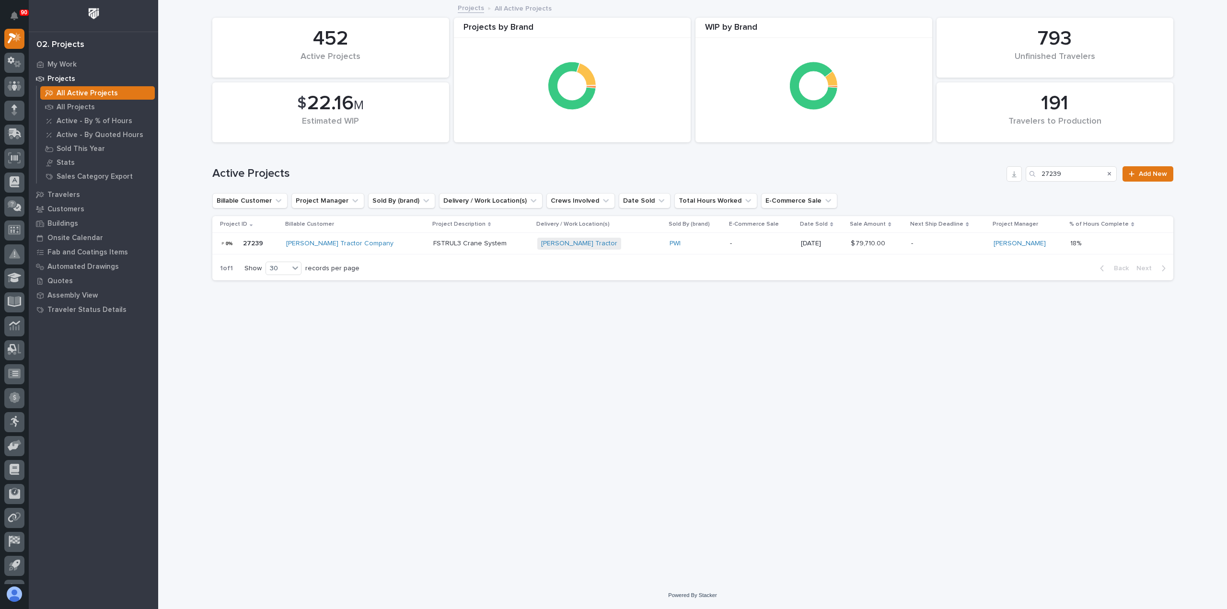
click at [461, 246] on p "FSTRUL3 Crane System" at bounding box center [481, 244] width 96 height 8
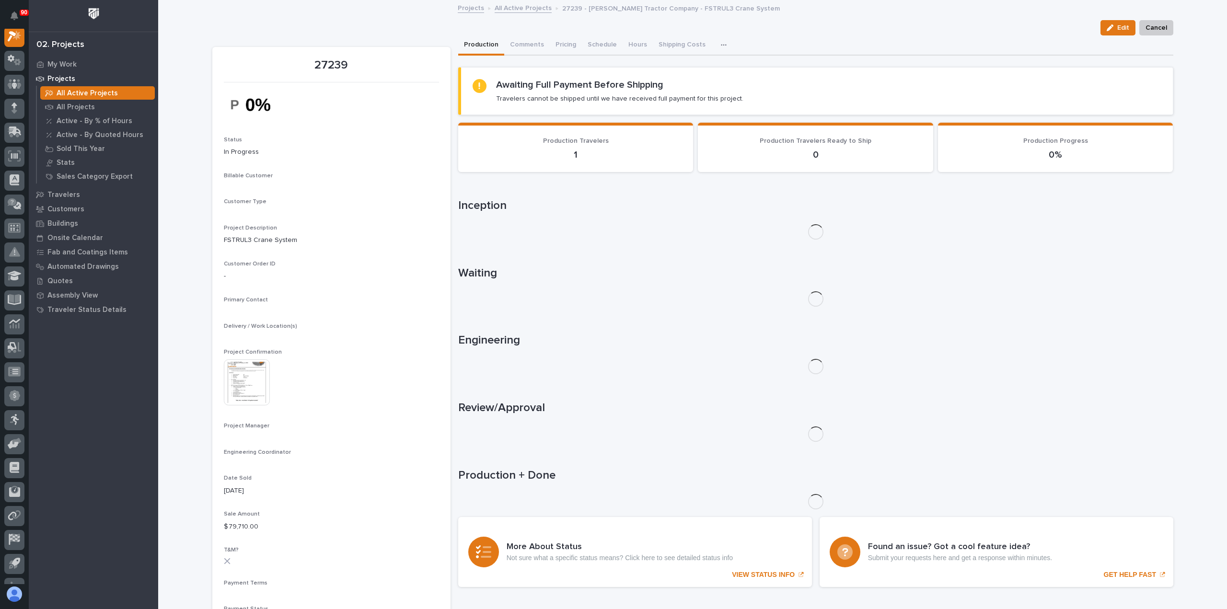
scroll to position [24, 0]
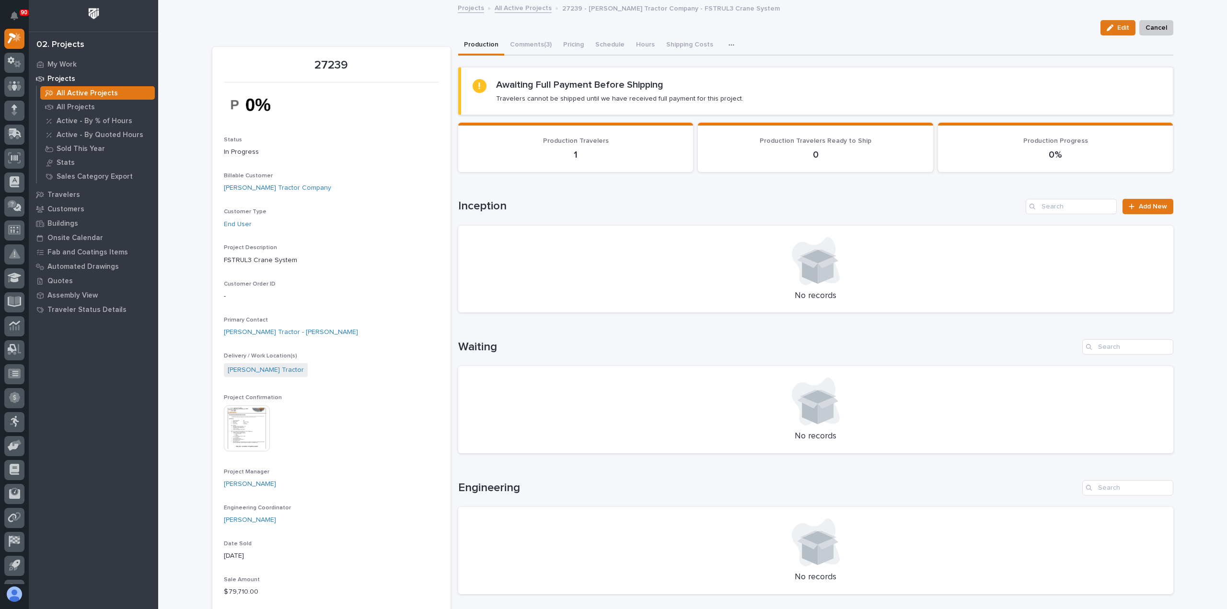
click at [240, 429] on img at bounding box center [247, 429] width 46 height 46
